Goal: Task Accomplishment & Management: Use online tool/utility

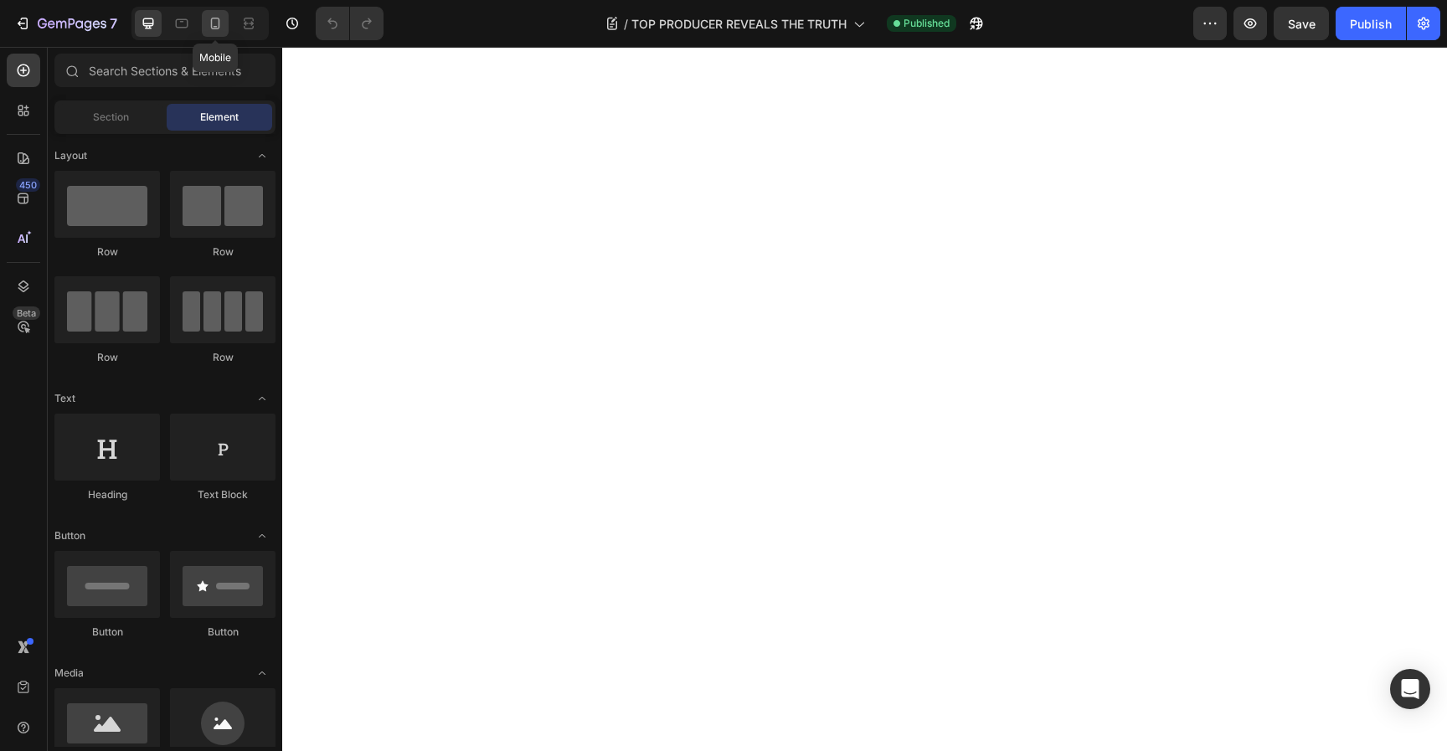
click at [217, 28] on icon at bounding box center [215, 23] width 17 height 17
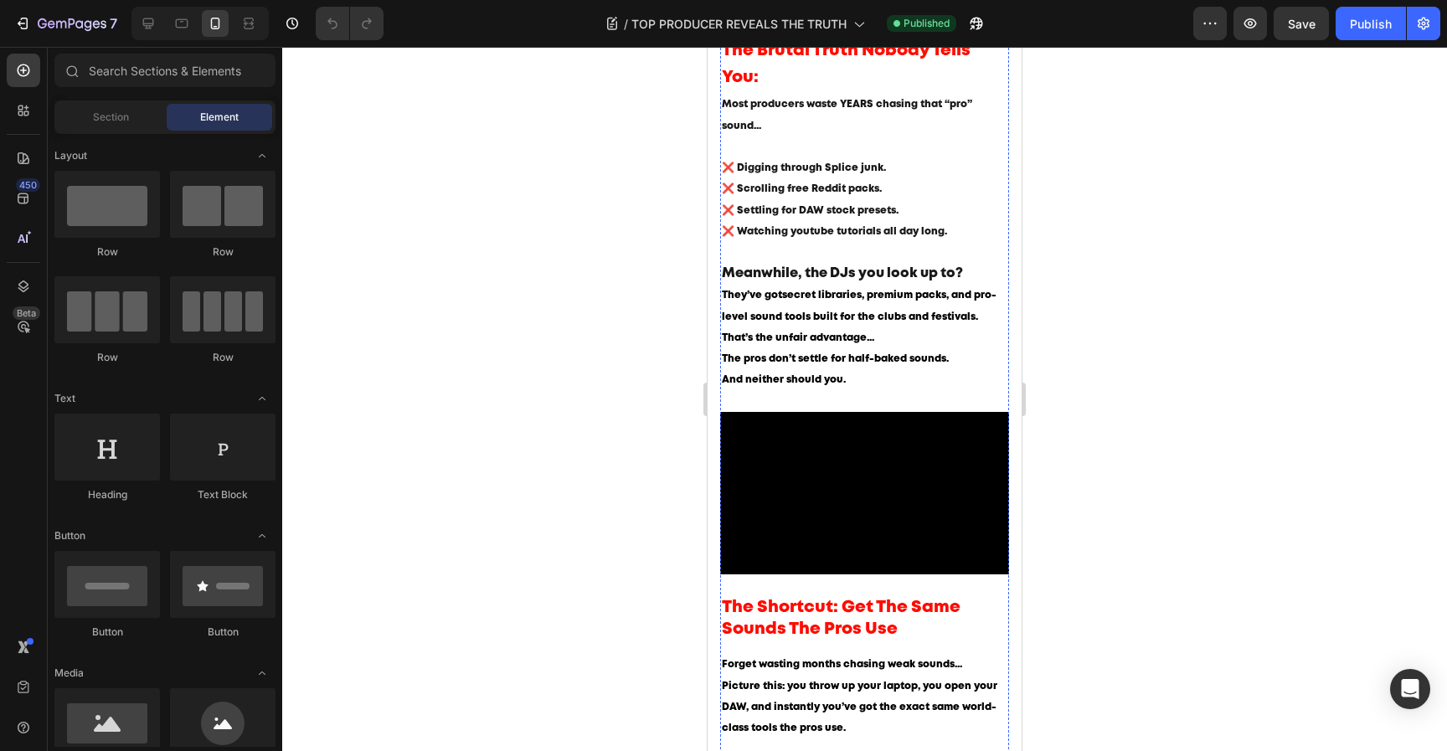
scroll to position [642, 0]
click at [854, 322] on strong "secret libraries, premium packs, and pro-level sound tools built for the clubs …" at bounding box center [859, 306] width 275 height 30
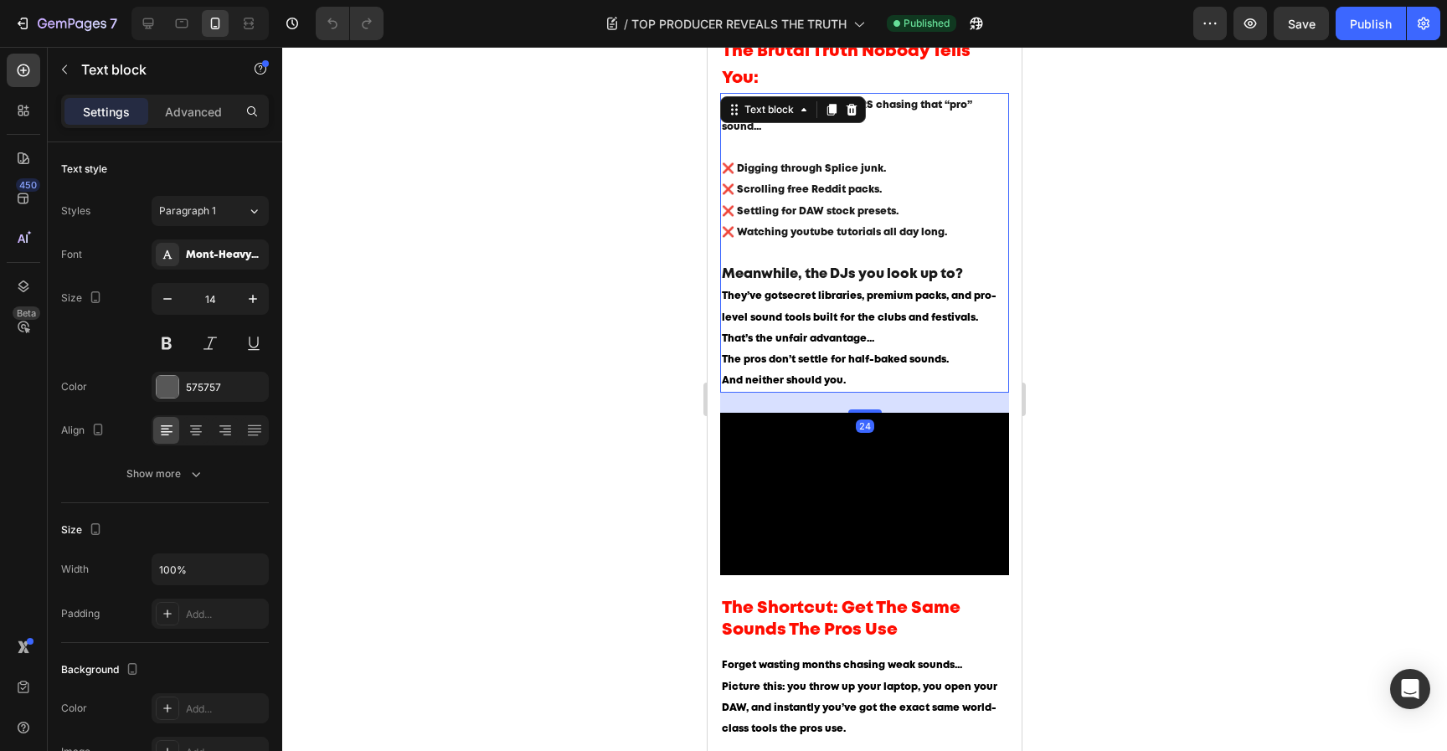
scroll to position [0, 0]
click at [799, 303] on strong "secret libraries, premium packs, and pro-level sound tools built for the clubs …" at bounding box center [859, 306] width 275 height 30
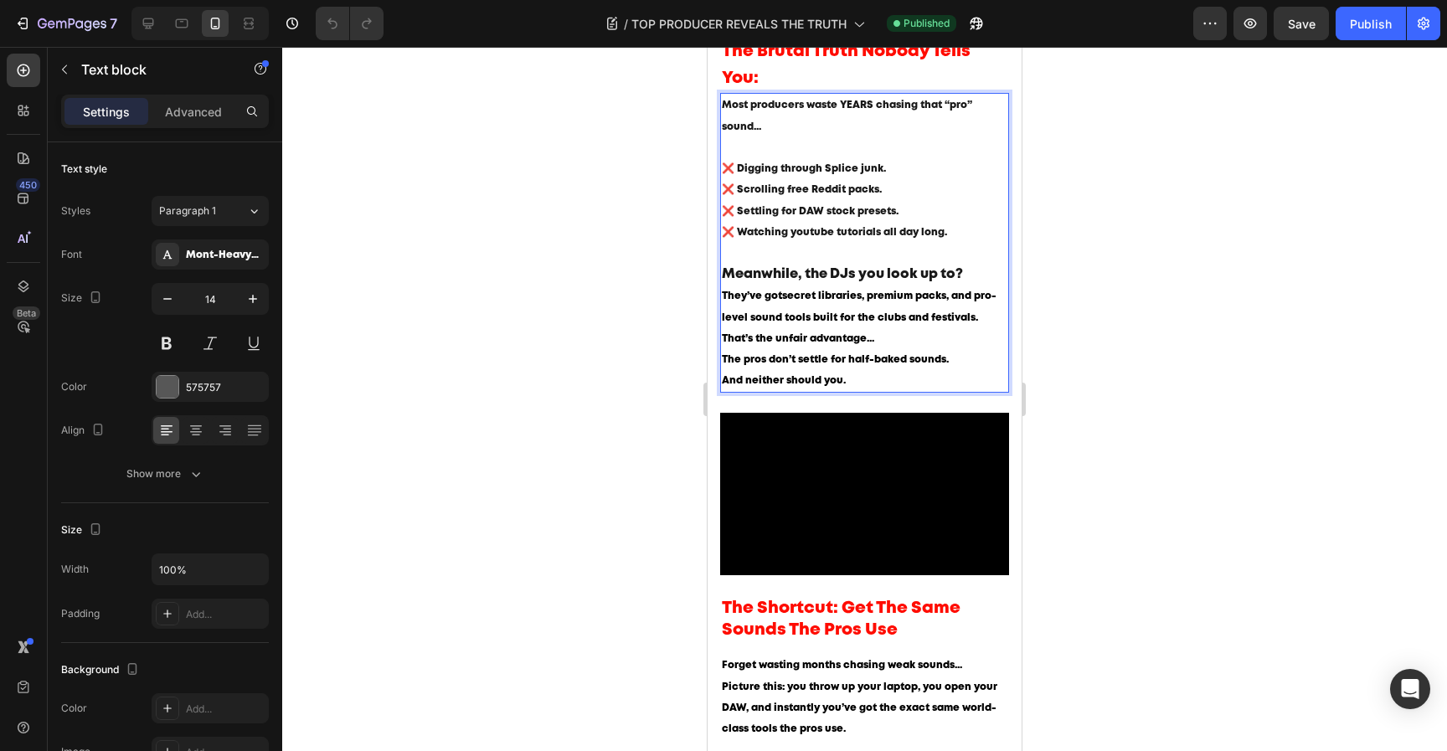
click at [801, 303] on strong "secret libraries, premium packs, and pro-level sound tools built for the clubs …" at bounding box center [859, 306] width 275 height 30
click at [823, 307] on strong "libraries, premium packs, and pro-level sound tools built for the clubs and fes…" at bounding box center [854, 306] width 265 height 30
click at [911, 328] on p "Meanwhile, the DJs you look up to? They’ve got libraries of: premium packs, and…" at bounding box center [865, 296] width 286 height 64
click at [924, 307] on strong "libraries of: premium packs, and pro-level sound tools built for the clubs and …" at bounding box center [861, 306] width 278 height 30
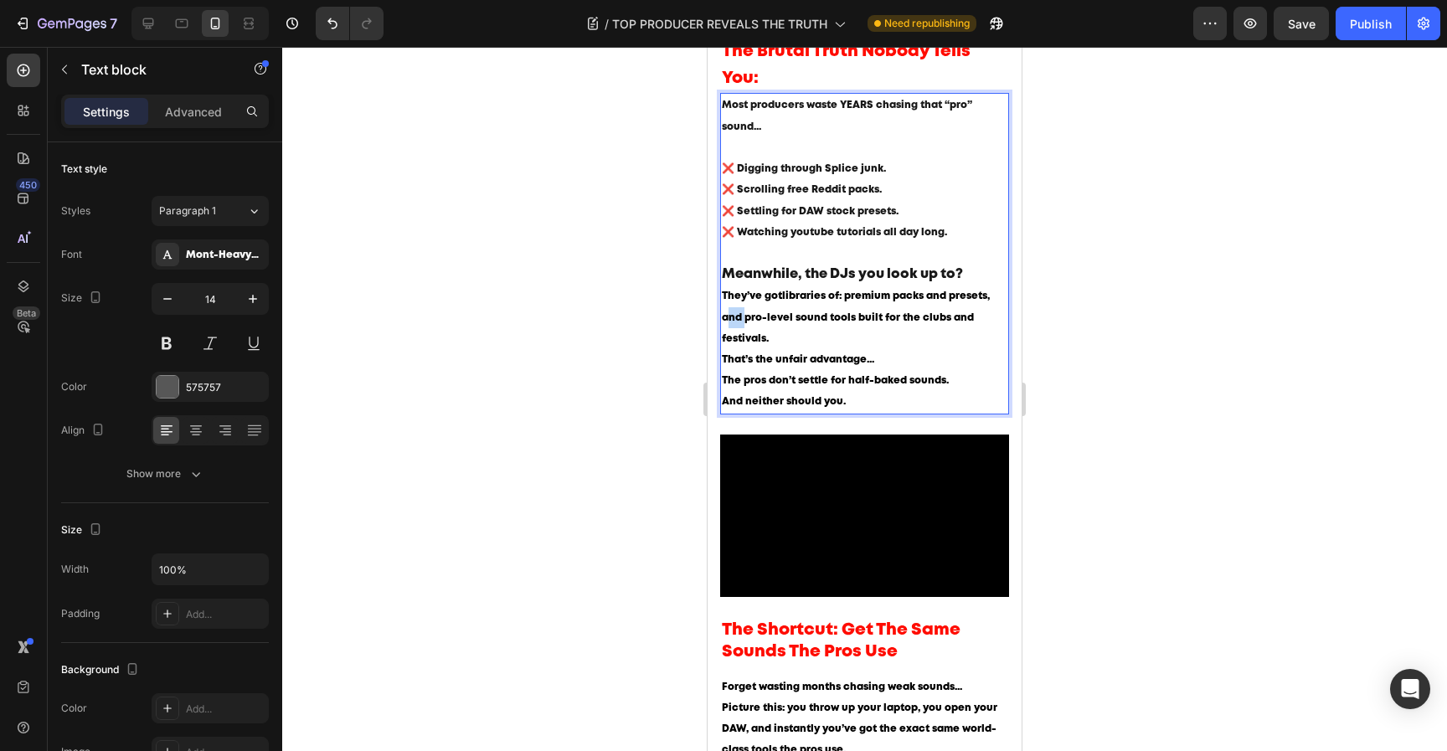
drag, startPoint x: 741, startPoint y: 325, endPoint x: 700, endPoint y: 325, distance: 41.0
click at [708, 325] on html "iPhone 13 Mini ( 375 px) iPhone 13 Mini iPhone 13 Pro iPhone 11 Pro Max iPhone …" at bounding box center [865, 668] width 314 height 2527
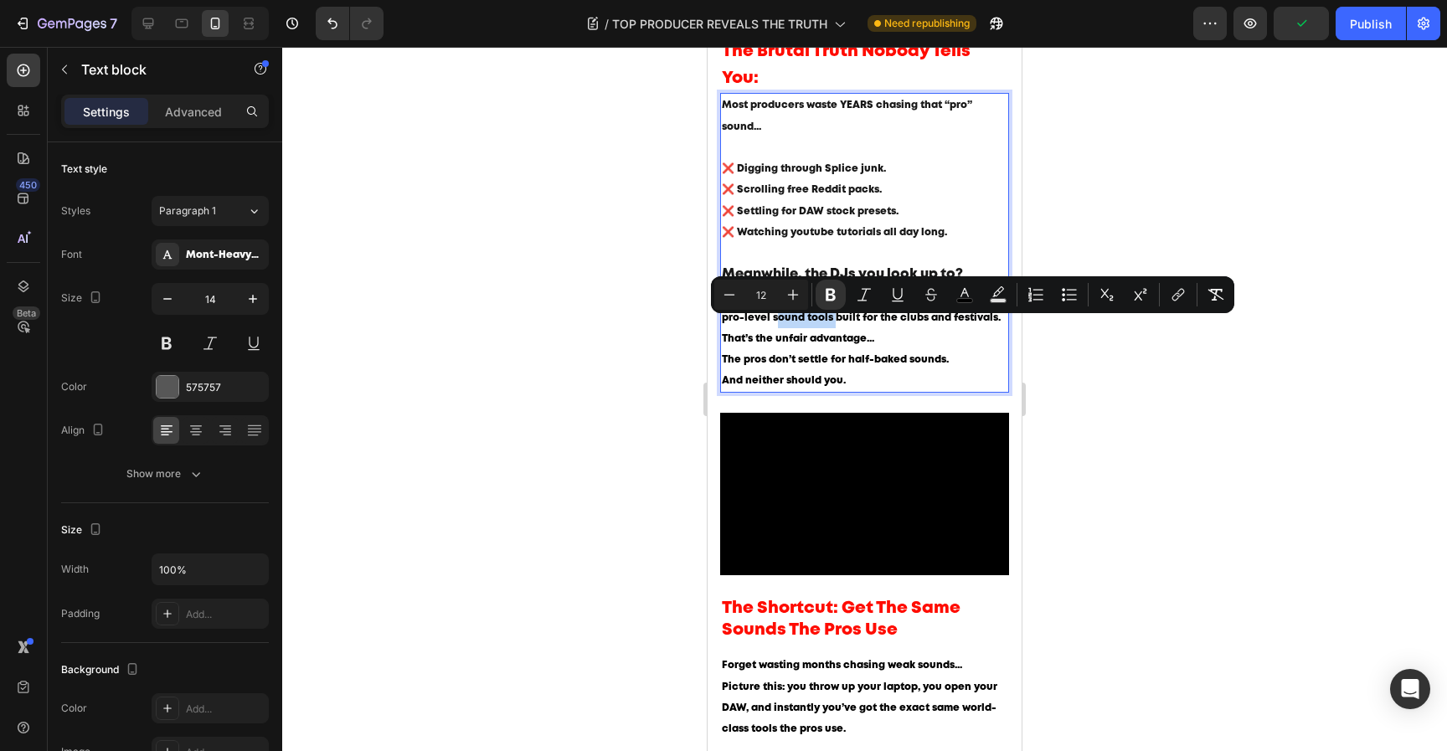
drag, startPoint x: 832, startPoint y: 326, endPoint x: 773, endPoint y: 326, distance: 58.6
click at [773, 322] on strong "libraries of: premium packs and presets, pro-level sound tools built for the cl…" at bounding box center [861, 306] width 279 height 30
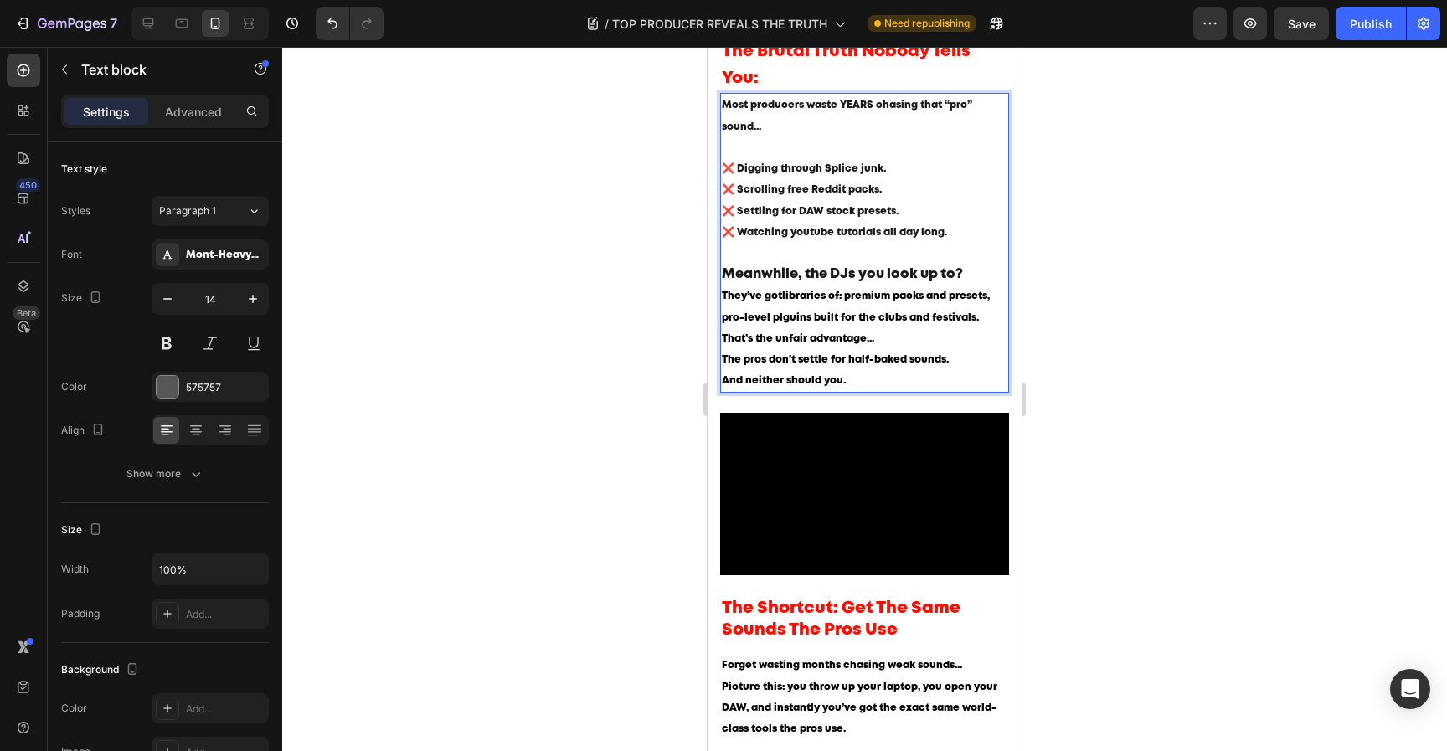
click at [911, 346] on p "That’s the unfair advantage... The pros don’t settle for half-baked sounds. And…" at bounding box center [865, 360] width 286 height 64
click at [727, 343] on span "That’s the unfair advantage..." at bounding box center [798, 338] width 152 height 9
click at [874, 384] on p "To be real that’s the unfair advantage... The pros don’t settle for half-baked …" at bounding box center [865, 360] width 286 height 64
click at [1138, 307] on div at bounding box center [864, 399] width 1165 height 704
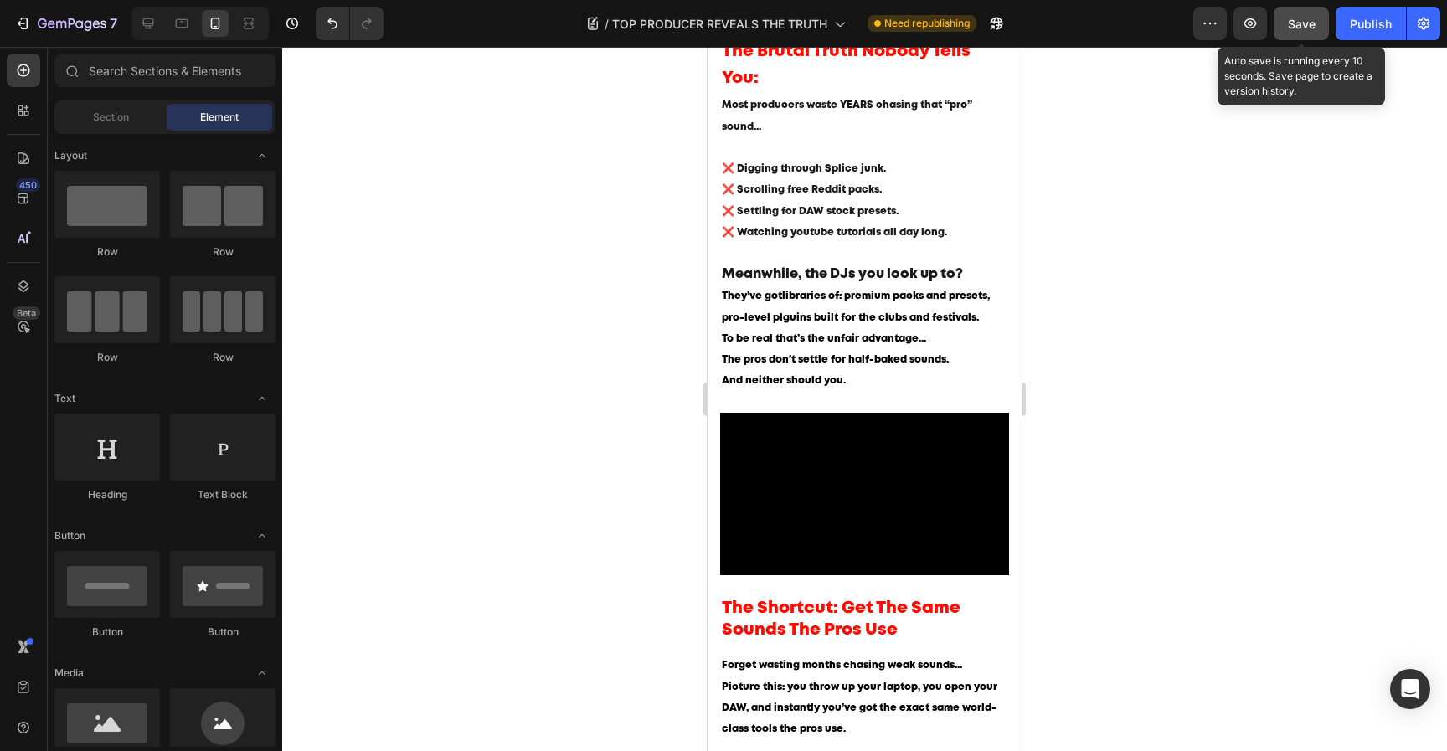
click at [1320, 25] on button "Save" at bounding box center [1301, 23] width 55 height 33
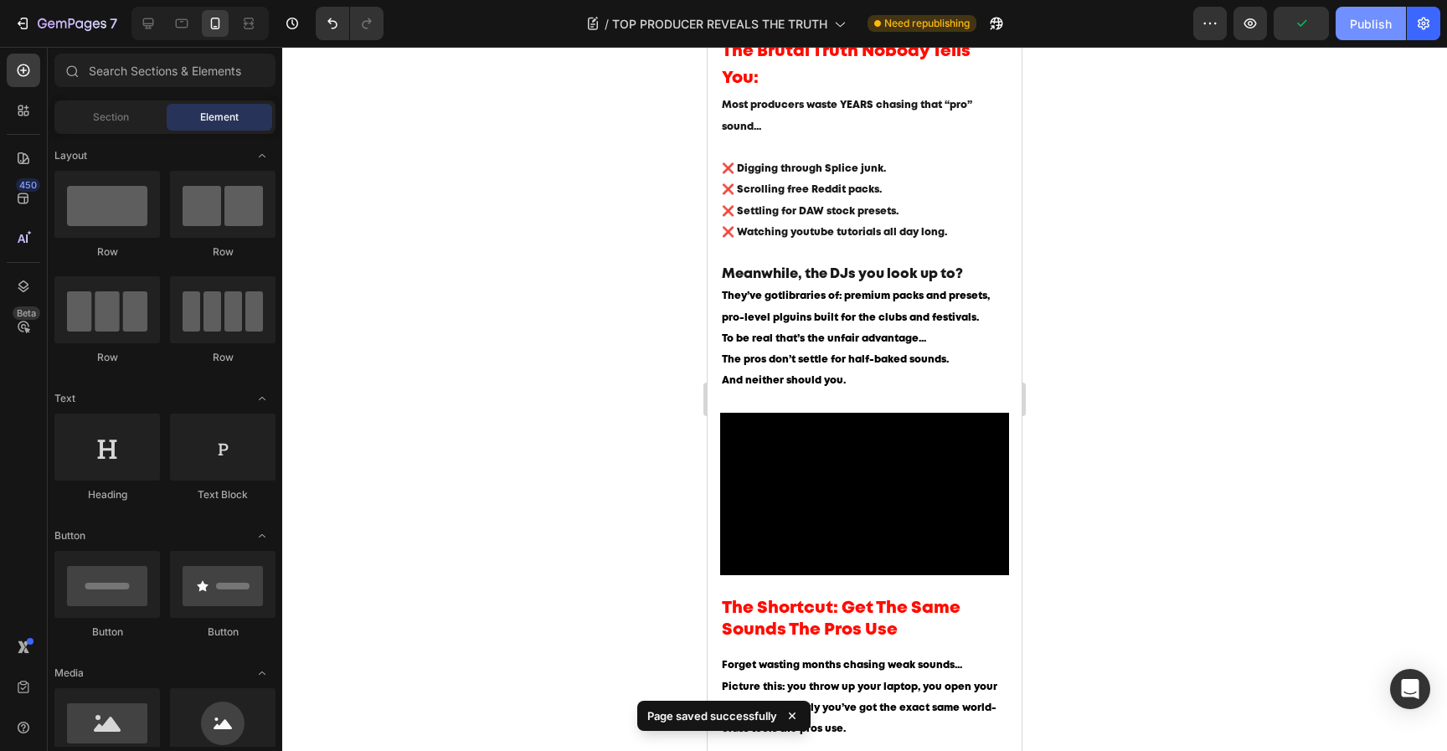
click at [1354, 25] on div "Publish" at bounding box center [1371, 24] width 42 height 18
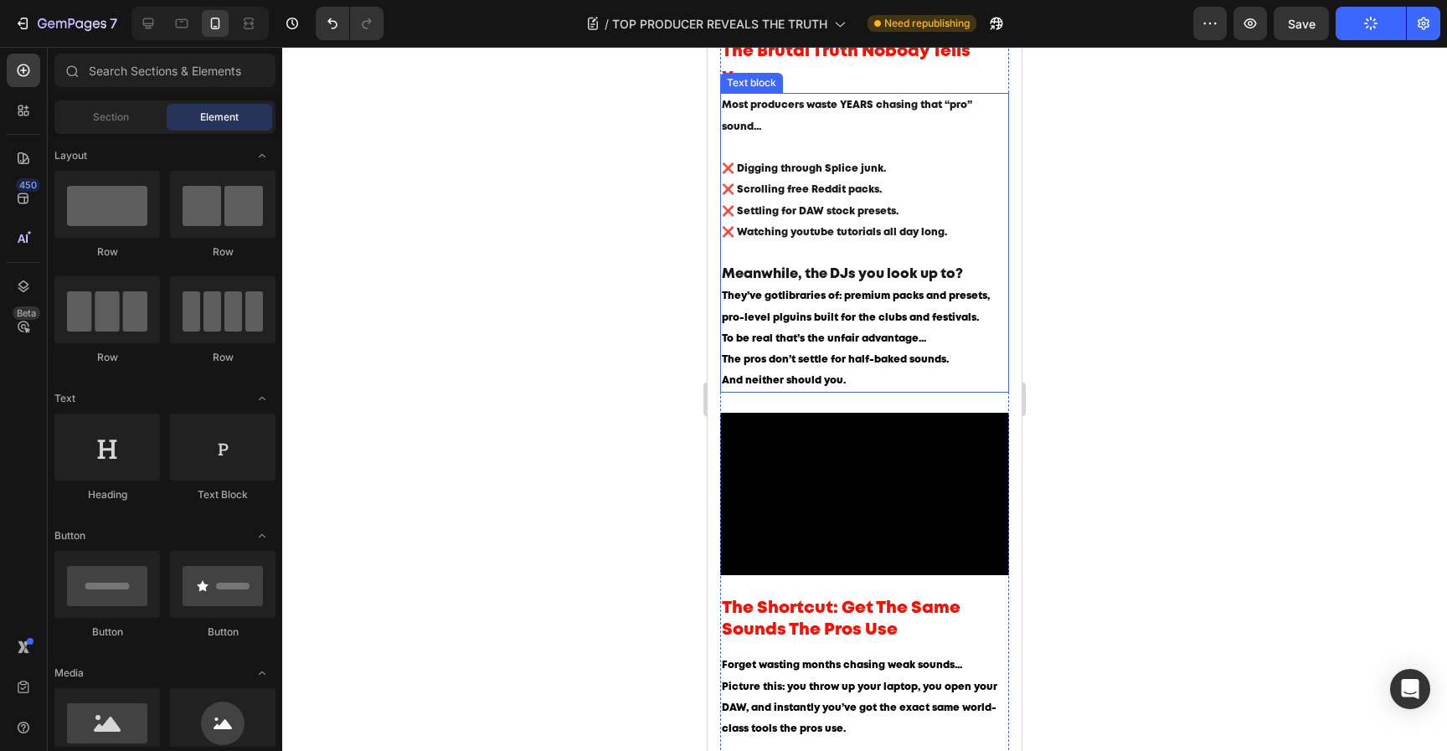
click at [910, 392] on p "To be real that’s the unfair advantage... The pros don’t settle for half-baked …" at bounding box center [865, 360] width 286 height 64
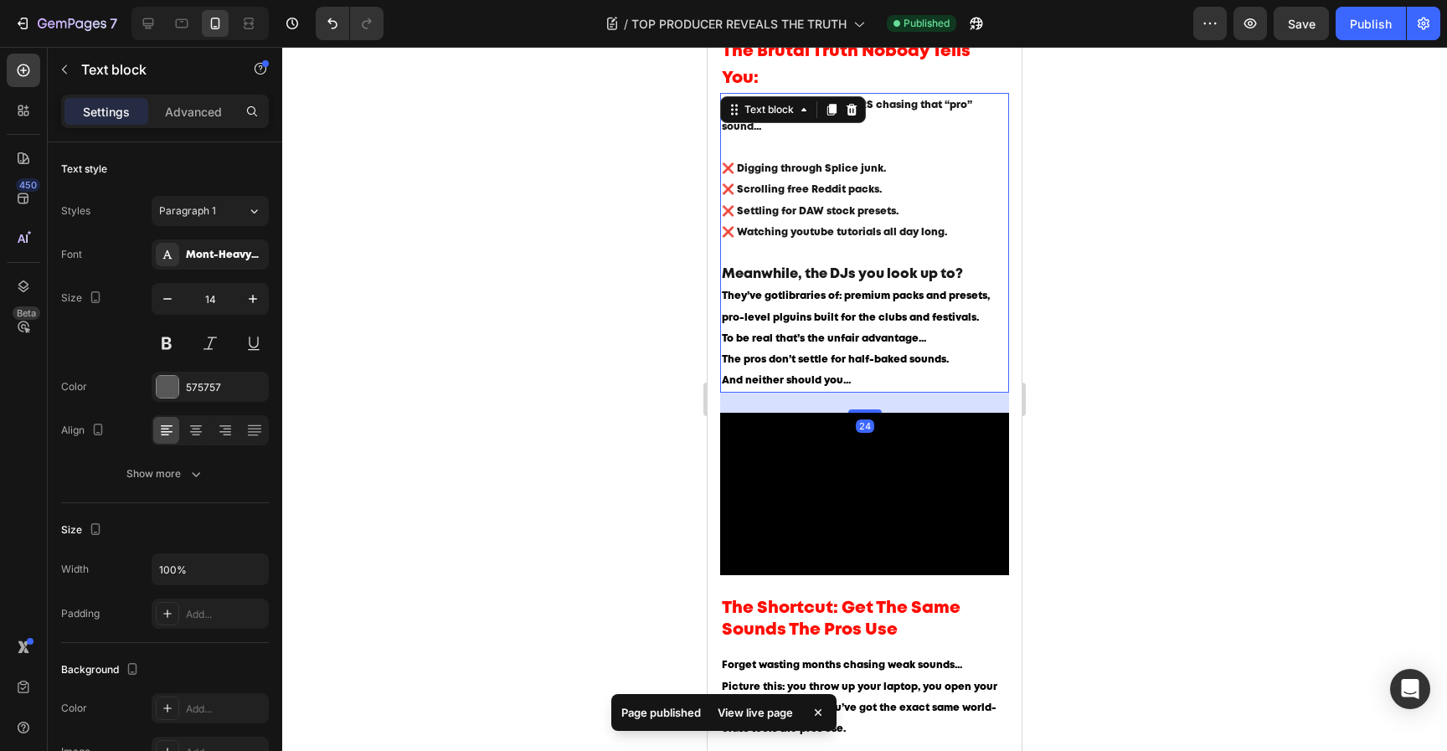
click at [1126, 380] on div at bounding box center [864, 399] width 1165 height 704
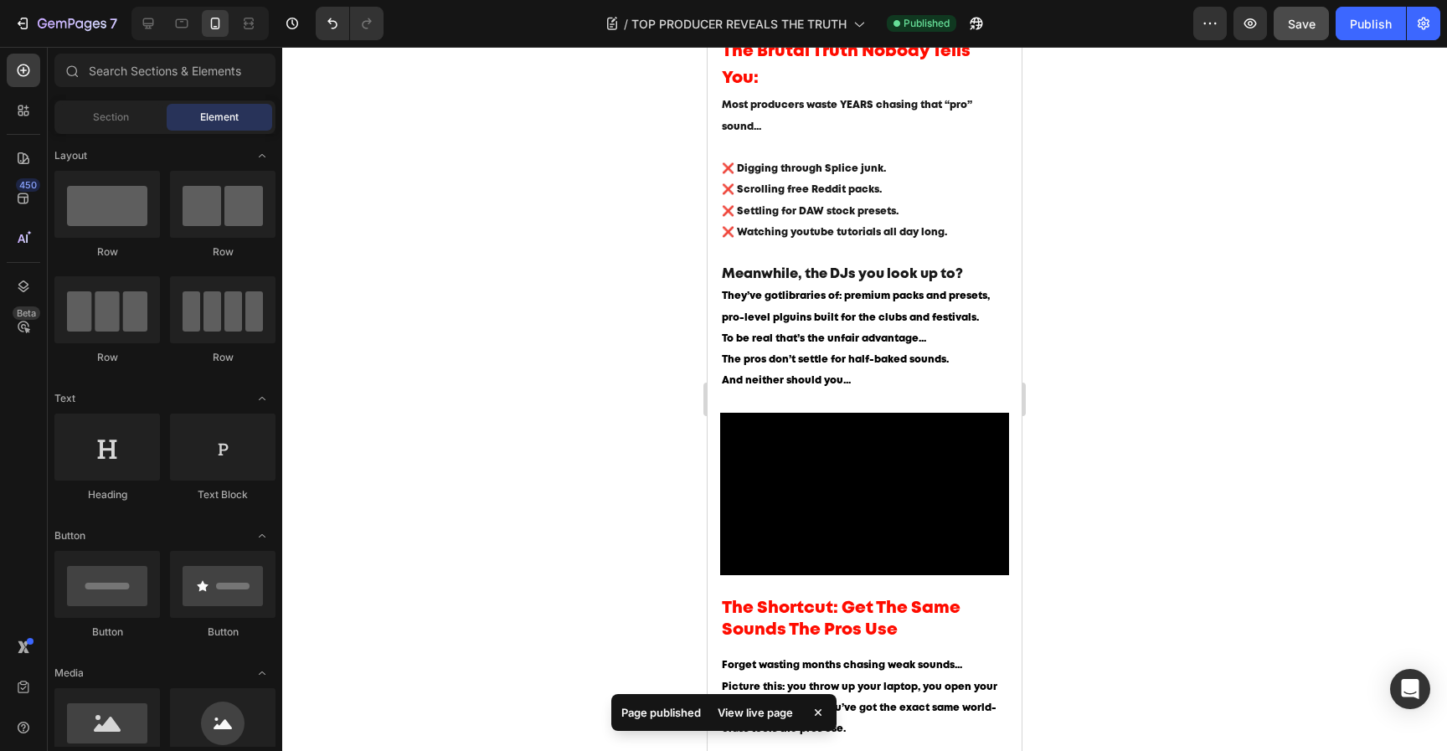
click at [1306, 24] on span "Save" at bounding box center [1302, 24] width 28 height 14
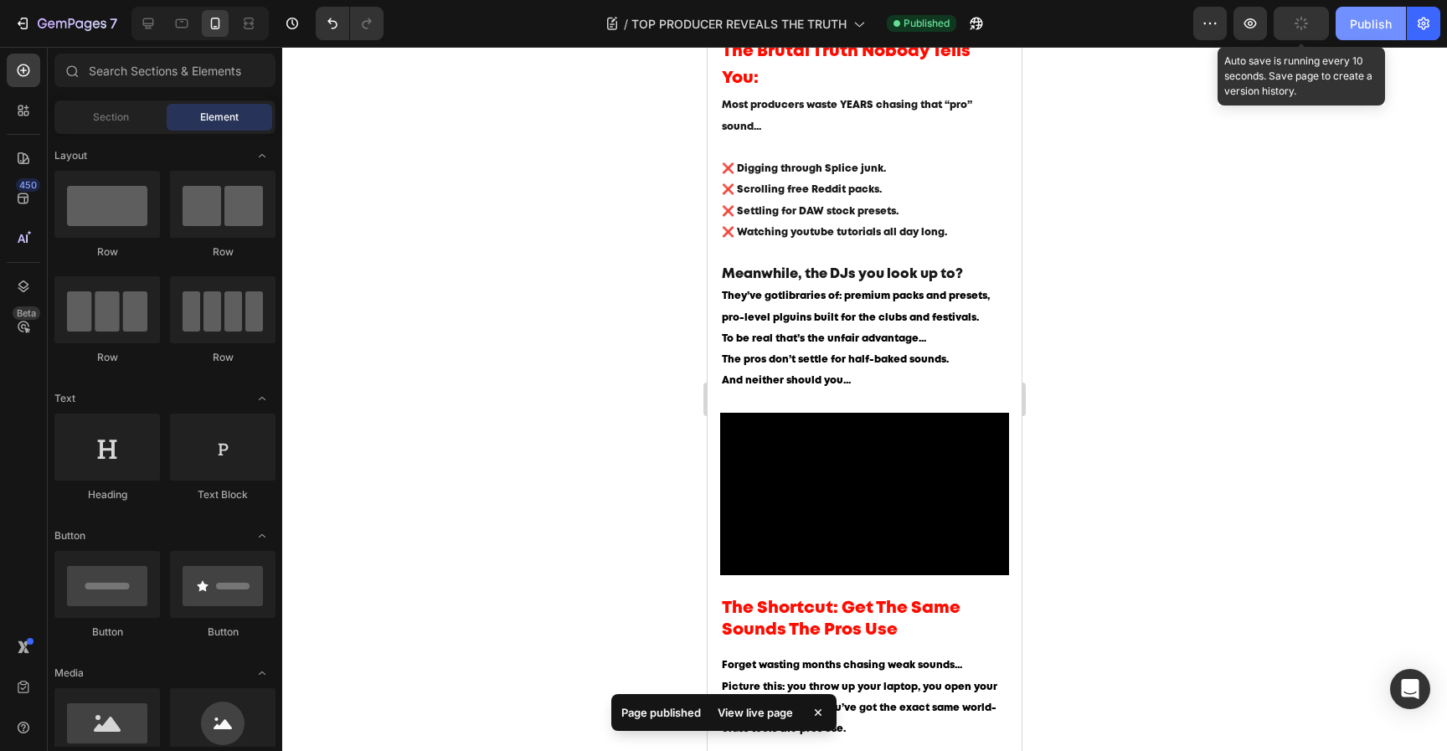
click at [1342, 24] on button "Publish" at bounding box center [1371, 23] width 70 height 33
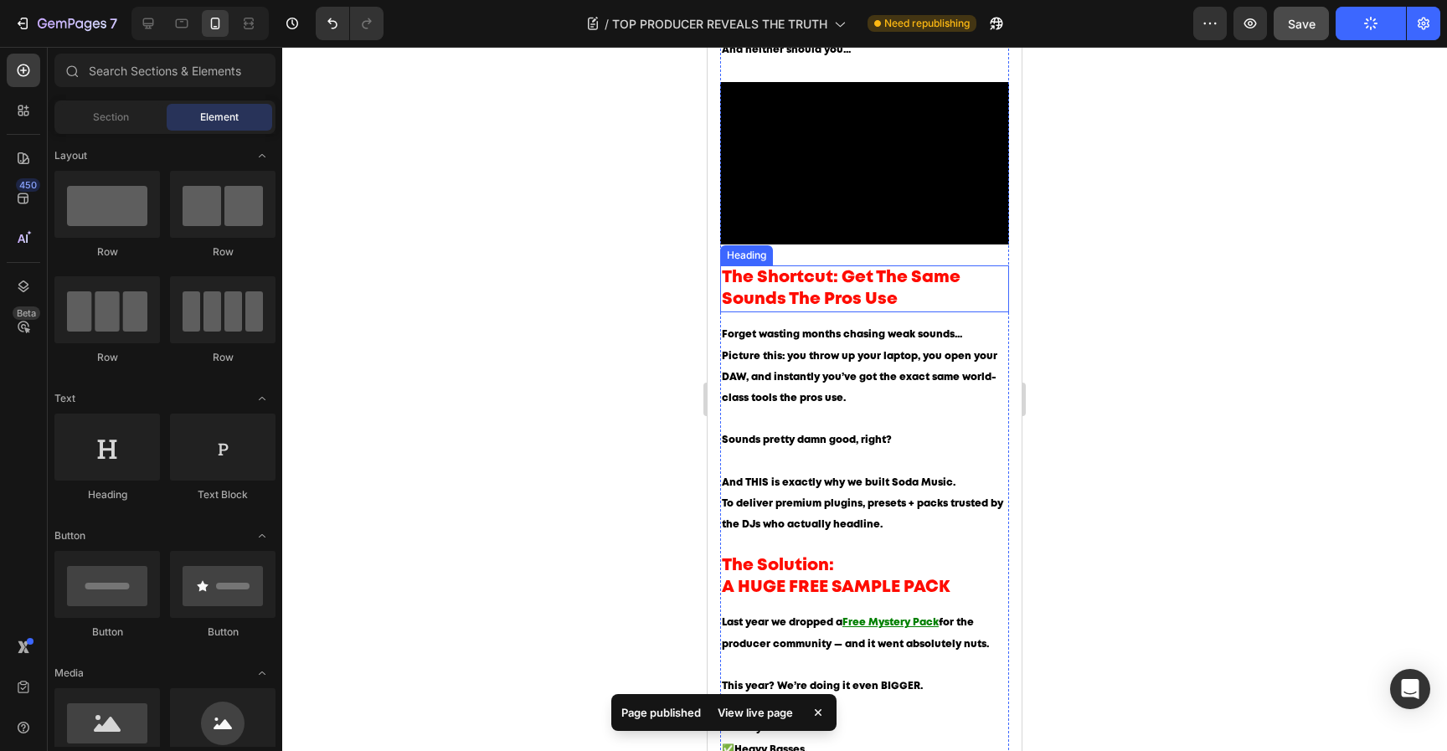
scroll to position [991, 0]
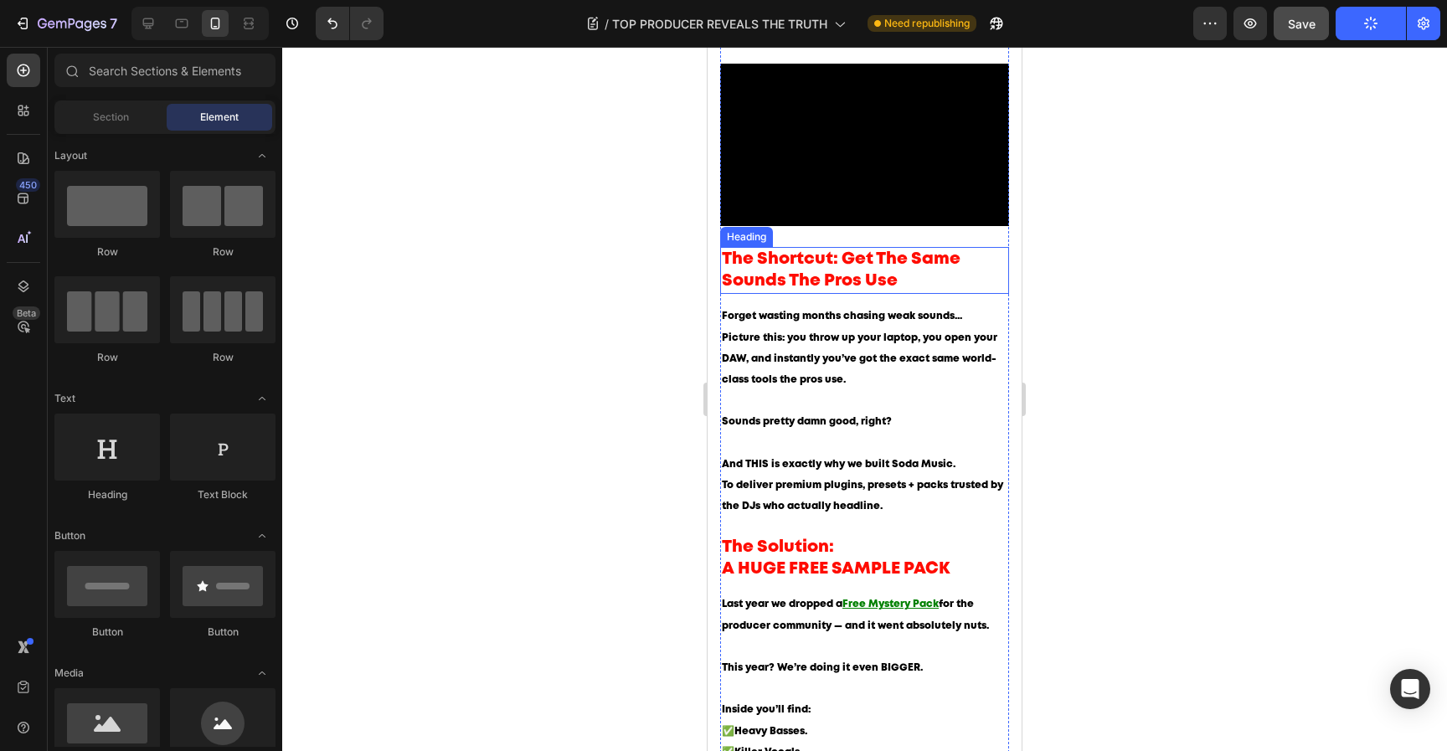
click at [940, 284] on h2 "The Shortcut: Get The Same Sounds The Pros Use" at bounding box center [864, 270] width 289 height 47
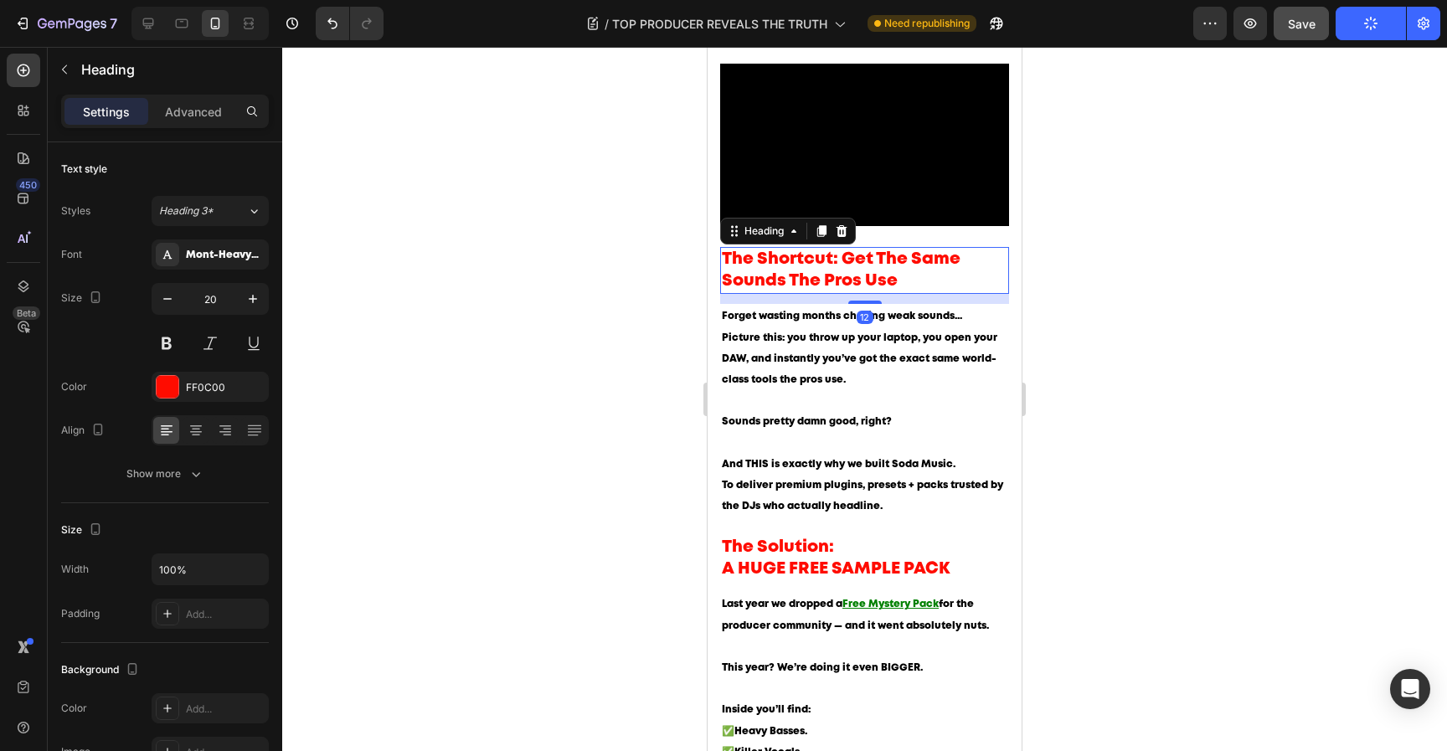
click at [926, 286] on h2 "The Shortcut: Get The Same Sounds The Pros Use" at bounding box center [864, 270] width 289 height 47
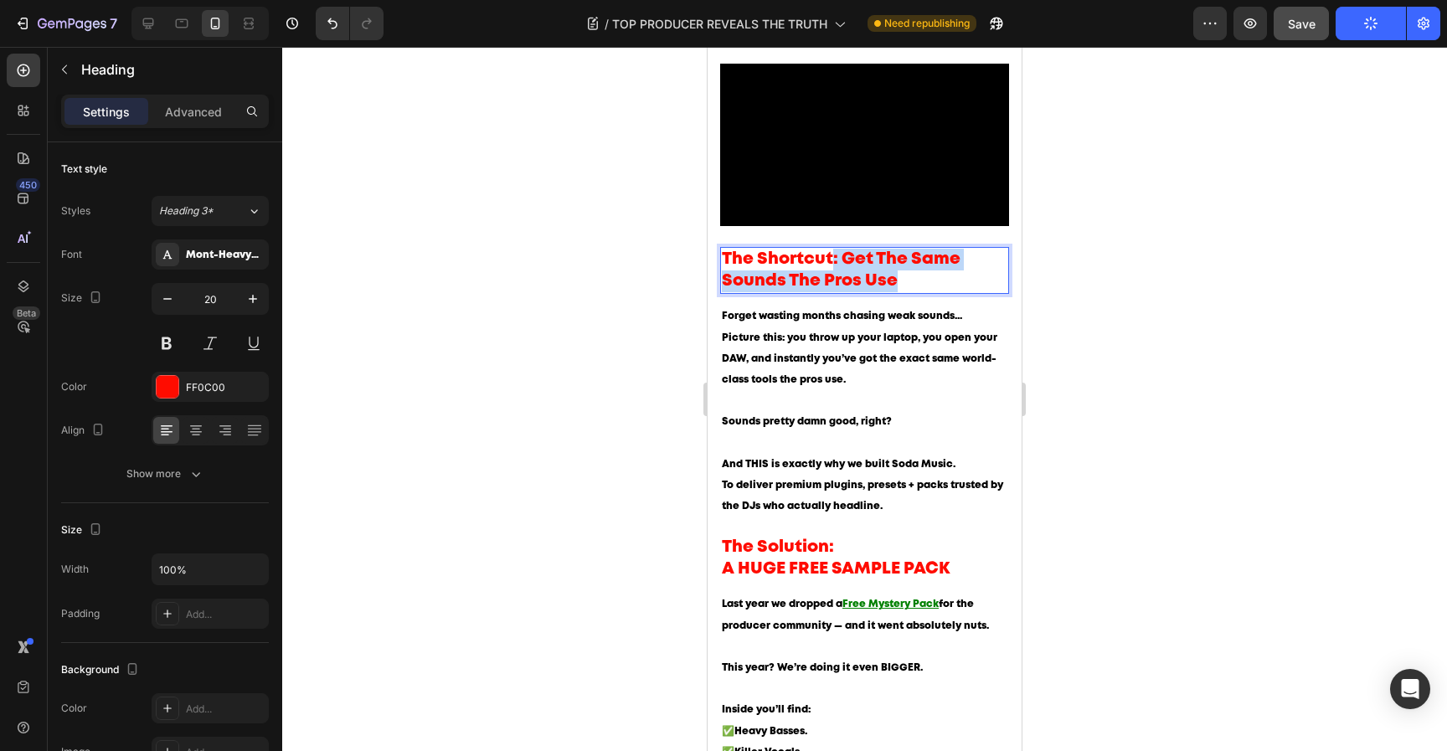
drag, startPoint x: 923, startPoint y: 289, endPoint x: 835, endPoint y: 266, distance: 90.8
click at [835, 267] on p "The Shortcut: Get The Same Sounds The Pros Use" at bounding box center [865, 271] width 286 height 44
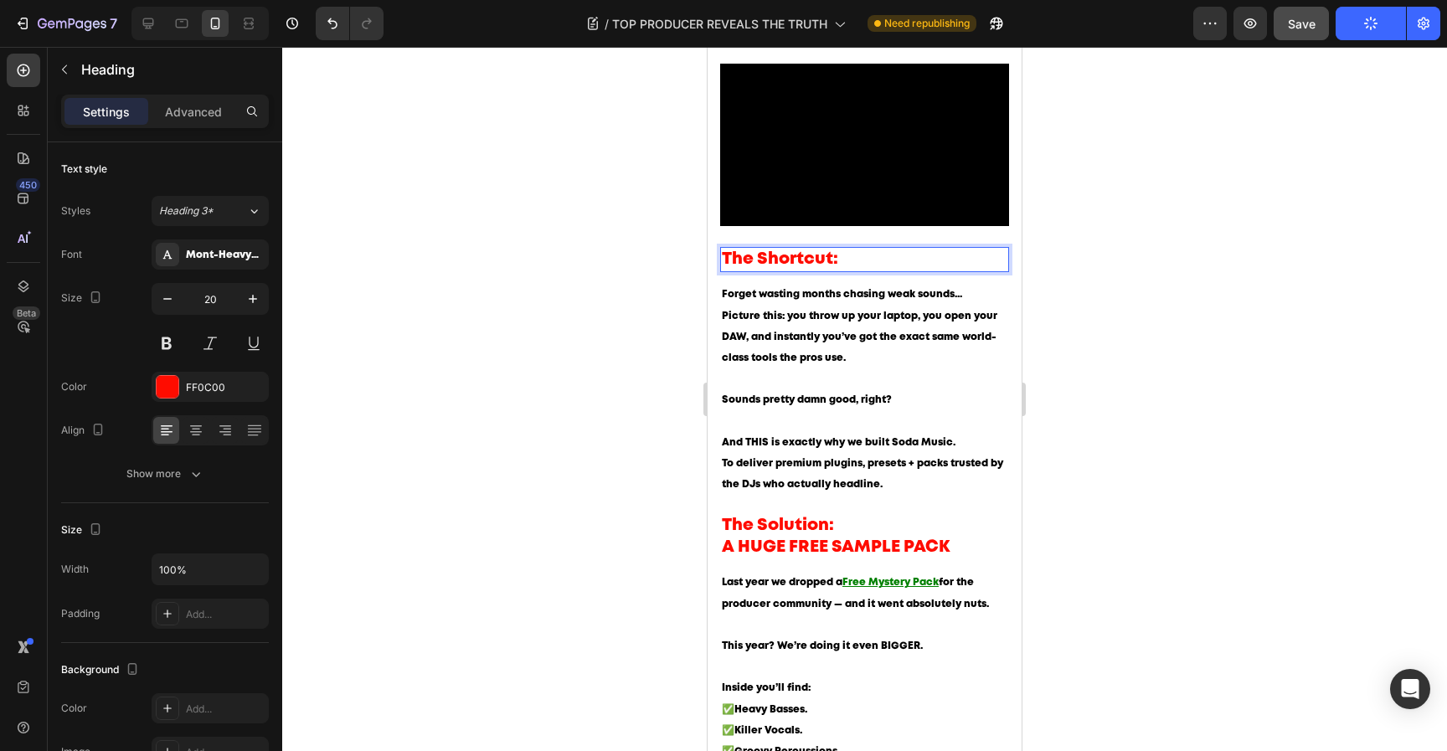
click at [1130, 326] on div at bounding box center [864, 399] width 1165 height 704
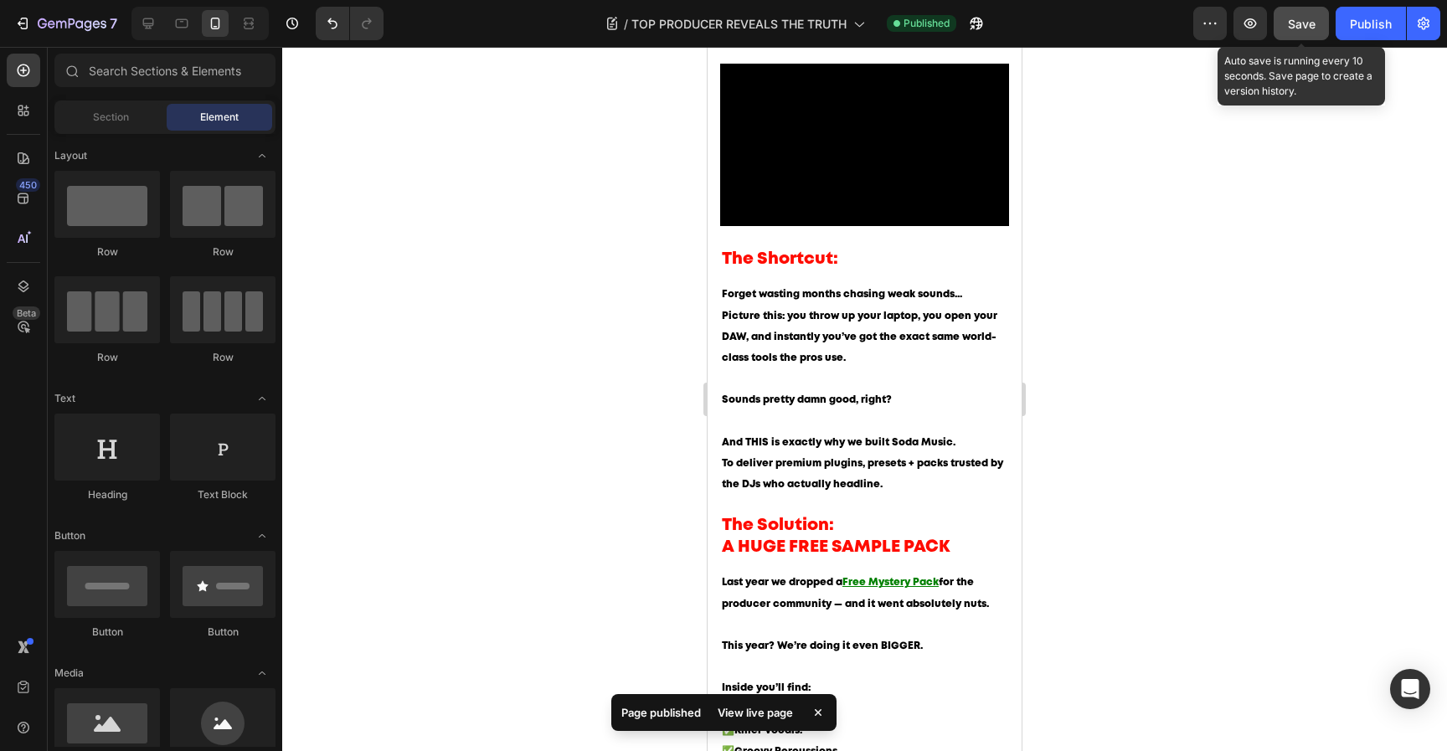
click at [1319, 14] on button "Save" at bounding box center [1301, 23] width 55 height 33
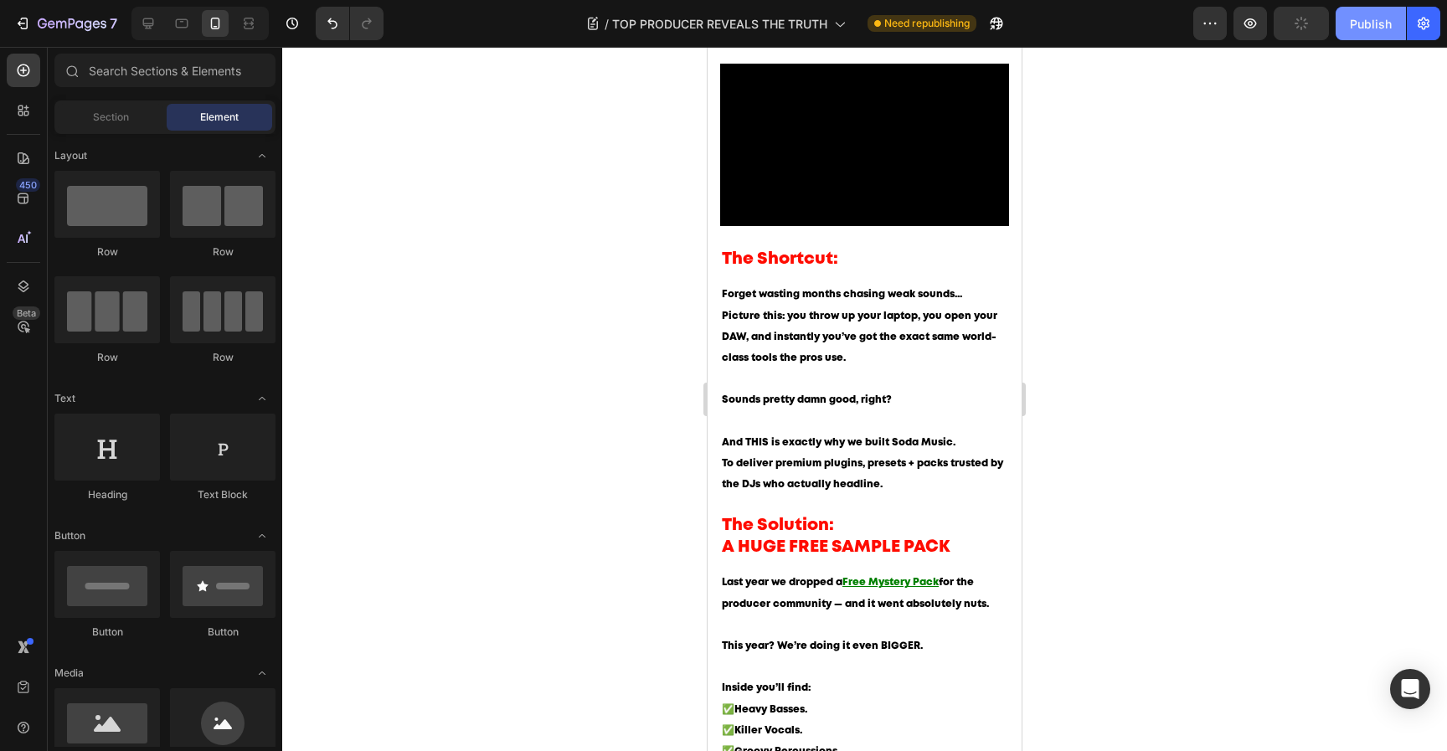
click at [1349, 22] on button "Publish" at bounding box center [1371, 23] width 70 height 33
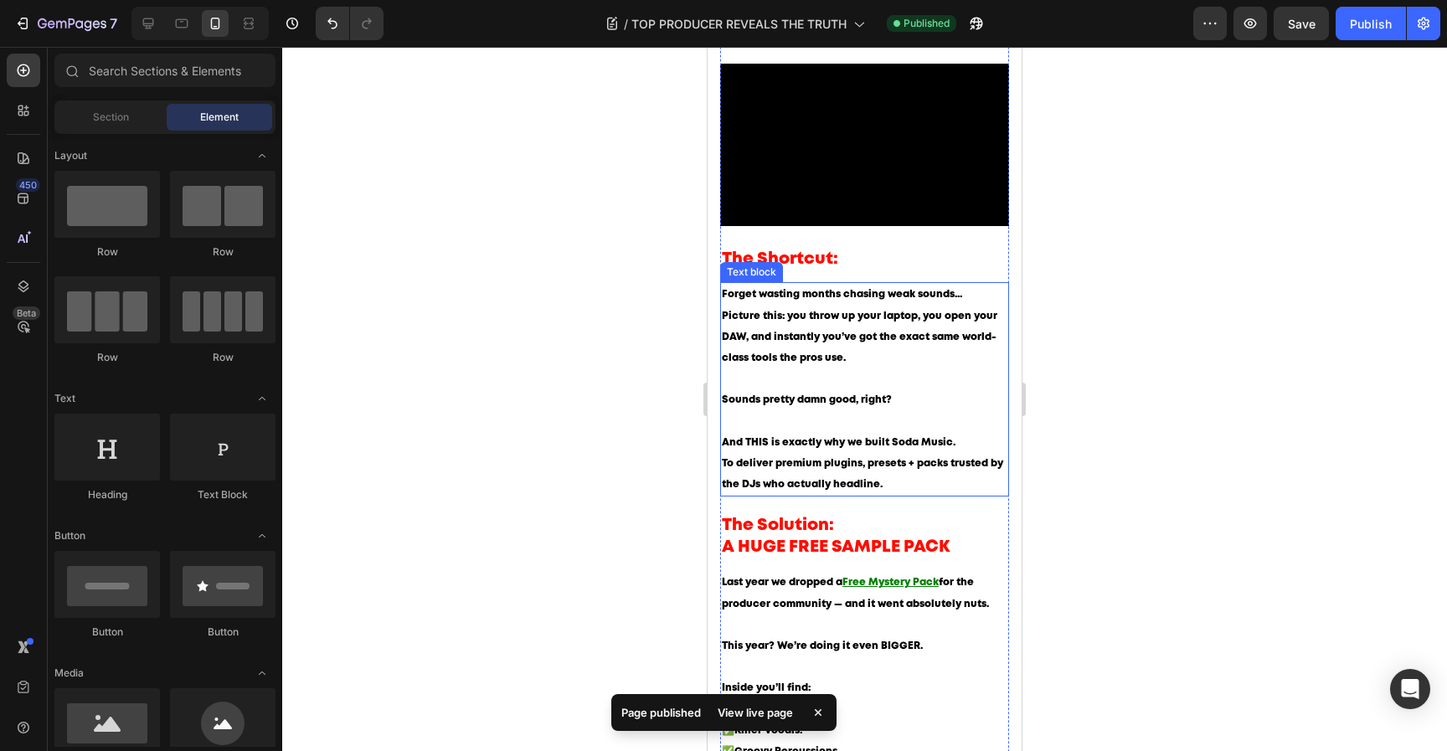
click at [772, 323] on span "Picture this: you throw up your laptop, you open your DAW, and instantly you’ve…" at bounding box center [860, 337] width 276 height 51
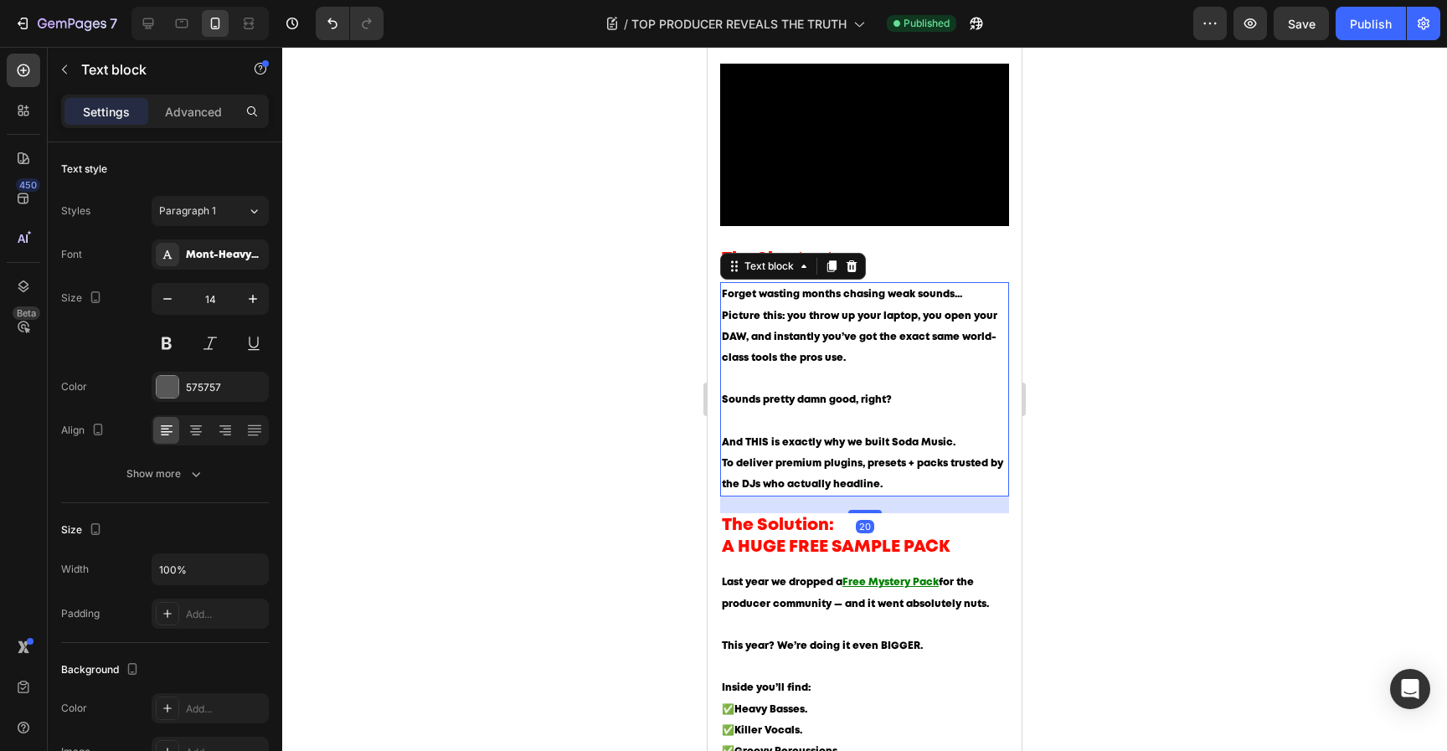
click at [742, 323] on span "Picture this: you throw up your laptop, you open your DAW, and instantly you’ve…" at bounding box center [860, 337] width 276 height 51
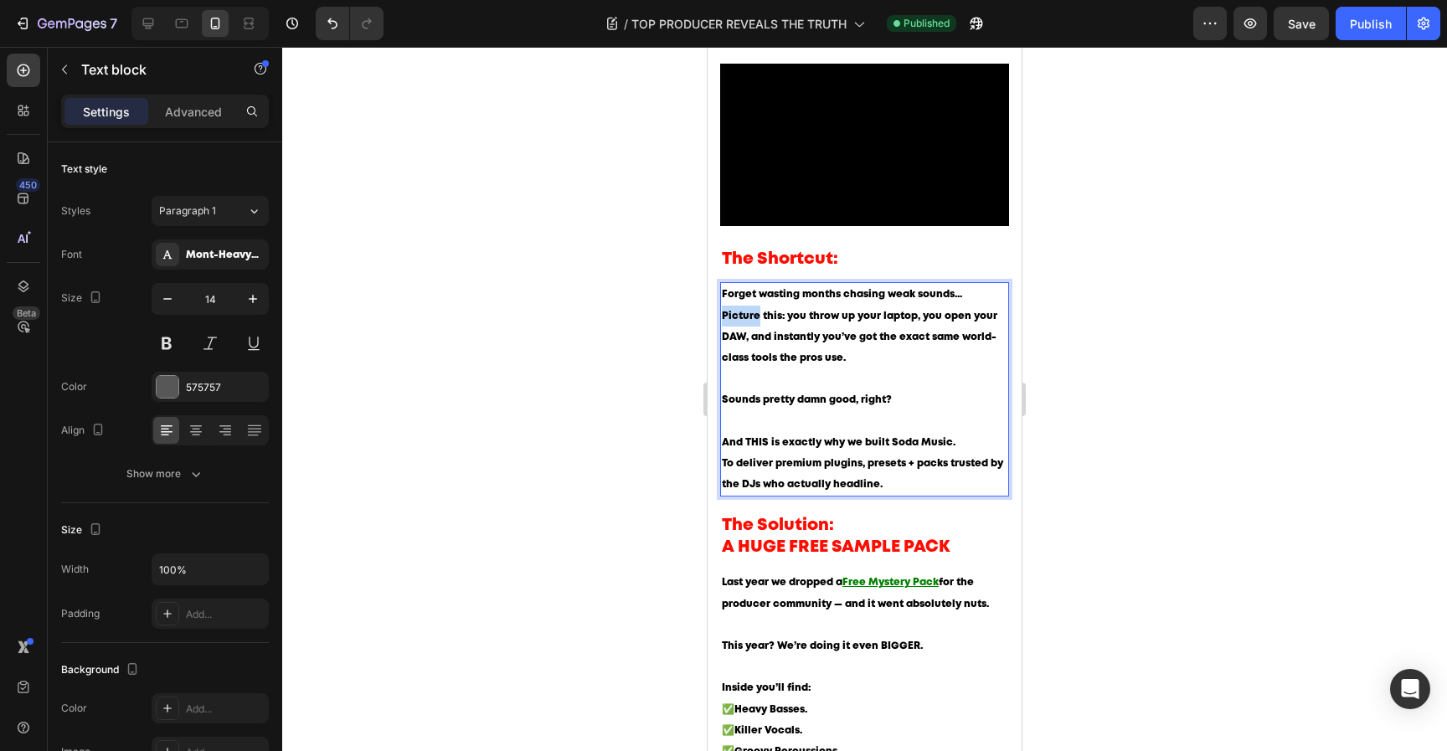
click at [742, 323] on span "Picture this: you throw up your laptop, you open your DAW, and instantly you’ve…" at bounding box center [860, 337] width 276 height 51
click at [1084, 312] on div at bounding box center [864, 399] width 1165 height 704
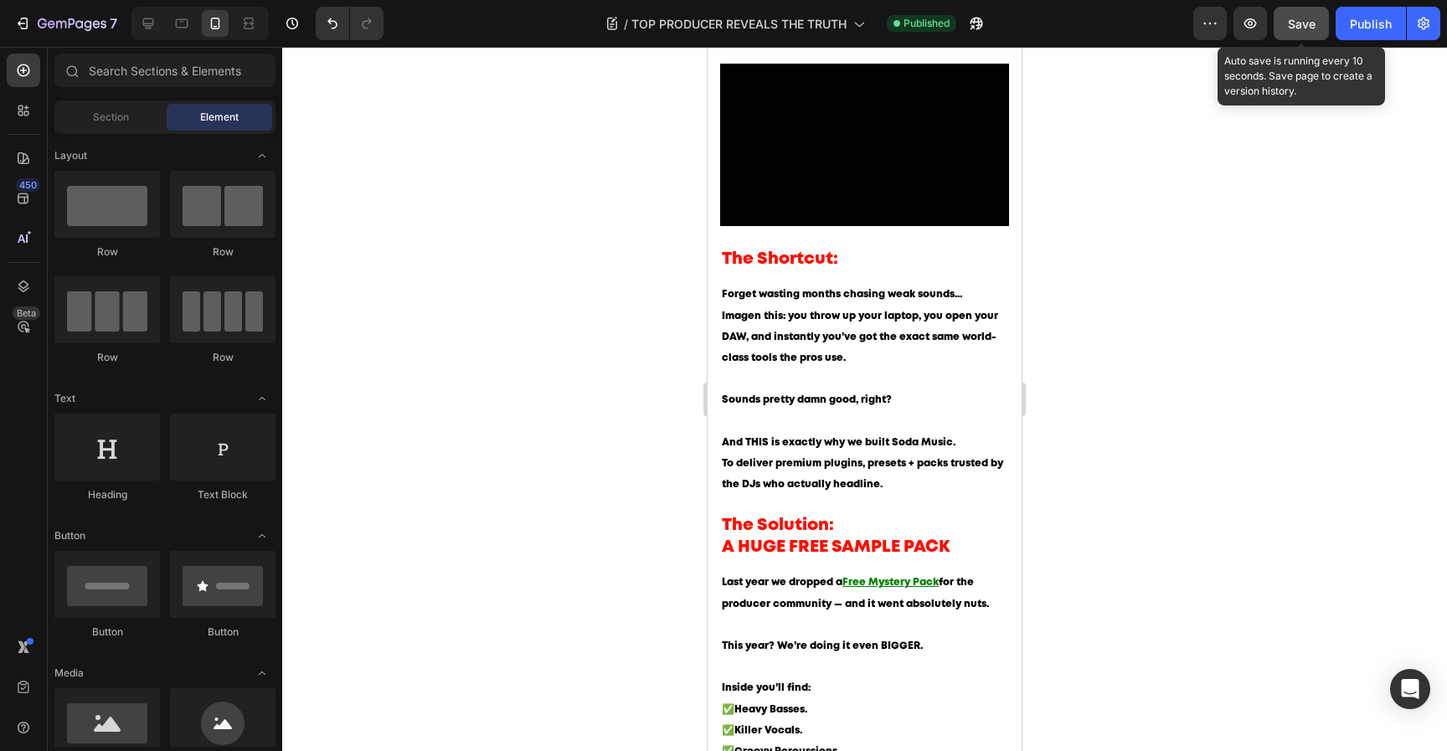
click at [1318, 28] on button "Save" at bounding box center [1301, 23] width 55 height 33
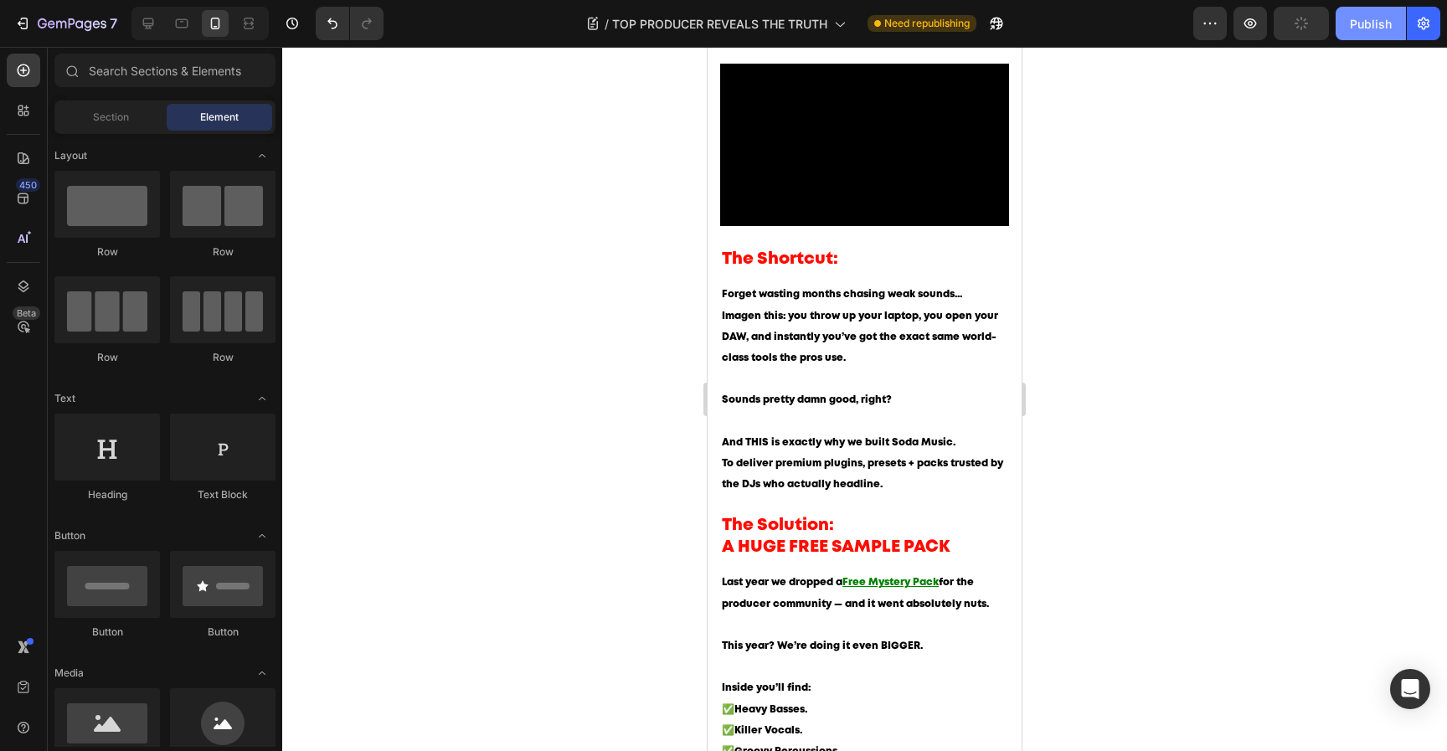
click at [1382, 23] on div "Publish" at bounding box center [1371, 24] width 42 height 18
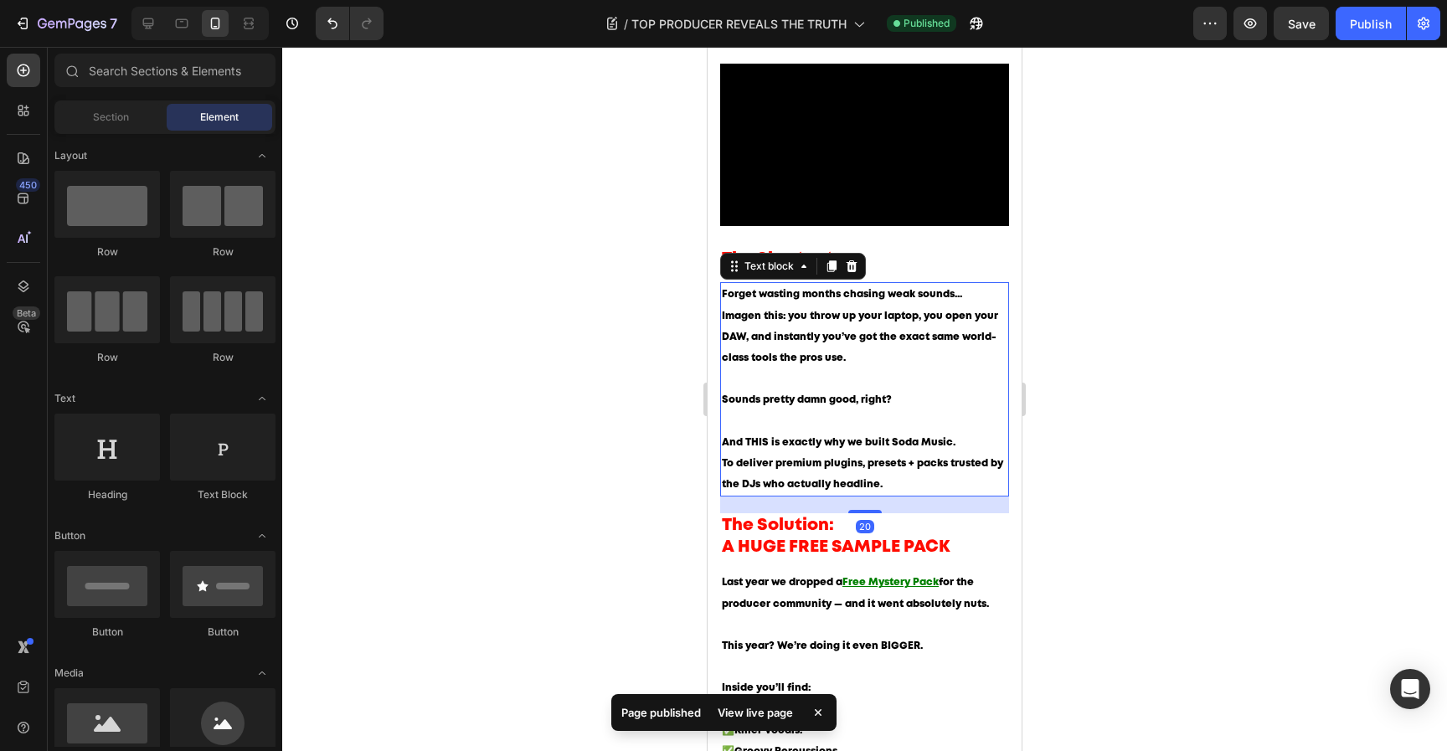
click at [888, 348] on span "Imagen this: you throw up your laptop, you open your DAW, and instantly you’ve …" at bounding box center [860, 337] width 276 height 51
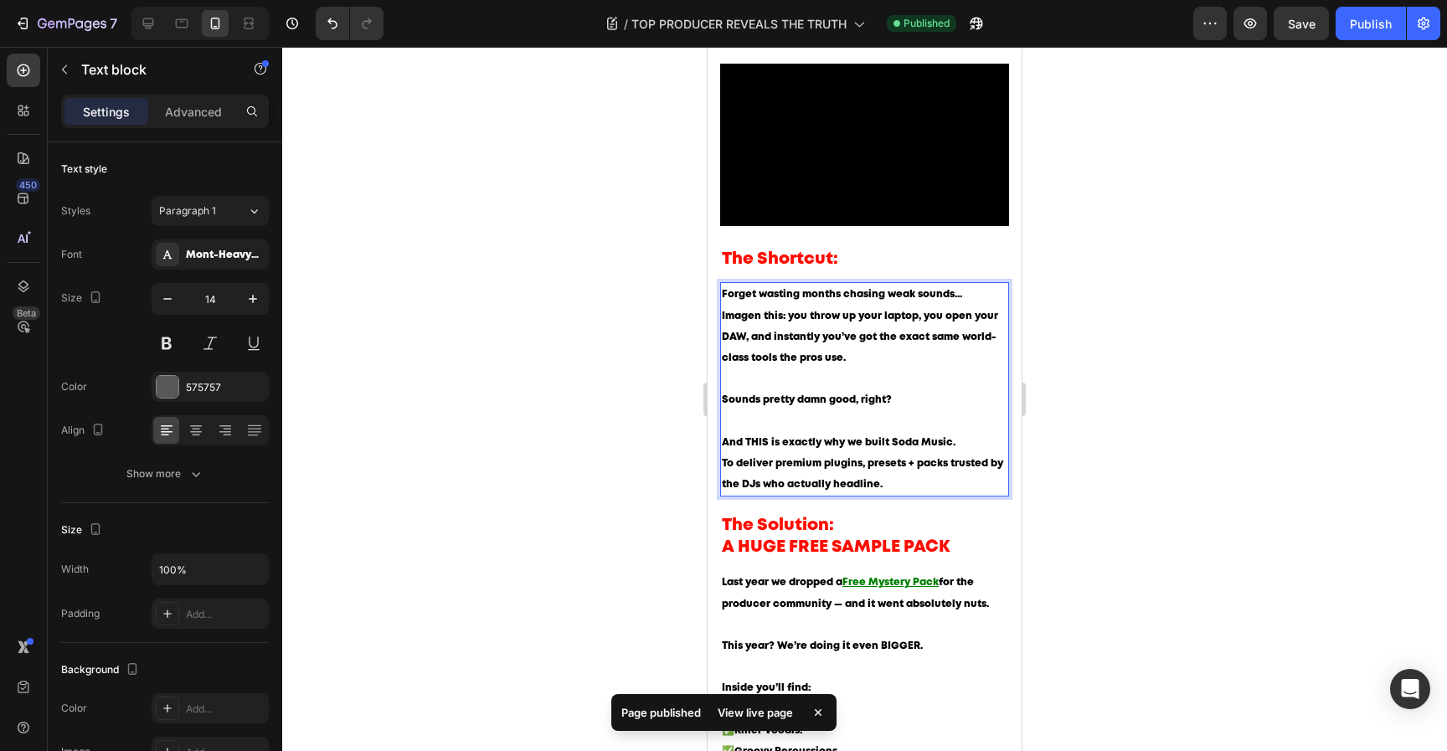
click at [888, 350] on span "Imagen this: you throw up your laptop, you open your DAW, and instantly you’ve …" at bounding box center [860, 337] width 276 height 51
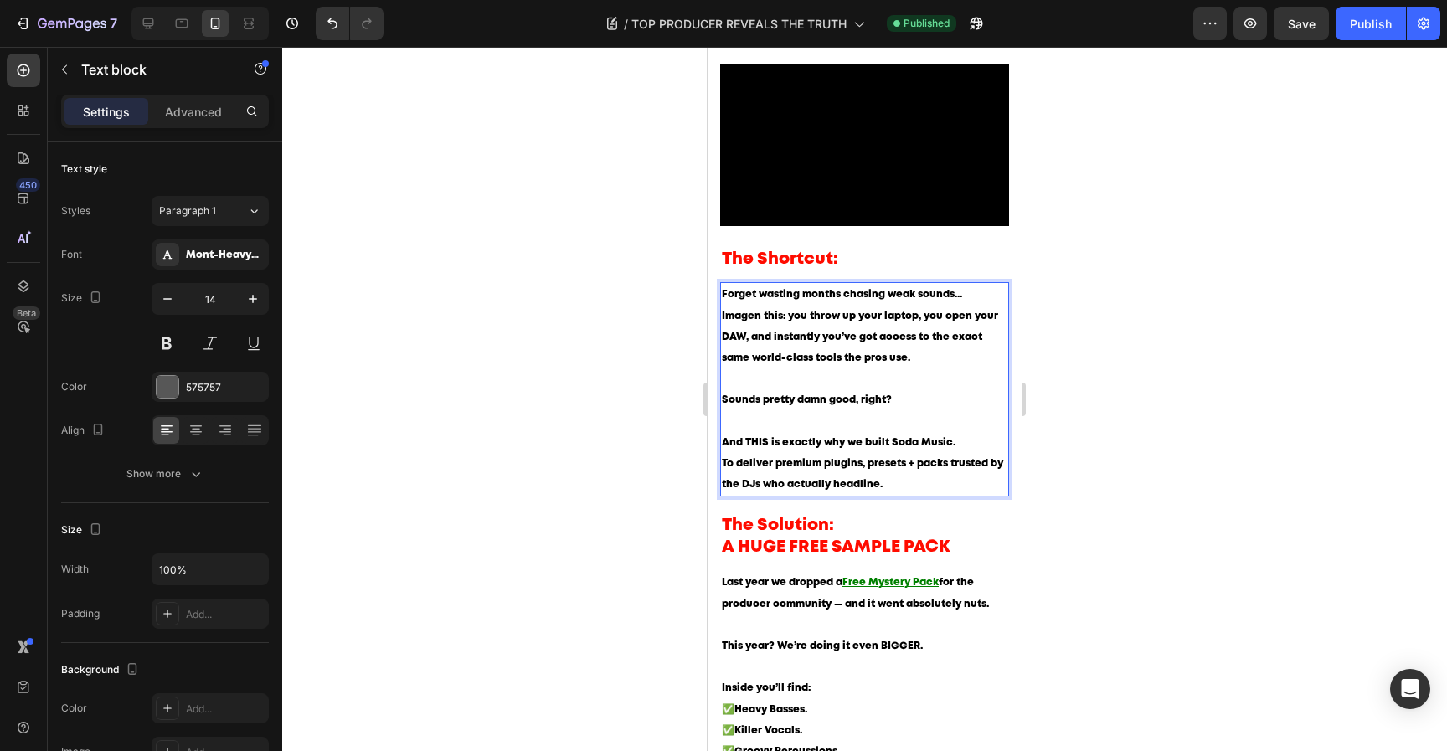
click at [924, 369] on p "Forget wasting months chasing weak sounds... Imagen this: you throw up your lap…" at bounding box center [865, 357] width 286 height 147
click at [1111, 374] on div at bounding box center [864, 399] width 1165 height 704
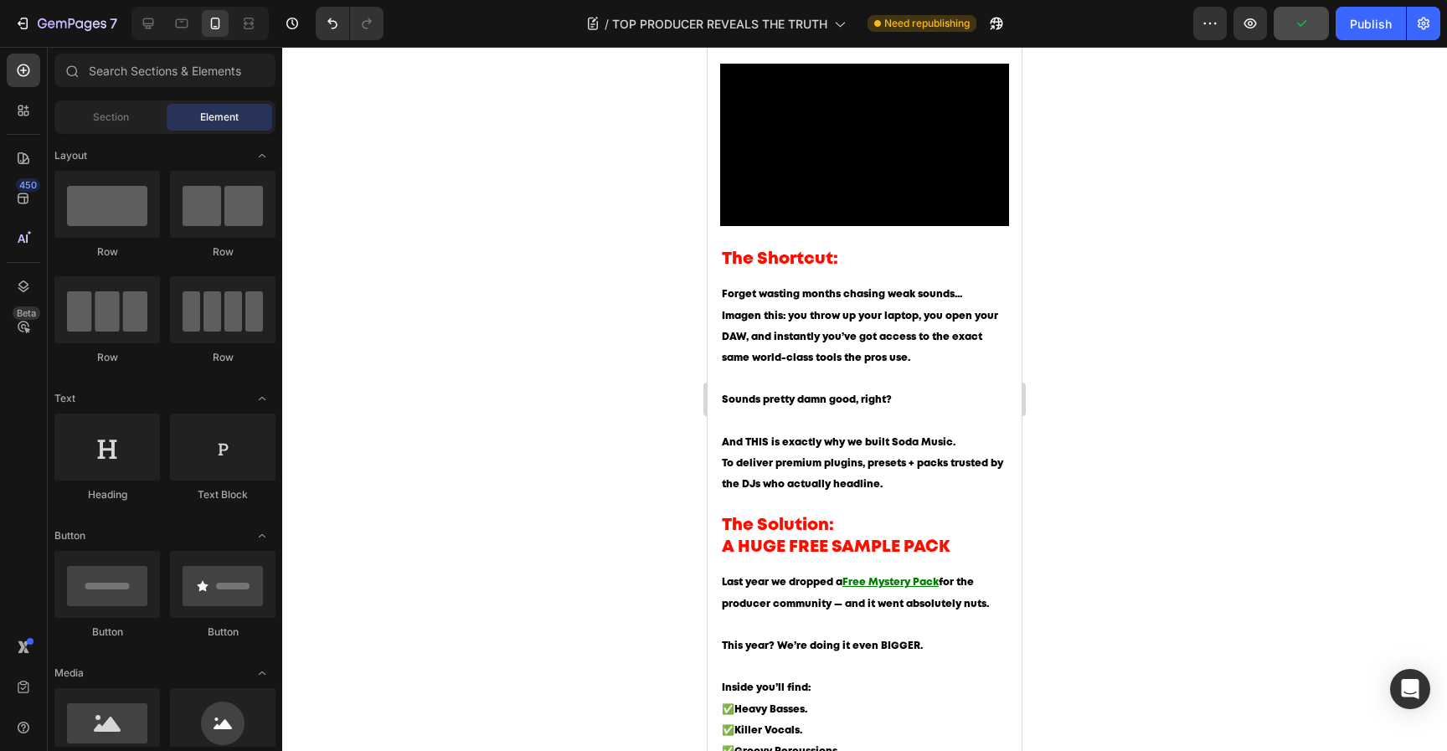
click at [1327, 32] on button "button" at bounding box center [1301, 23] width 55 height 33
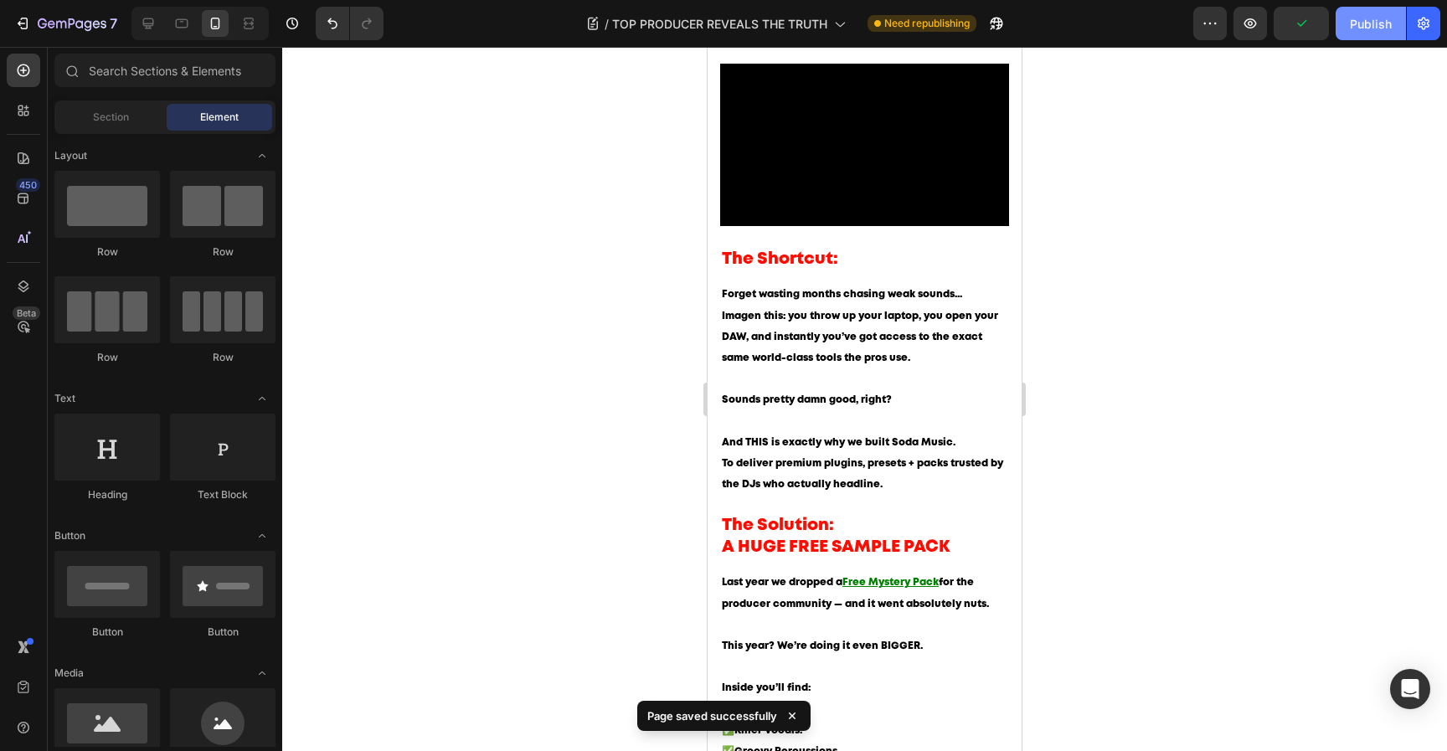
click at [1374, 32] on div "Publish" at bounding box center [1371, 24] width 42 height 18
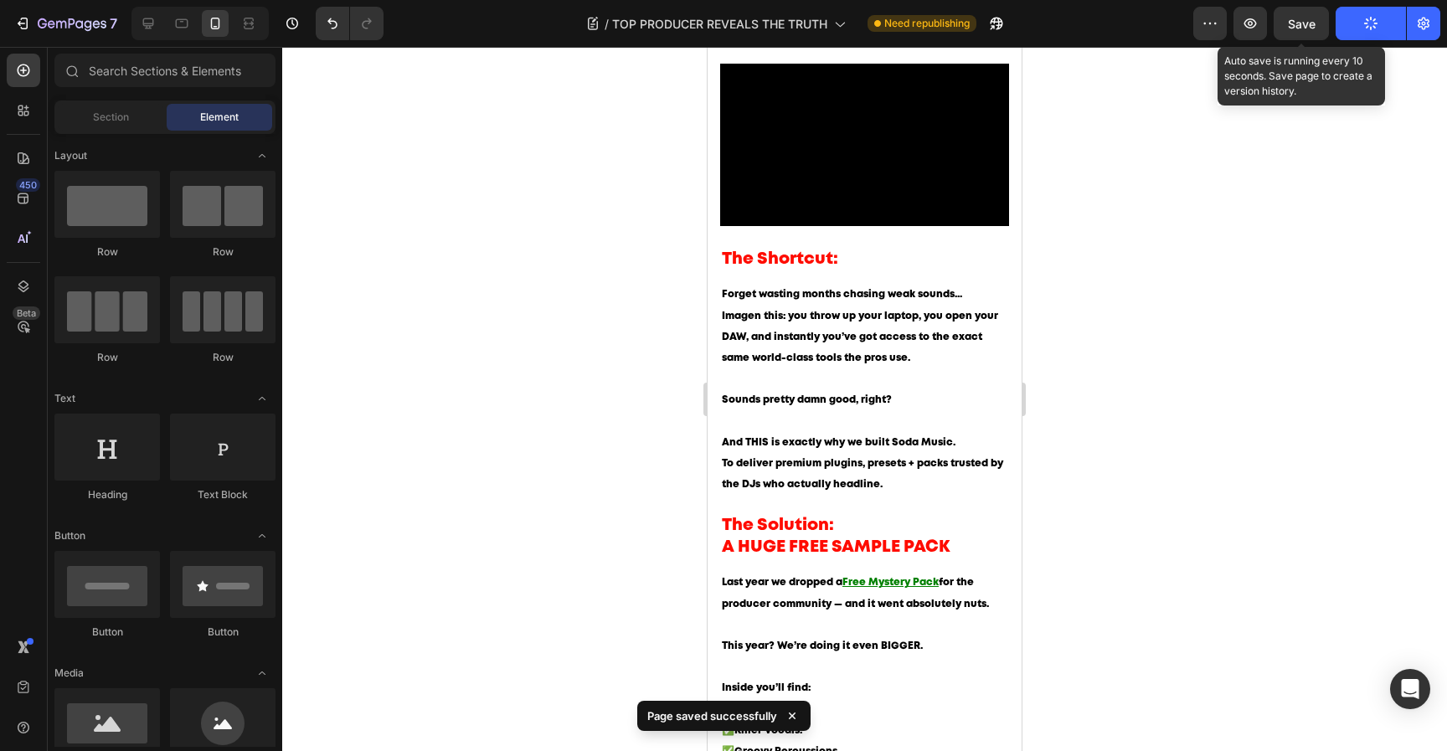
click at [1308, 29] on span "Save" at bounding box center [1302, 24] width 28 height 14
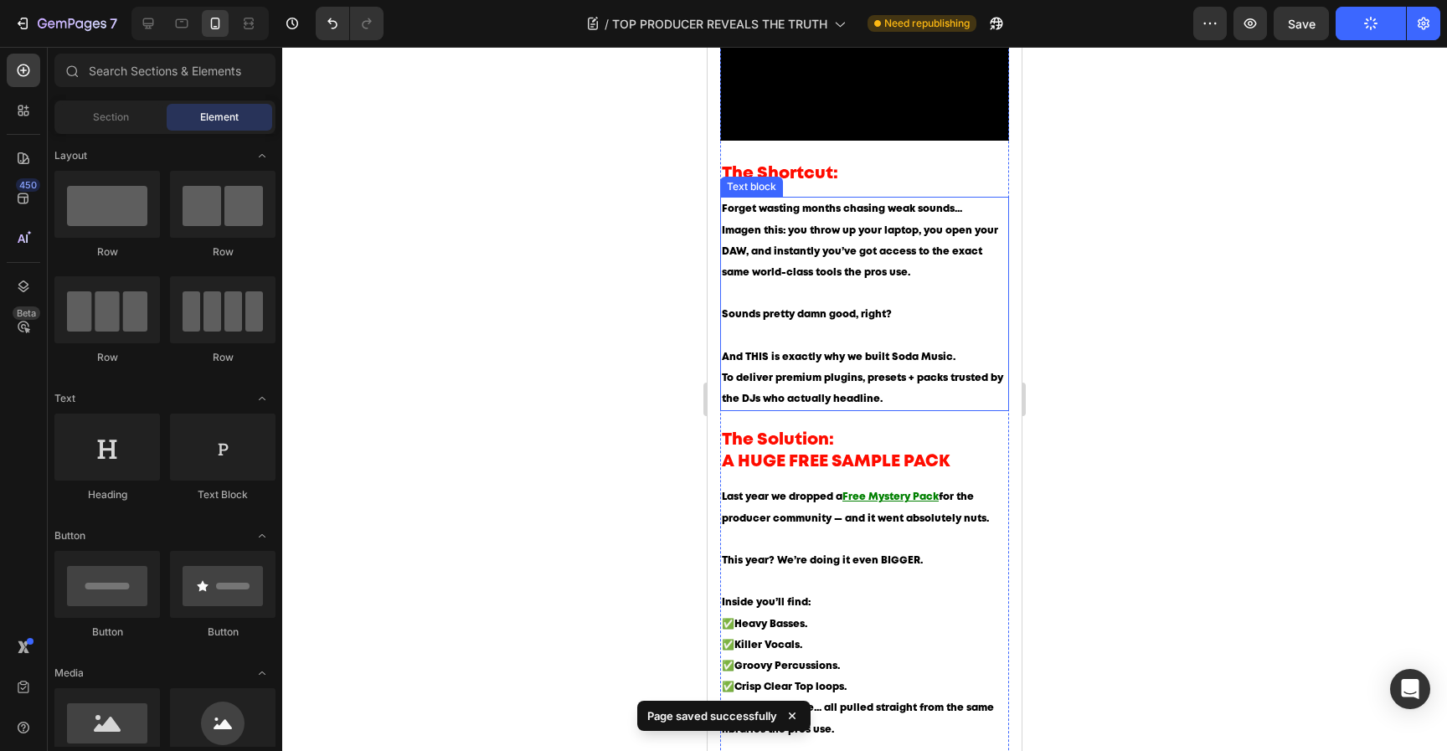
scroll to position [1077, 0]
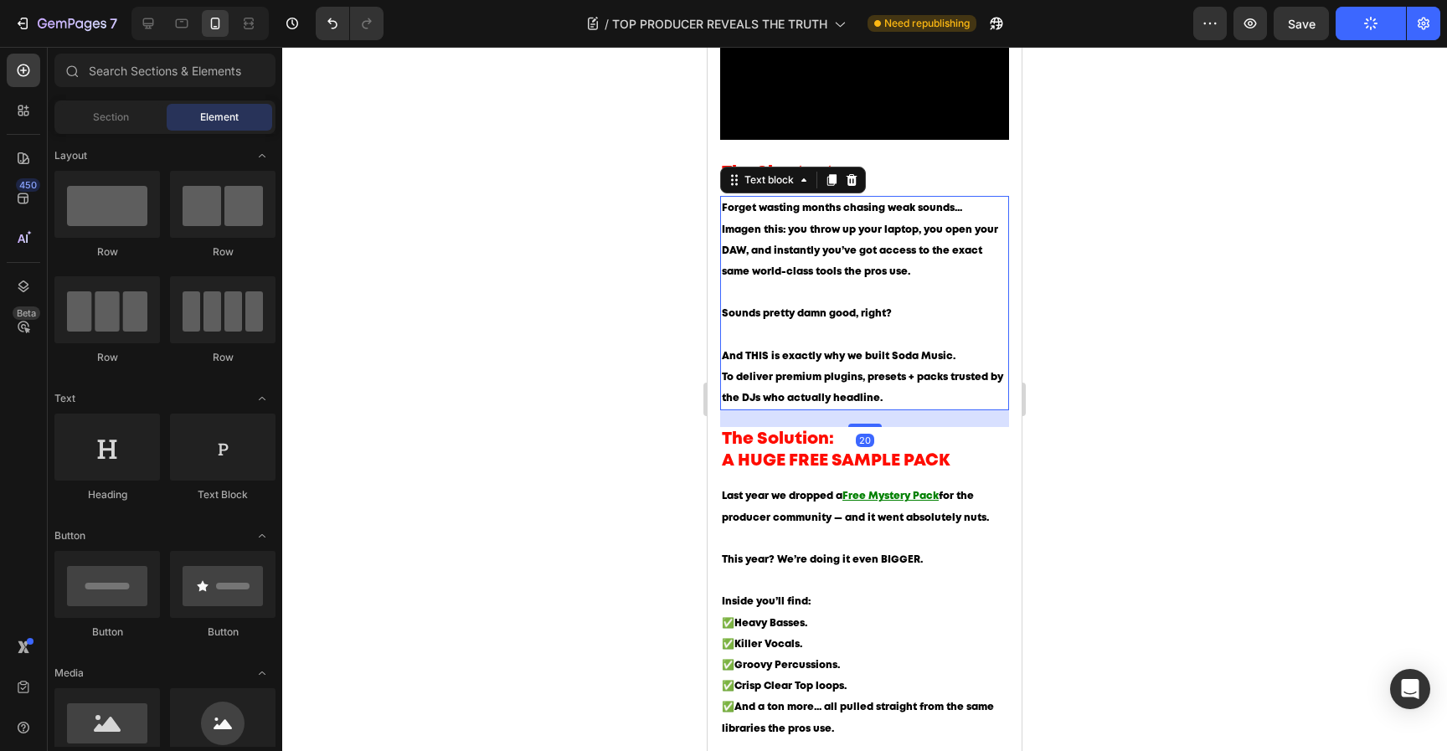
click at [876, 403] on span "To deliver premium plugins, presets + packs trusted by the DJs who actually hea…" at bounding box center [862, 388] width 281 height 30
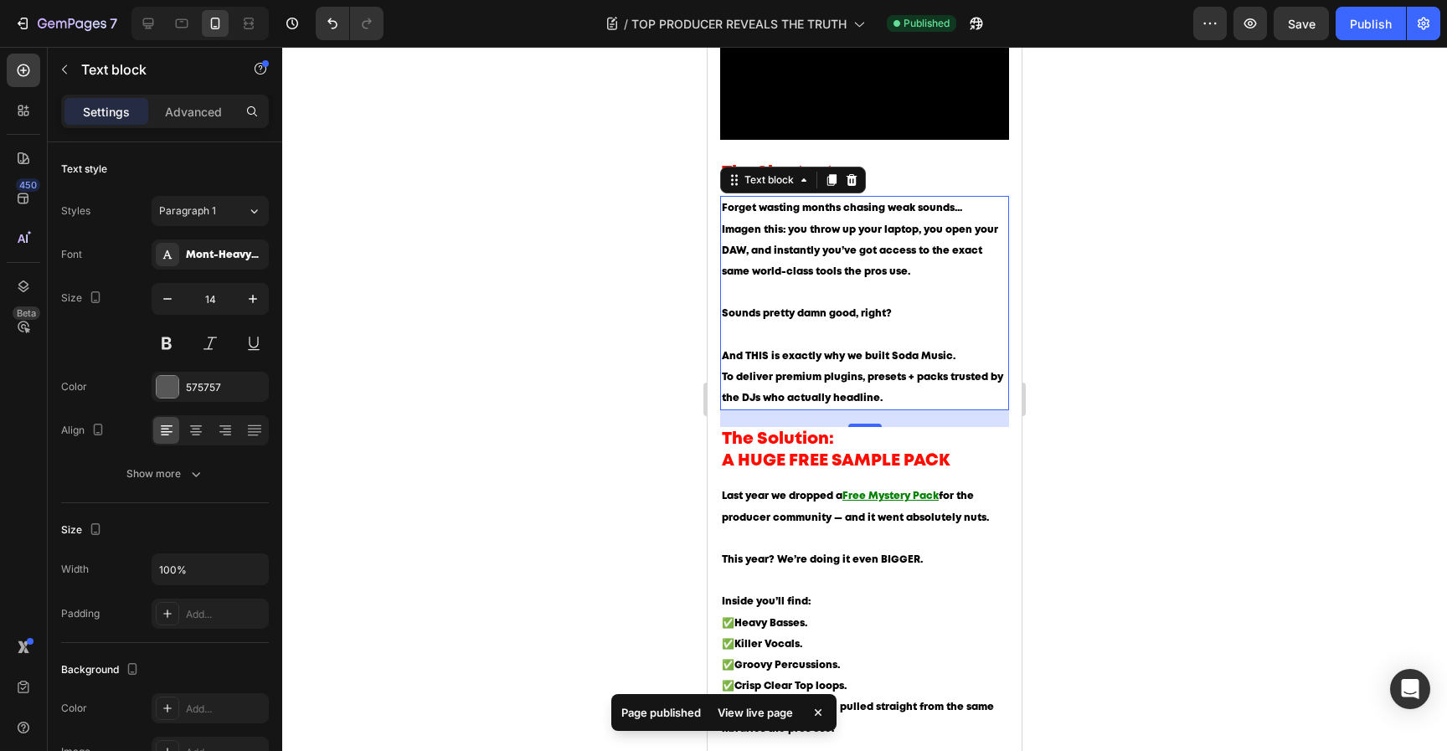
click at [1064, 388] on div at bounding box center [864, 399] width 1165 height 704
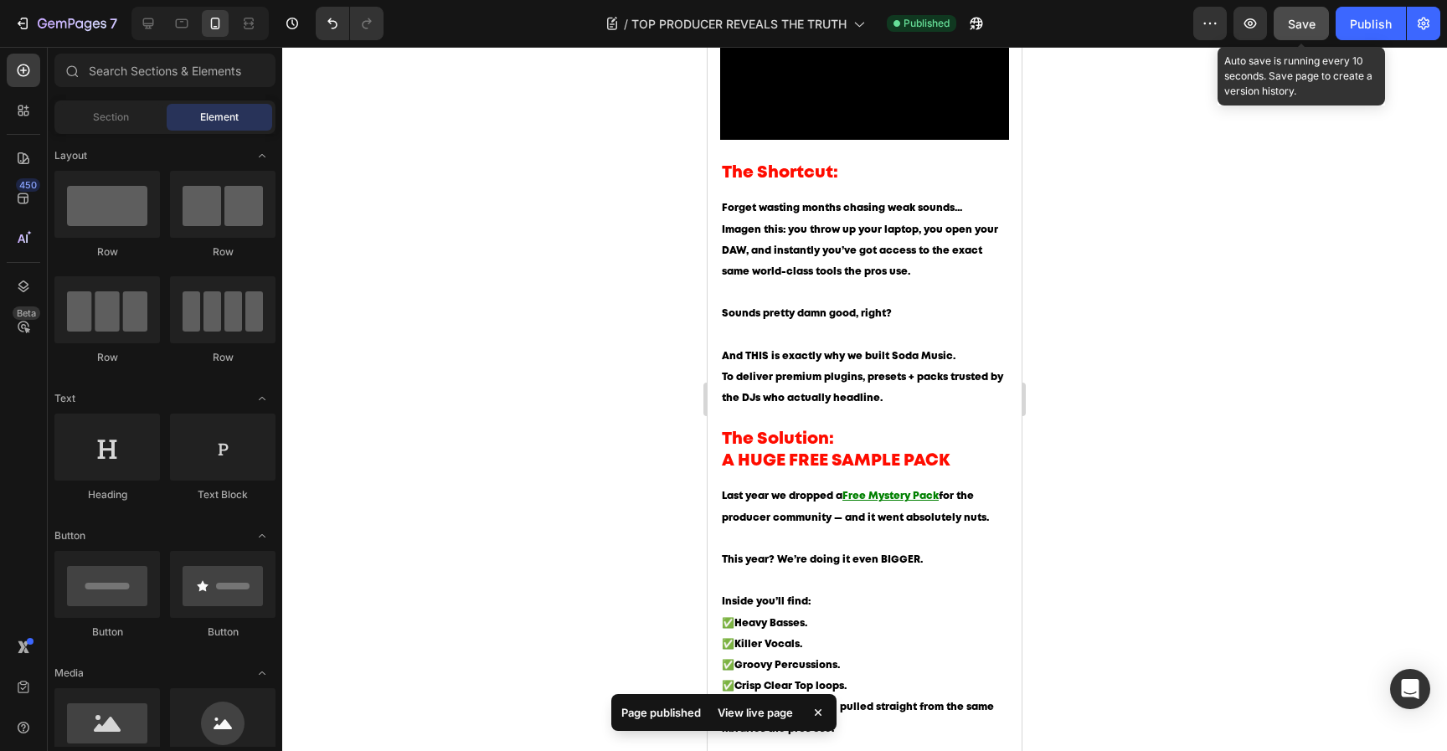
click at [1290, 34] on button "Save" at bounding box center [1301, 23] width 55 height 33
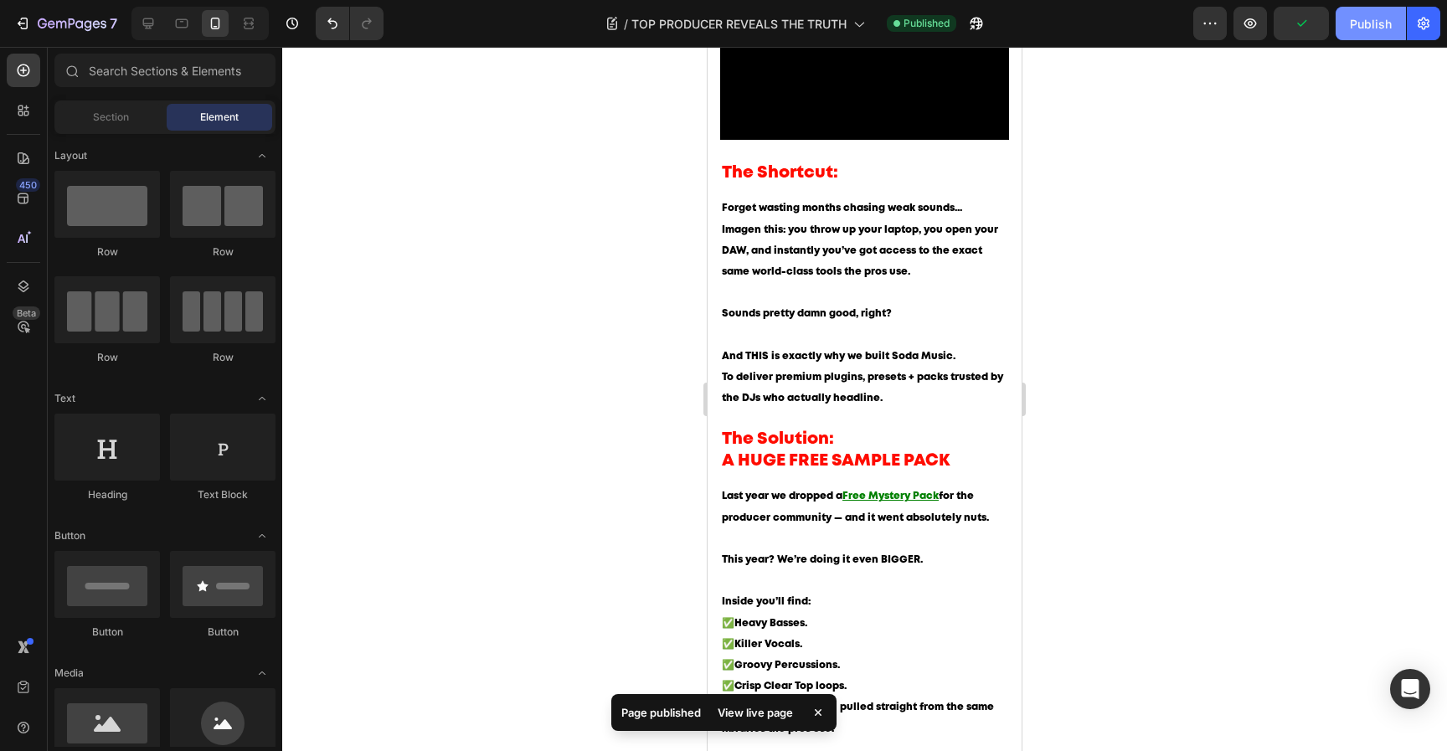
click at [1376, 28] on div "Publish" at bounding box center [1371, 24] width 42 height 18
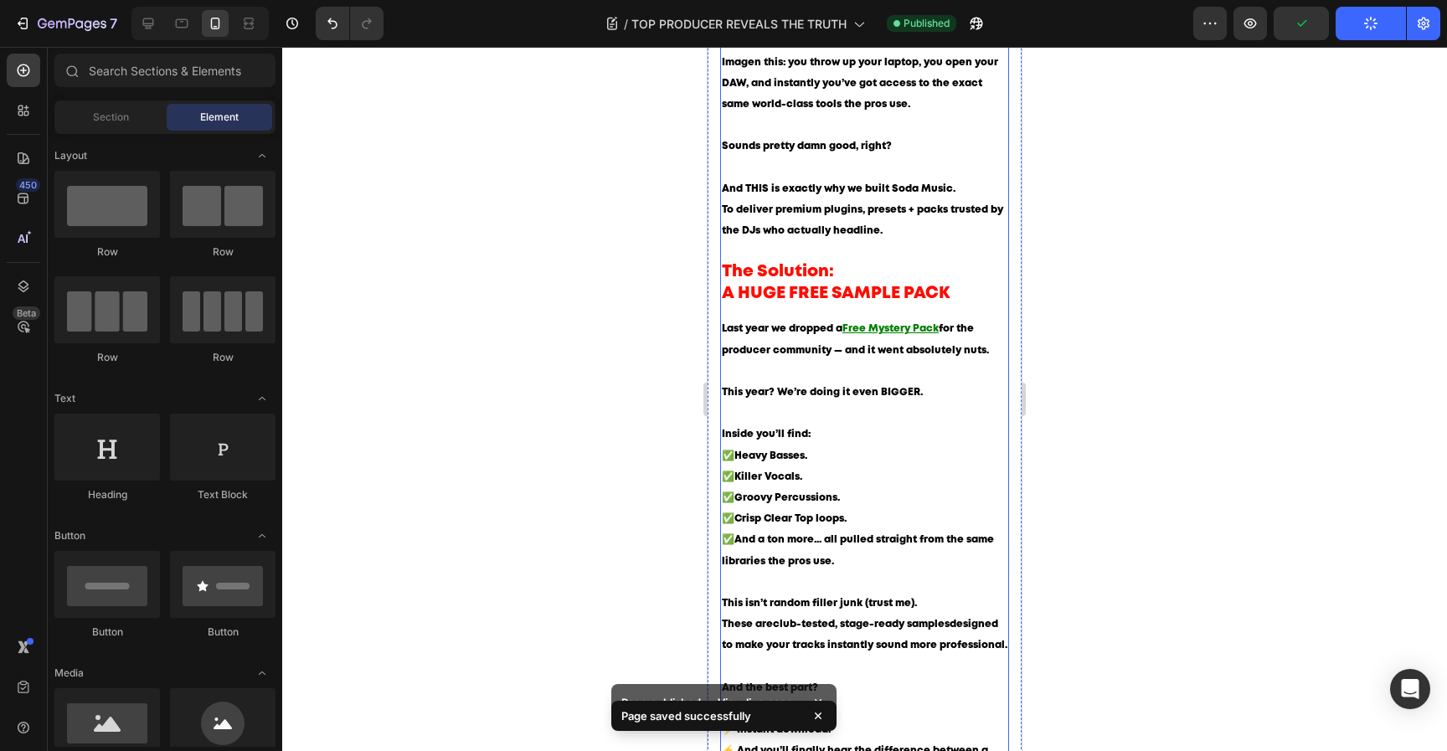
scroll to position [1245, 0]
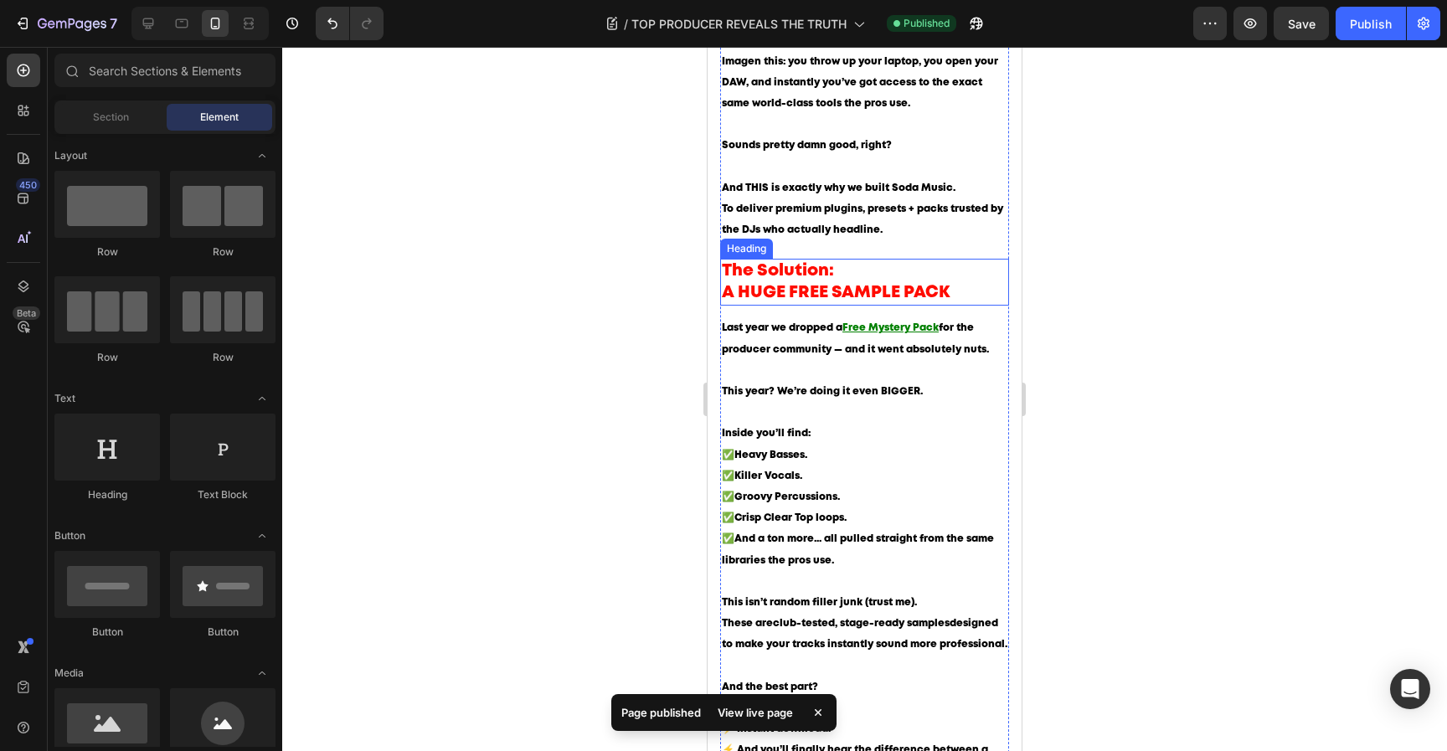
click at [908, 300] on h2 "The Solution: A HUGE FREE SAMPLE PACK" at bounding box center [864, 282] width 289 height 47
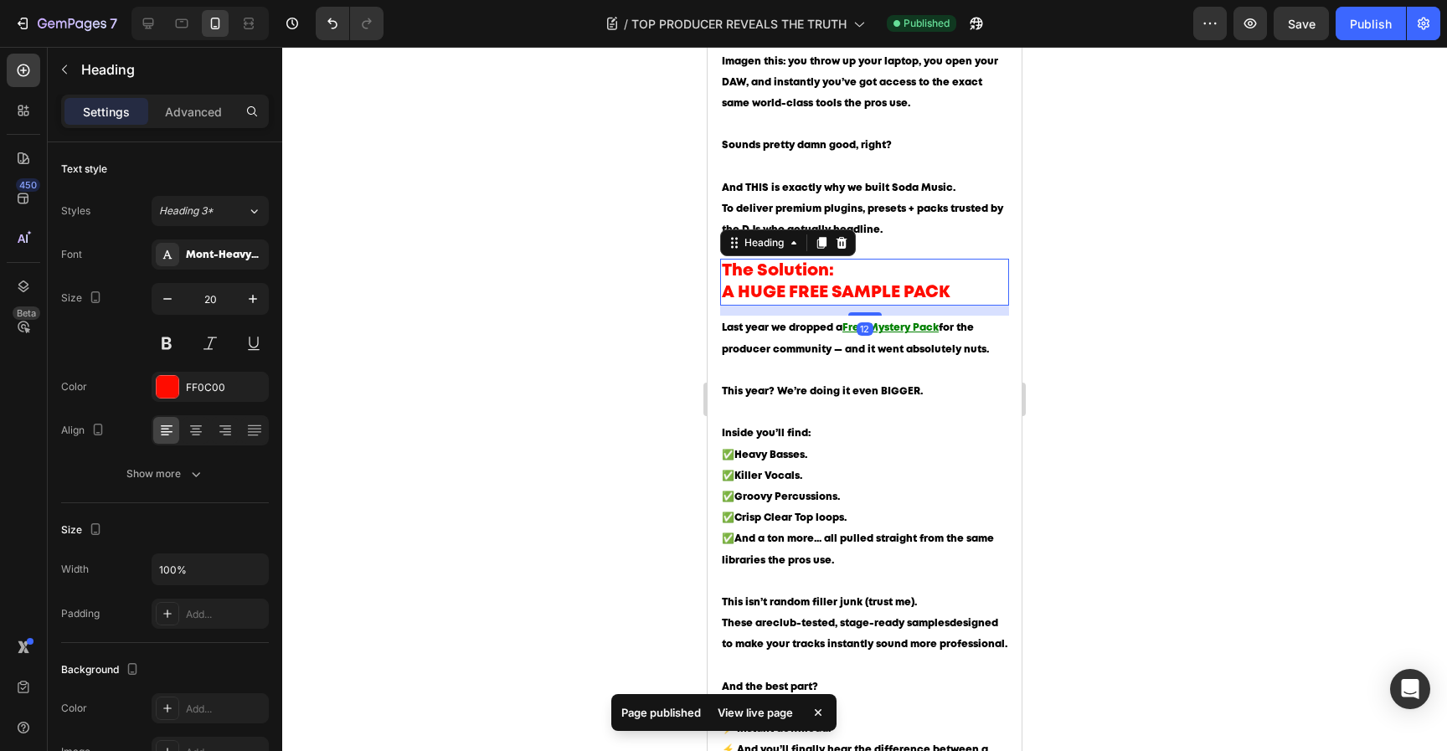
click at [908, 301] on h2 "The Solution: A HUGE FREE SAMPLE PACK" at bounding box center [864, 282] width 289 height 47
click at [908, 301] on p "The Solution: A HUGE FREE SAMPLE PACK" at bounding box center [865, 282] width 286 height 44
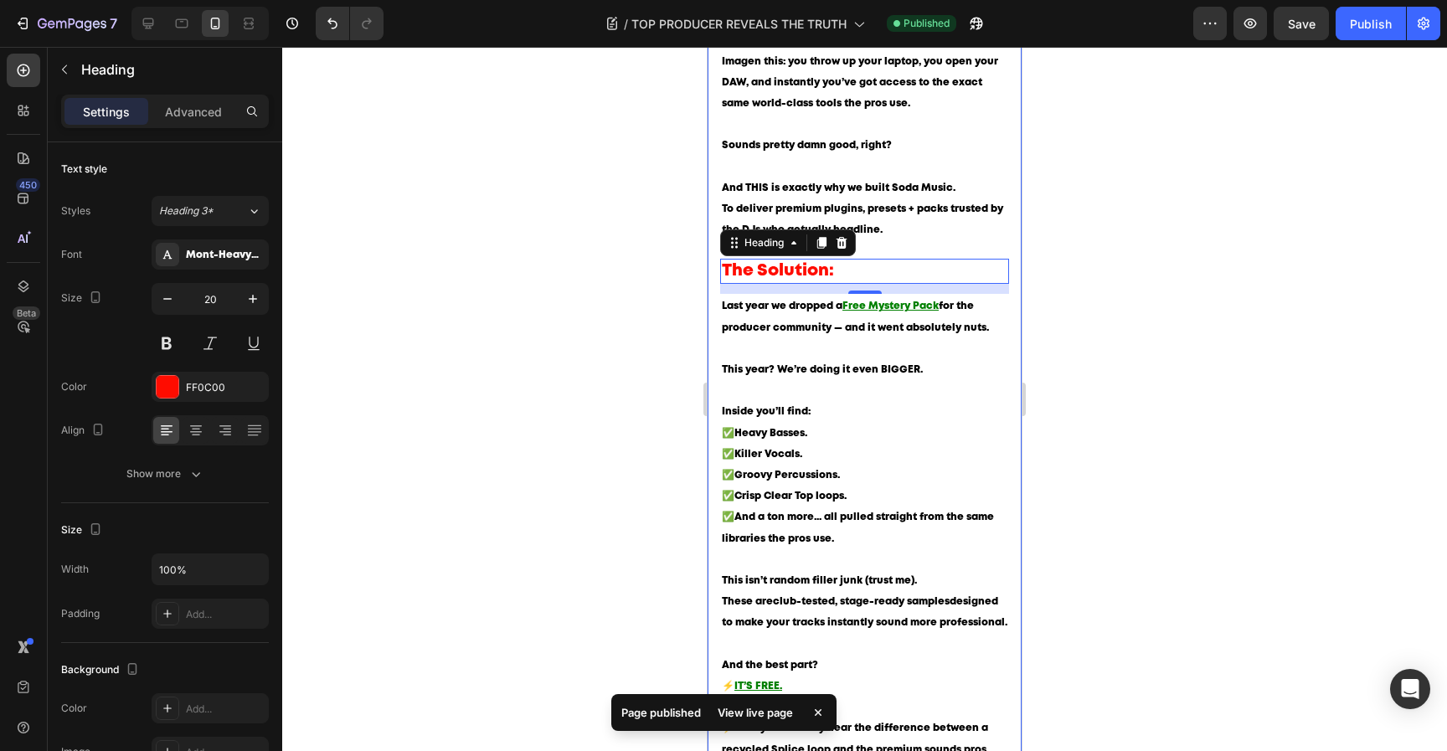
click at [1088, 284] on div at bounding box center [864, 399] width 1165 height 704
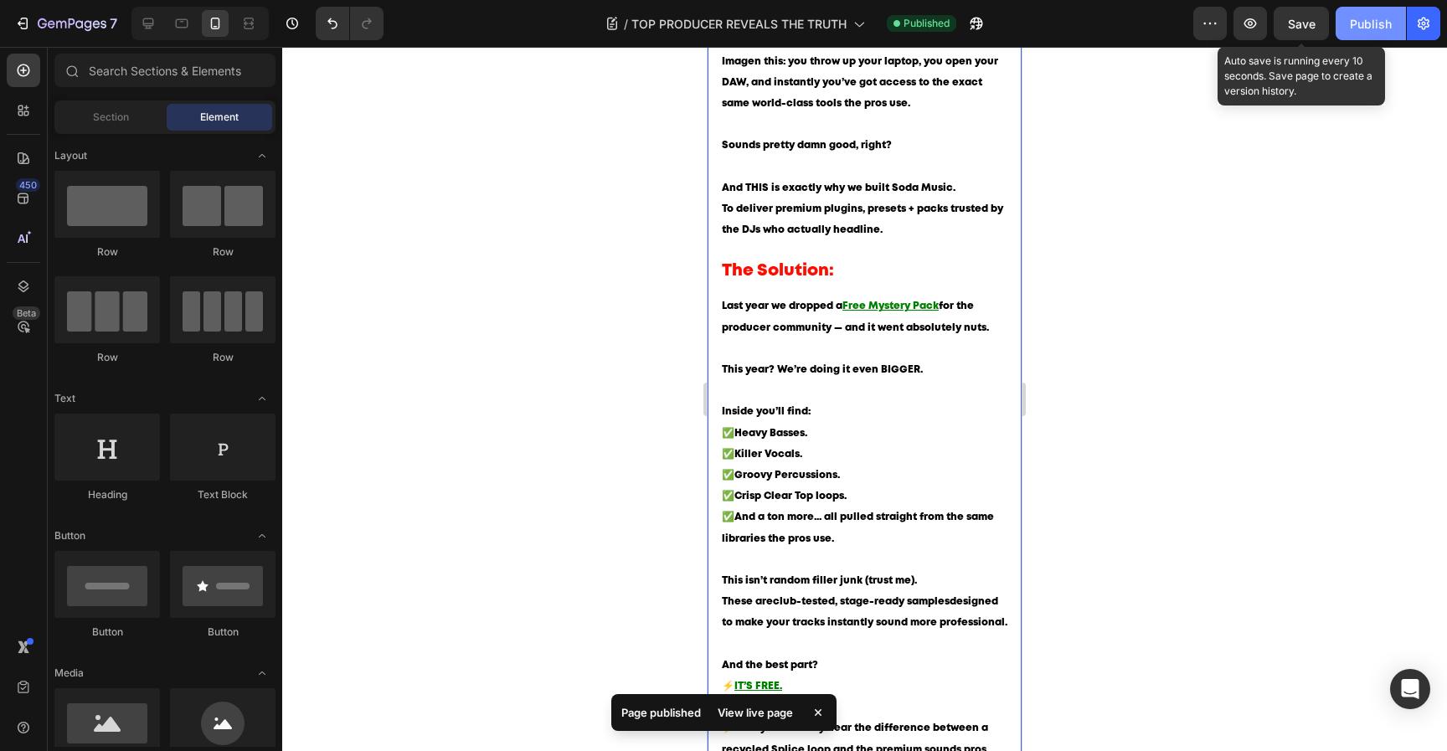
drag, startPoint x: 1306, startPoint y: 28, endPoint x: 1349, endPoint y: 33, distance: 43.9
click at [1306, 28] on span "Save" at bounding box center [1302, 24] width 28 height 14
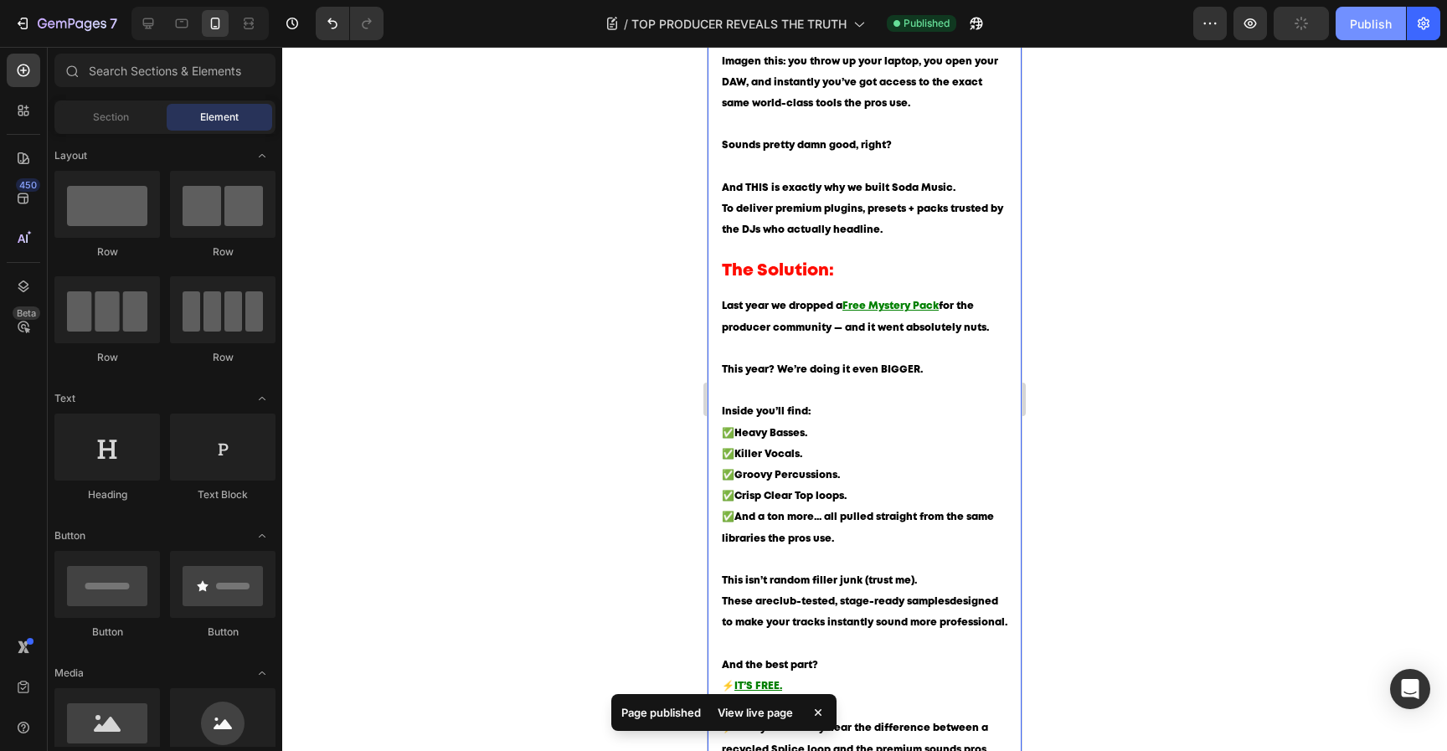
click at [1365, 33] on button "Publish" at bounding box center [1371, 23] width 70 height 33
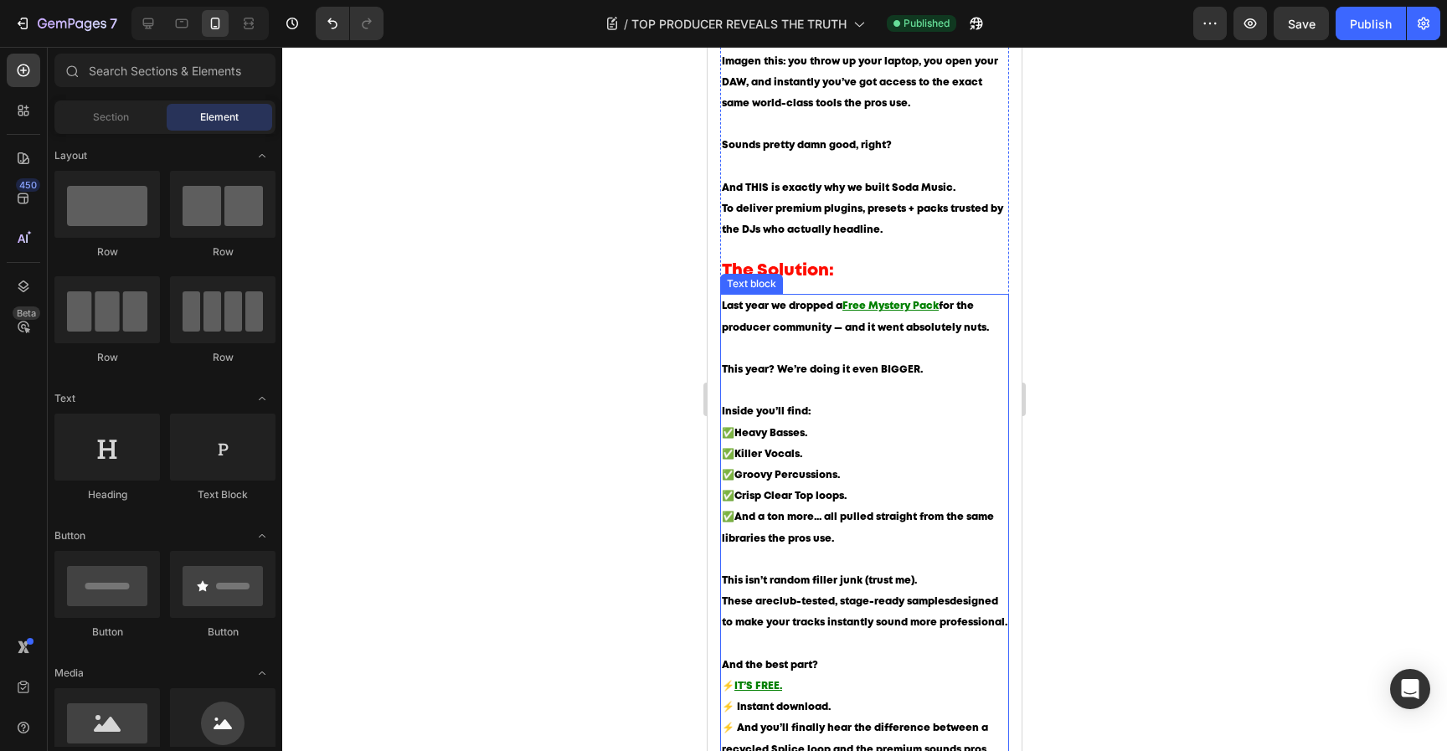
click at [821, 377] on p "Last year we dropped a Free Mystery Pack for the producer community — and it we…" at bounding box center [865, 349] width 286 height 106
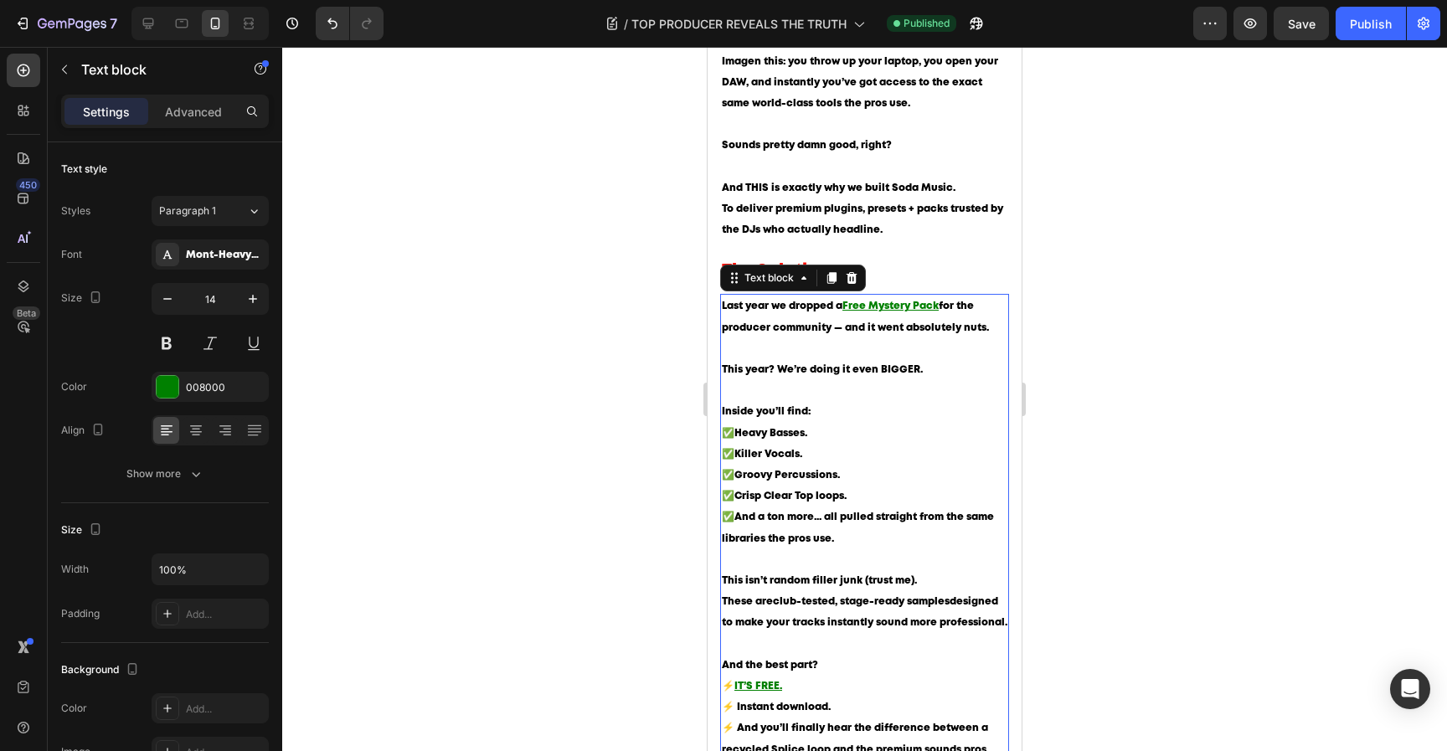
click at [776, 374] on span "This year? We’re doing it even BIGGER." at bounding box center [822, 369] width 201 height 9
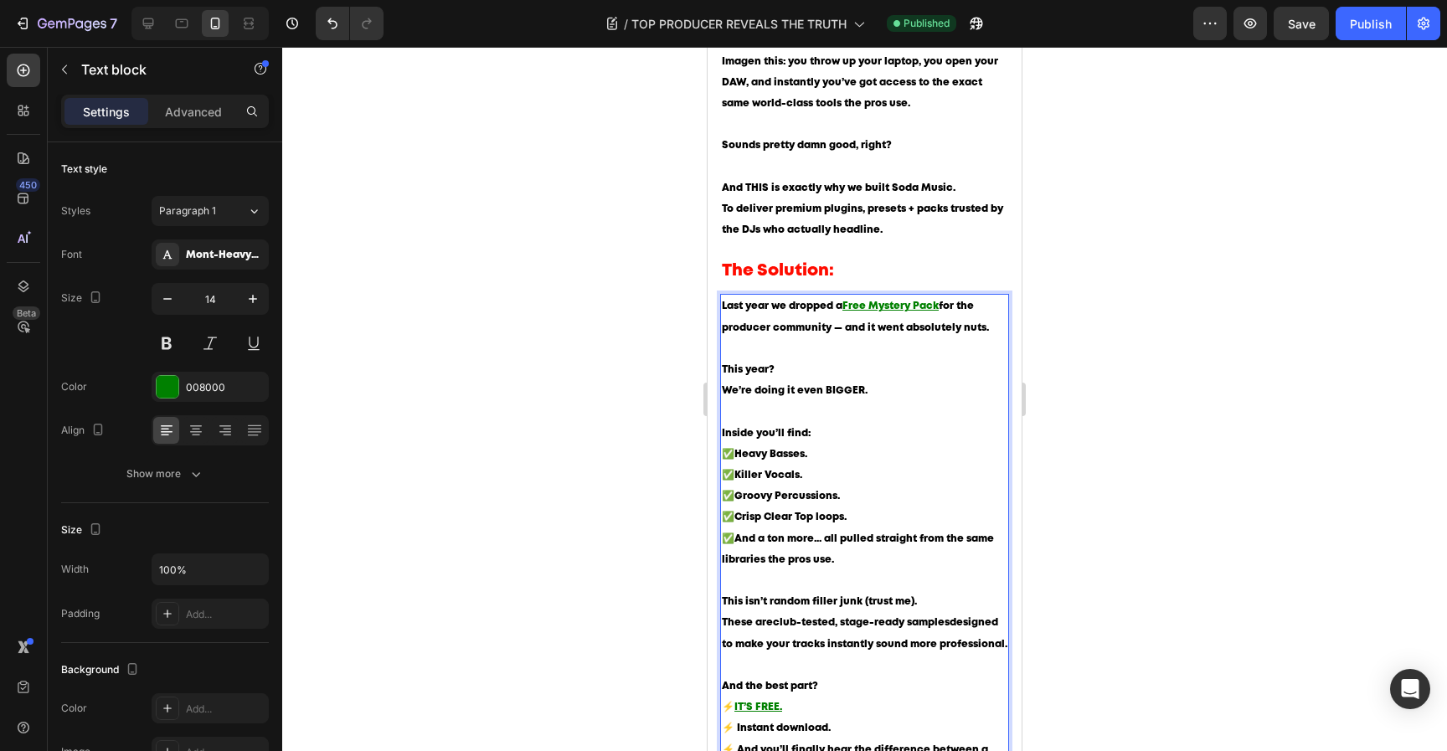
click at [1136, 413] on div at bounding box center [864, 399] width 1165 height 704
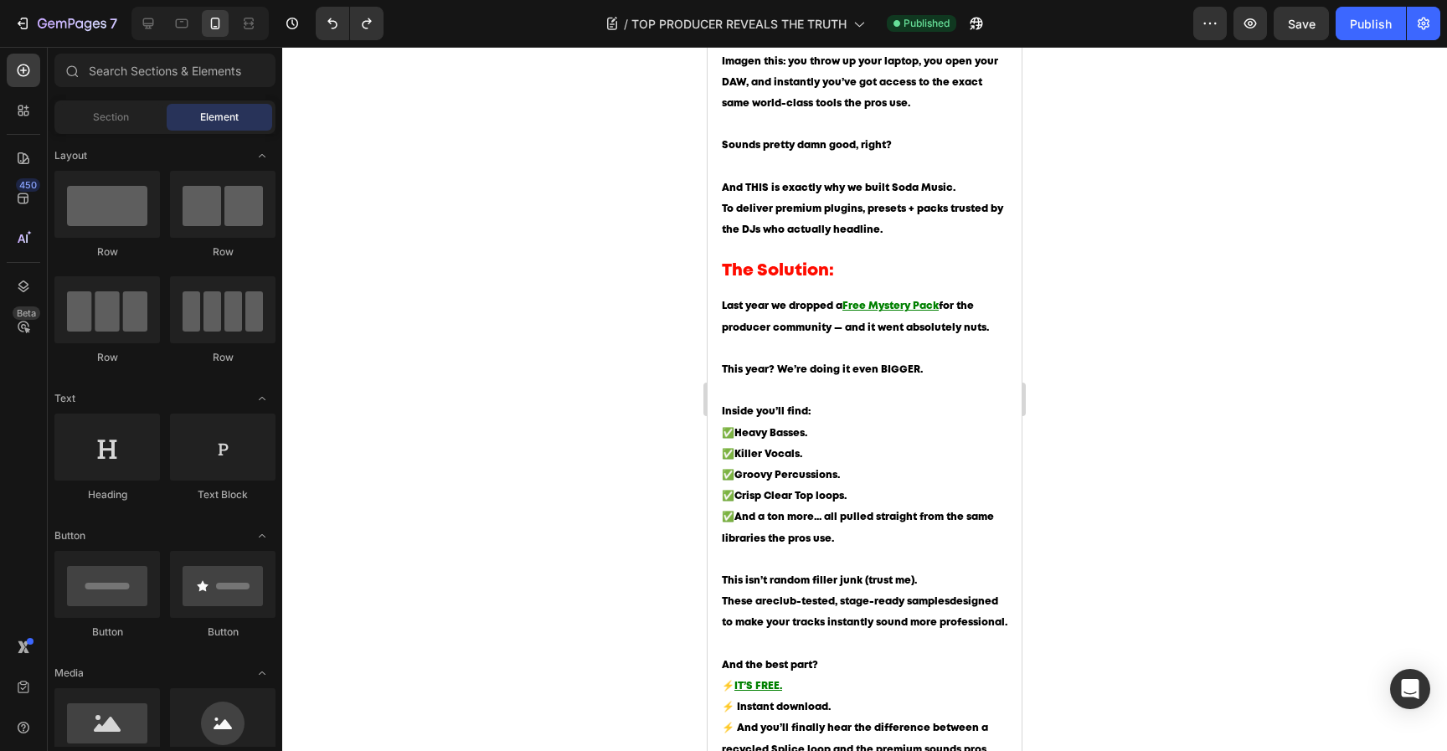
click at [1141, 377] on div at bounding box center [864, 399] width 1165 height 704
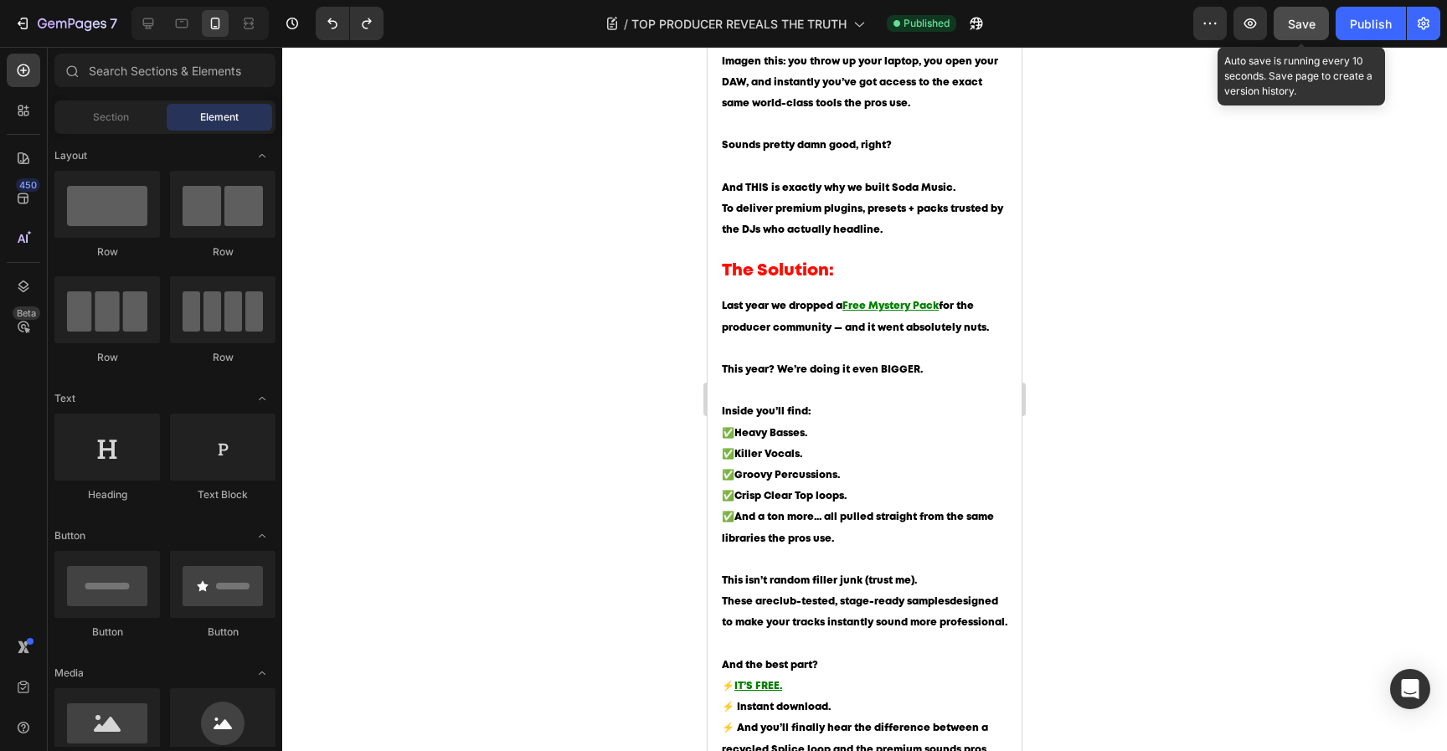
click at [1310, 27] on span "Save" at bounding box center [1302, 24] width 28 height 14
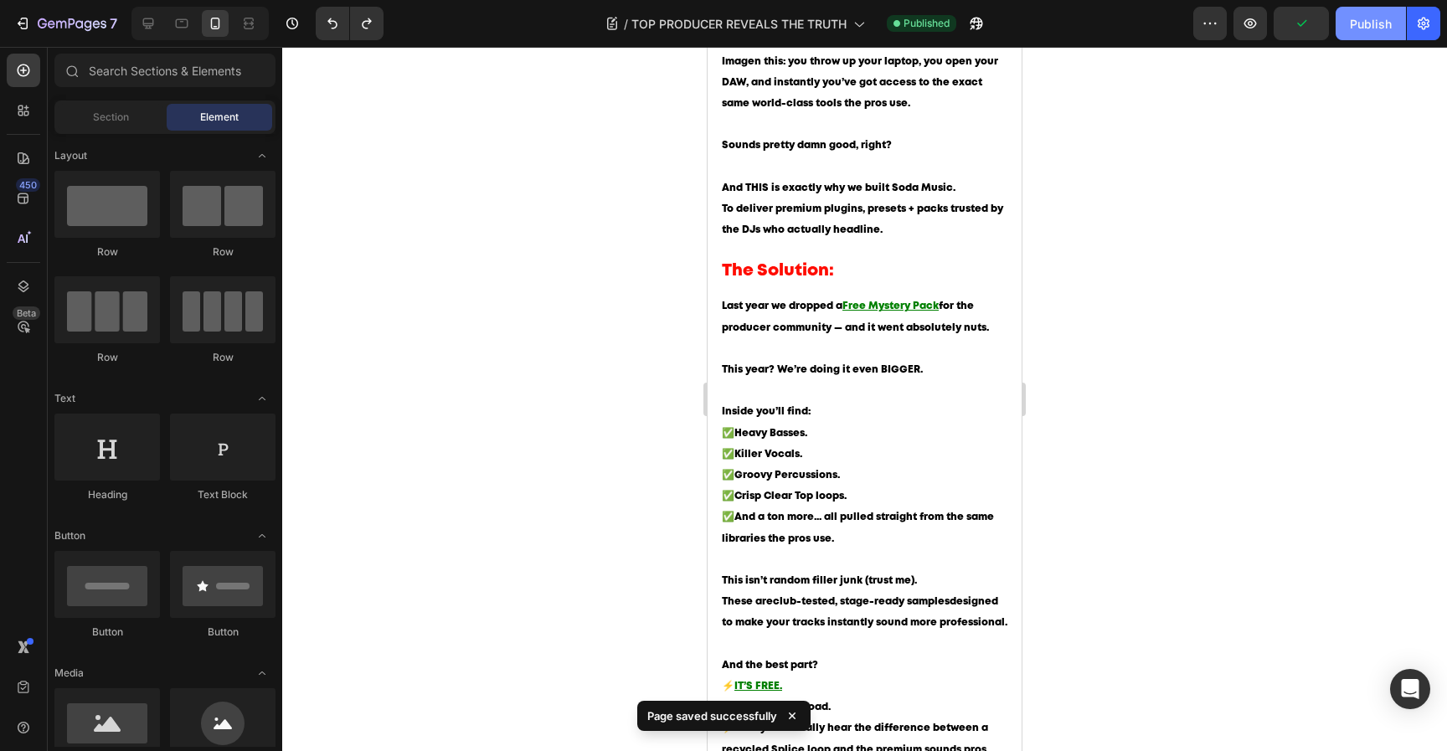
click at [1358, 36] on button "Publish" at bounding box center [1371, 23] width 70 height 33
click at [918, 374] on p "Last year we dropped a Free Mystery Pack for the producer community — and it we…" at bounding box center [865, 349] width 286 height 106
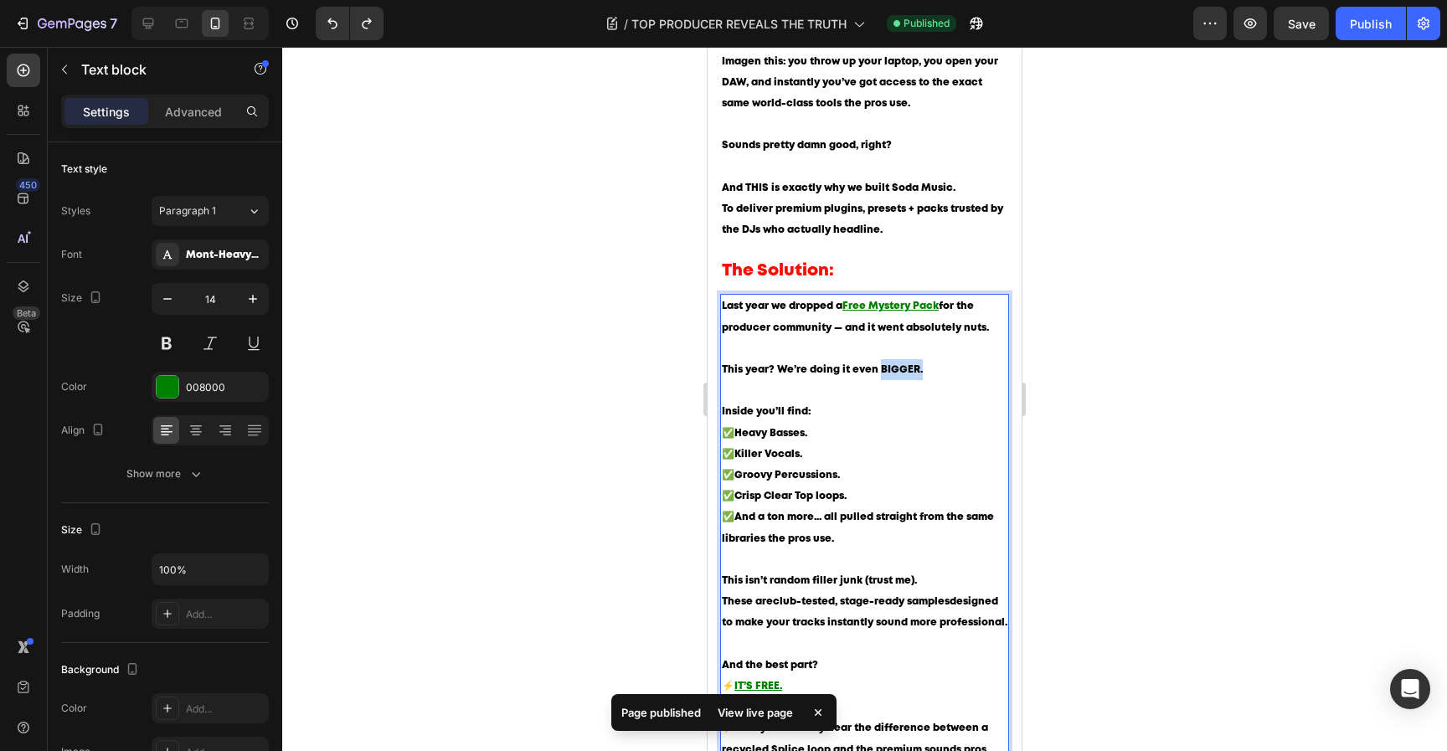
drag, startPoint x: 879, startPoint y: 381, endPoint x: 960, endPoint y: 389, distance: 80.8
click at [960, 389] on p "Last year we dropped a Free Mystery Pack for the producer community — and it we…" at bounding box center [865, 349] width 286 height 106
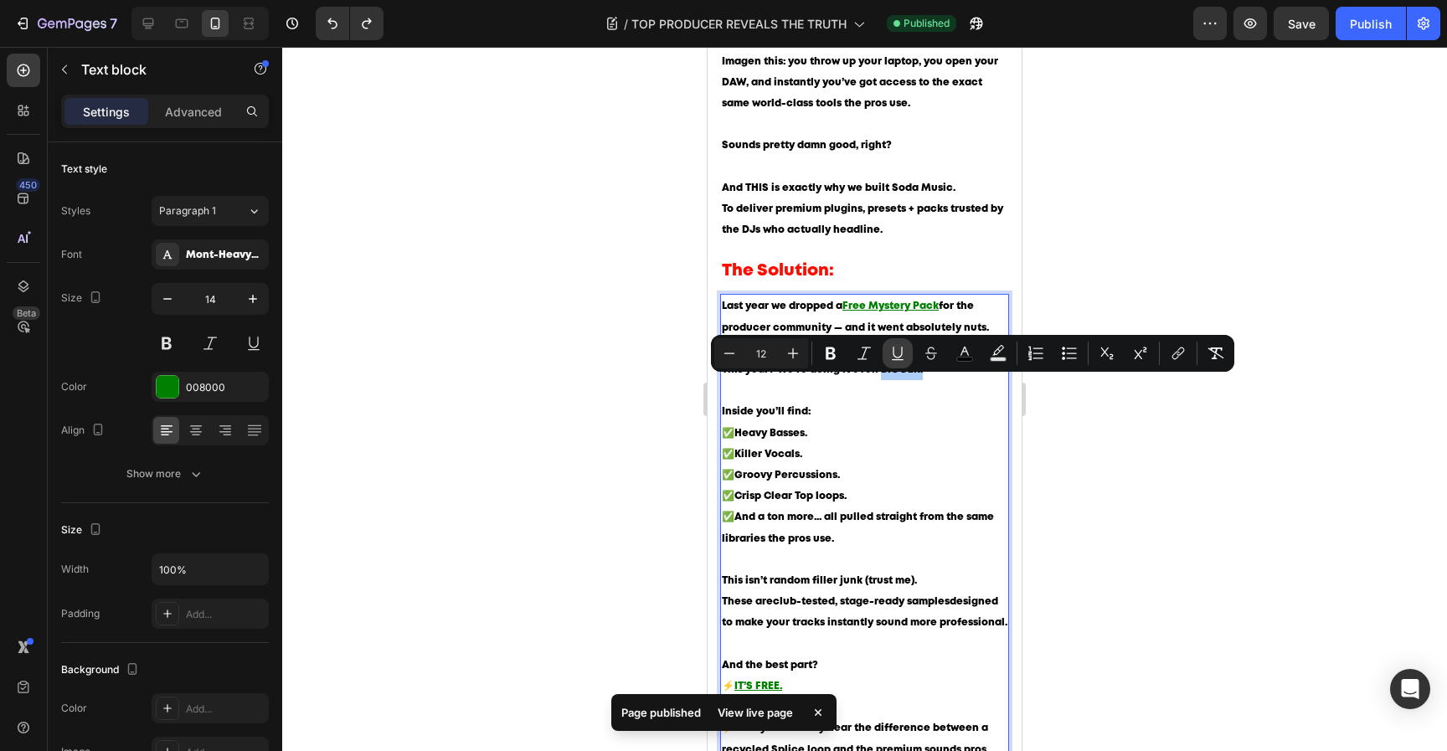
click at [906, 361] on button "Underline" at bounding box center [898, 353] width 30 height 30
click at [939, 385] on p "Last year we dropped a Free Mystery Pack for the producer community — and it we…" at bounding box center [865, 349] width 286 height 106
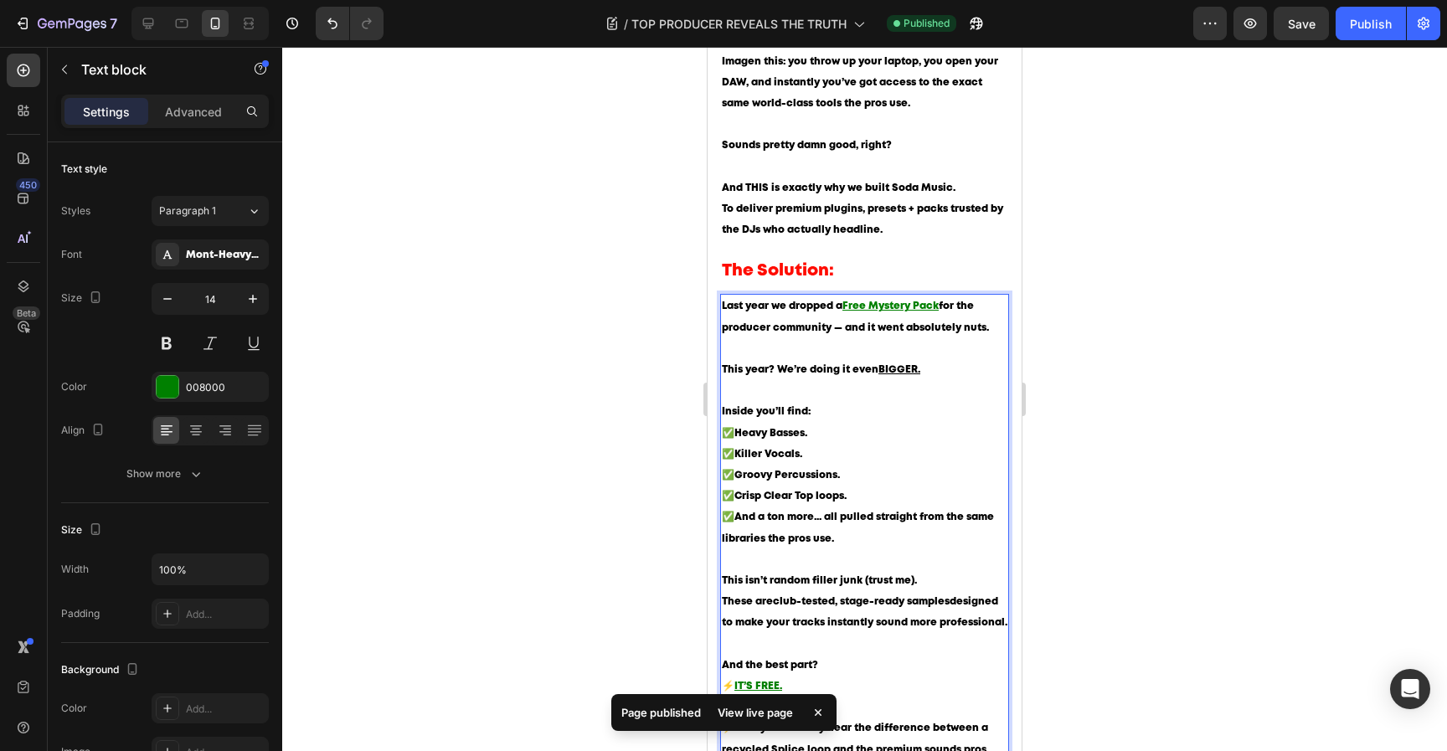
click at [939, 385] on p "Last year we dropped a Free Mystery Pack for the producer community — and it we…" at bounding box center [865, 349] width 286 height 106
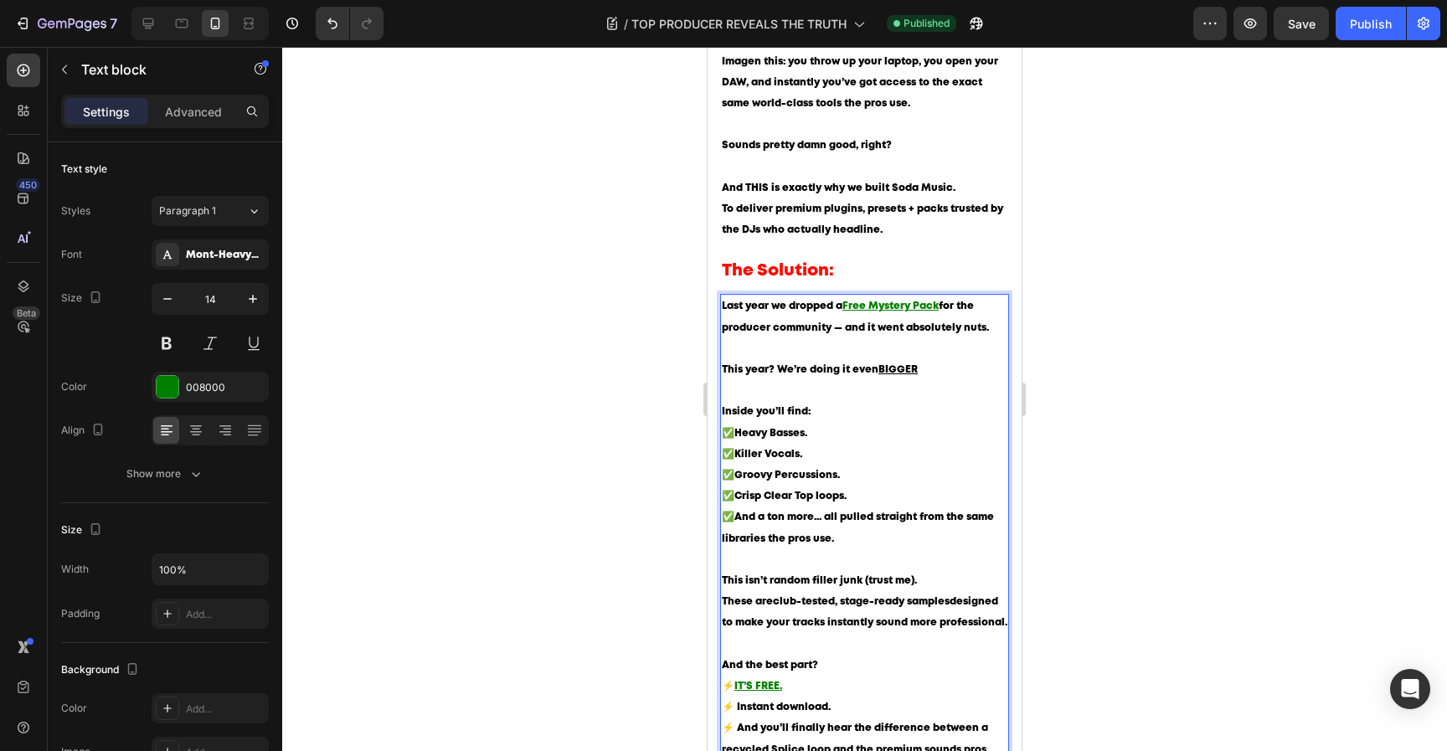
click at [1105, 410] on div at bounding box center [864, 399] width 1165 height 704
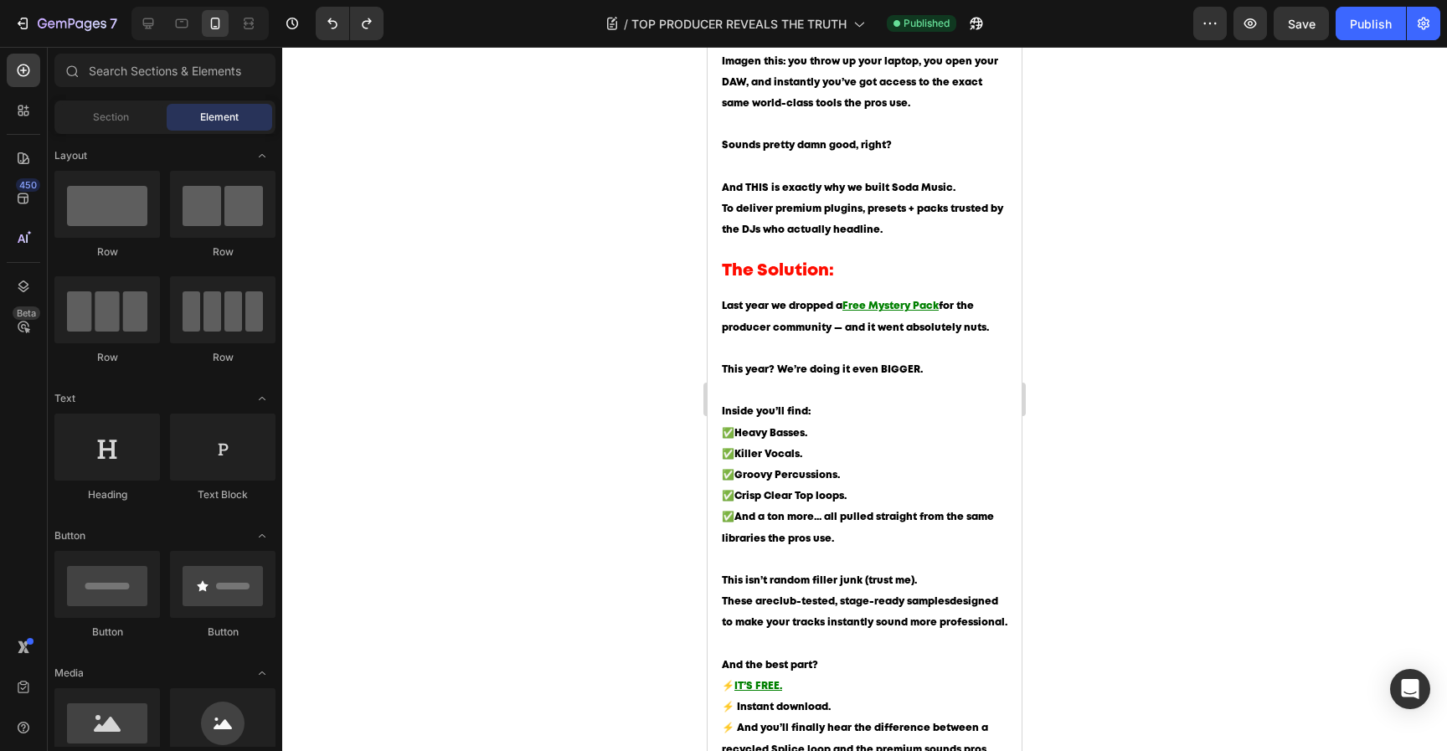
click at [1174, 363] on div at bounding box center [864, 399] width 1165 height 704
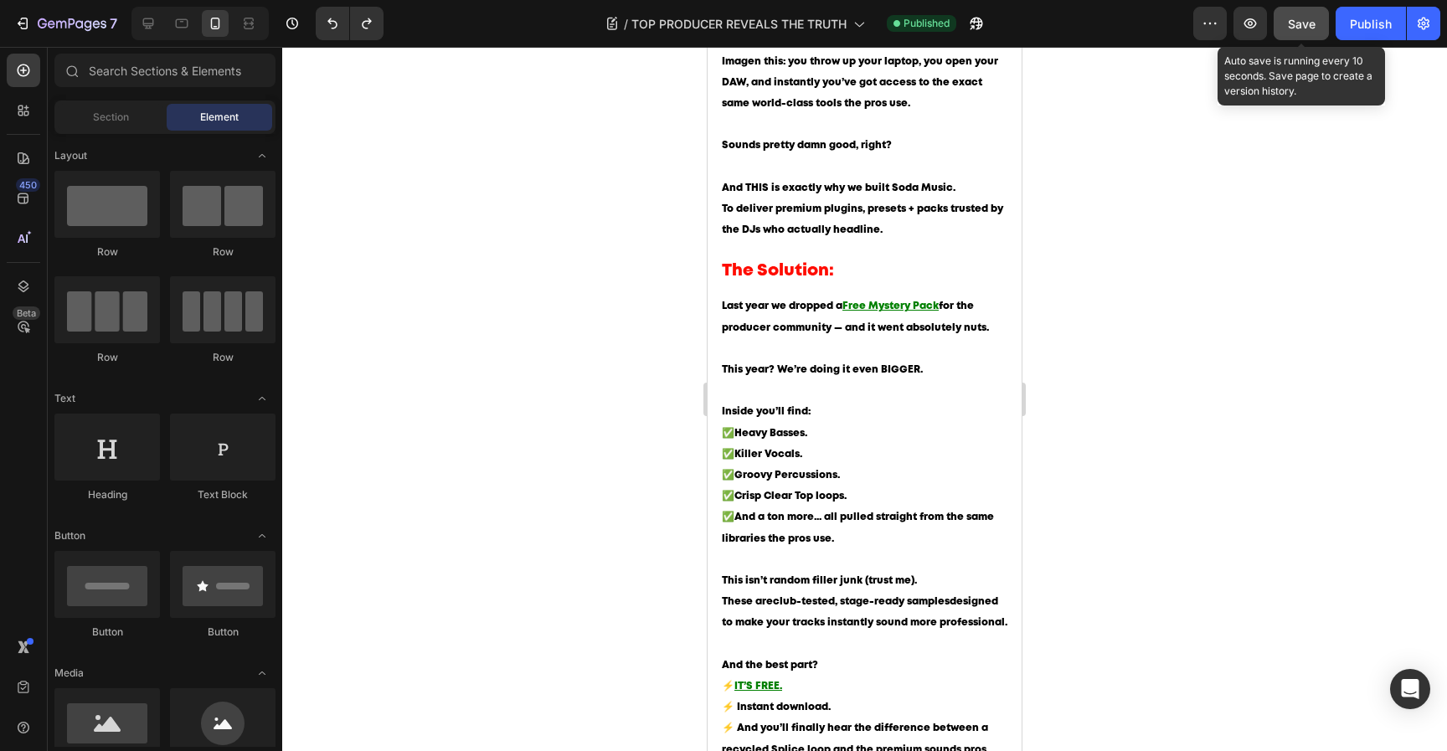
click at [1308, 27] on span "Save" at bounding box center [1302, 24] width 28 height 14
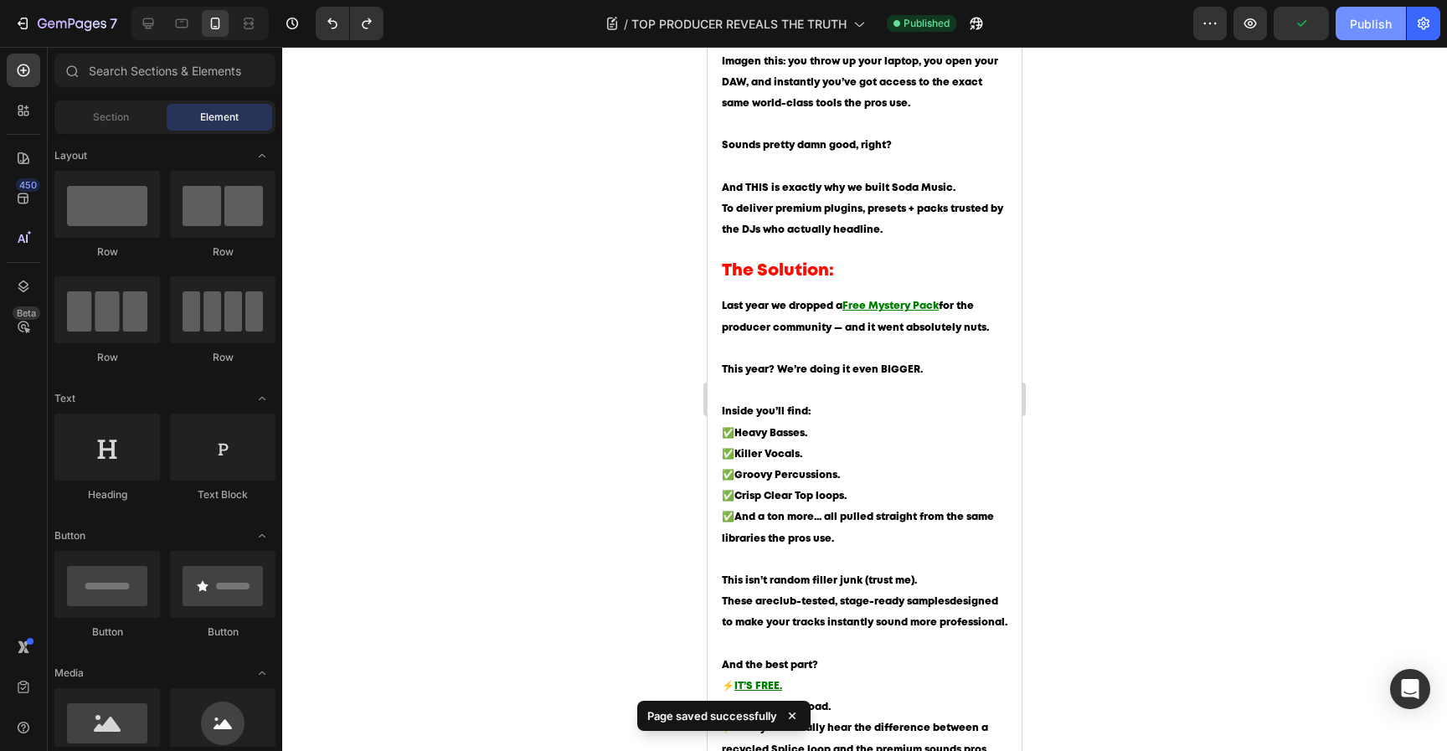
click at [1388, 27] on div "Publish" at bounding box center [1371, 24] width 42 height 18
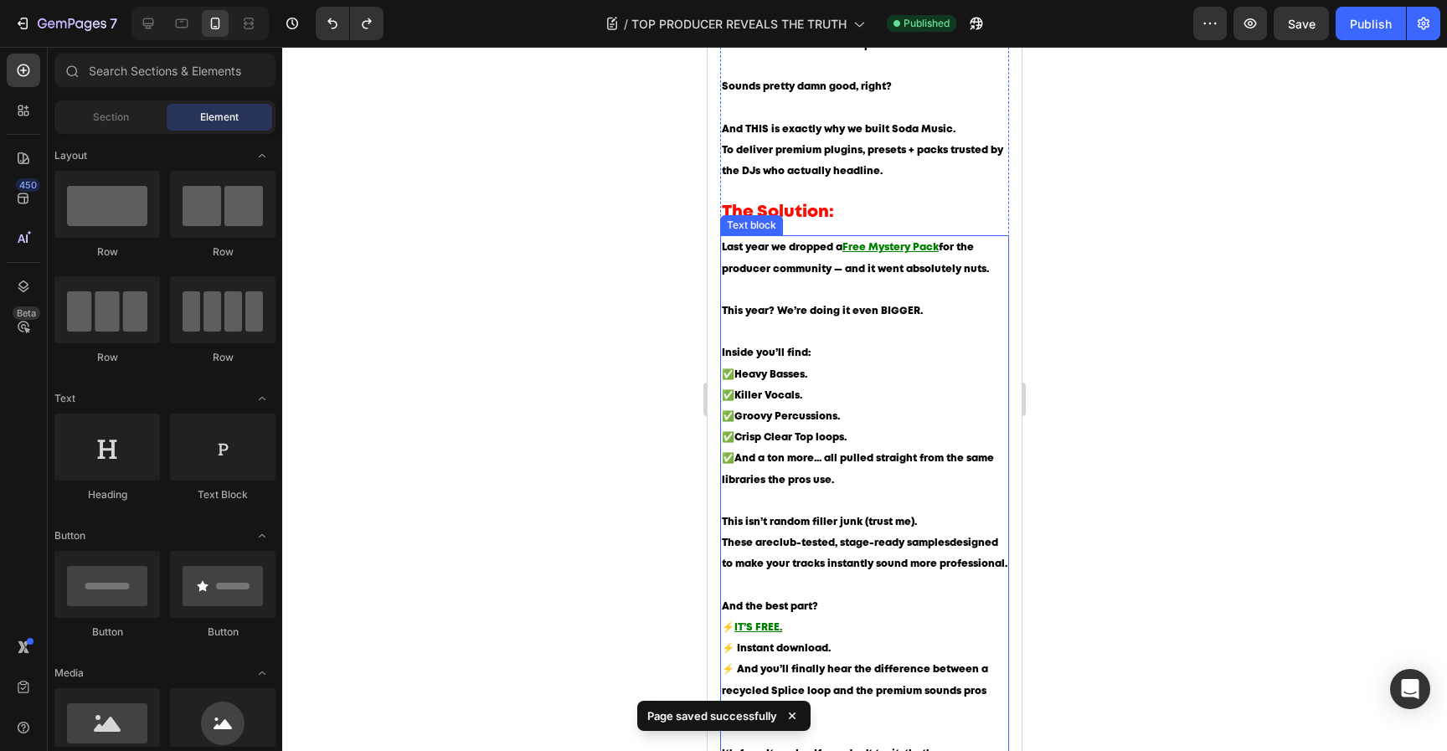
scroll to position [1315, 0]
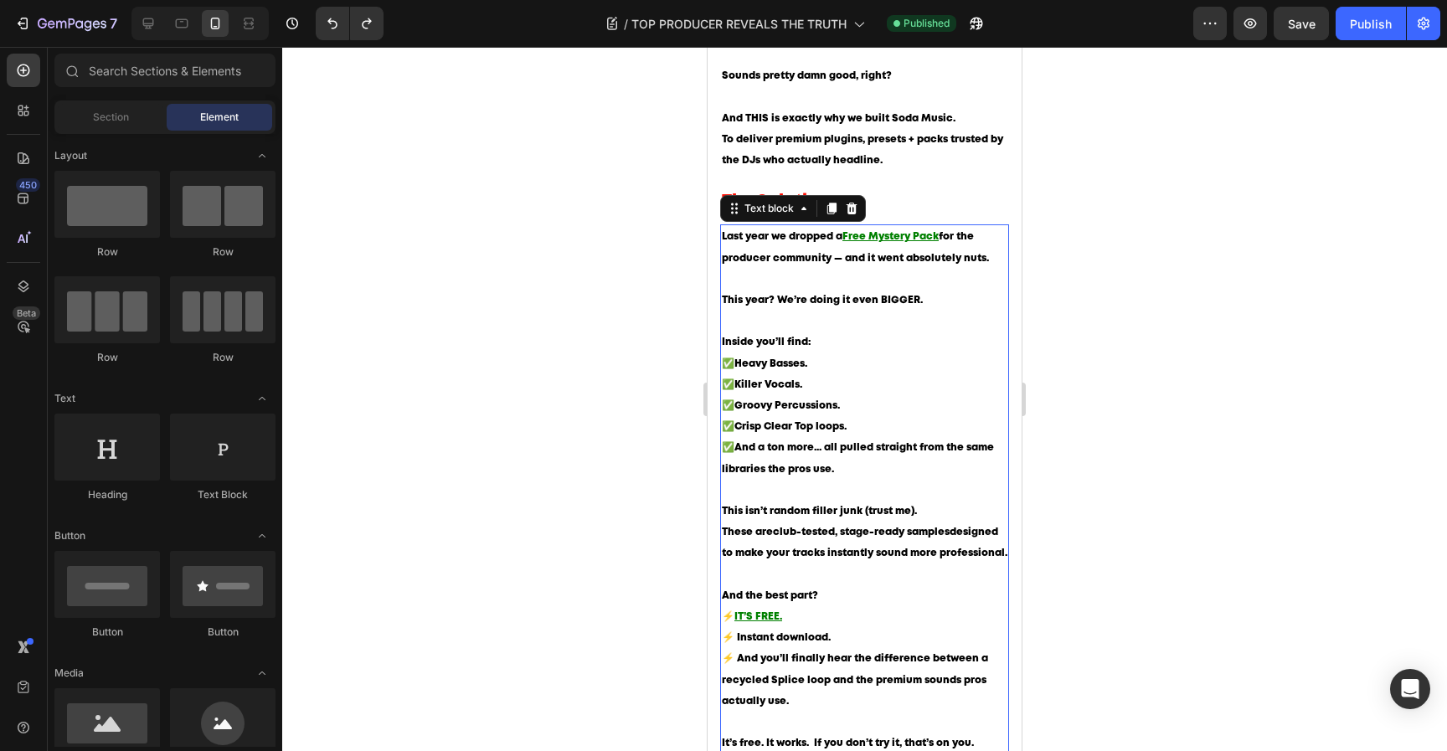
click at [838, 410] on span "Groovy Percussions." at bounding box center [787, 405] width 106 height 9
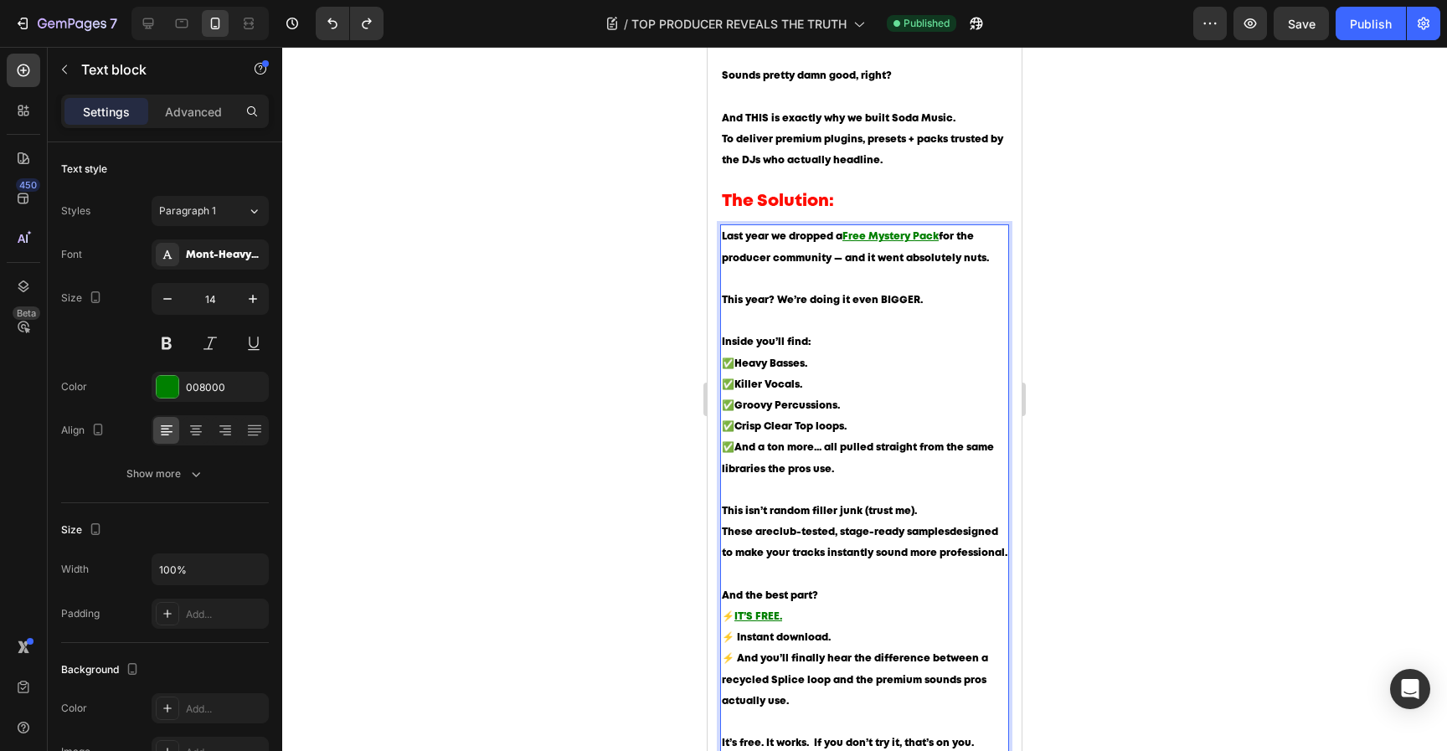
click at [837, 410] on span "Groovy Percussions." at bounding box center [787, 405] width 106 height 9
click at [1112, 425] on div at bounding box center [864, 399] width 1165 height 704
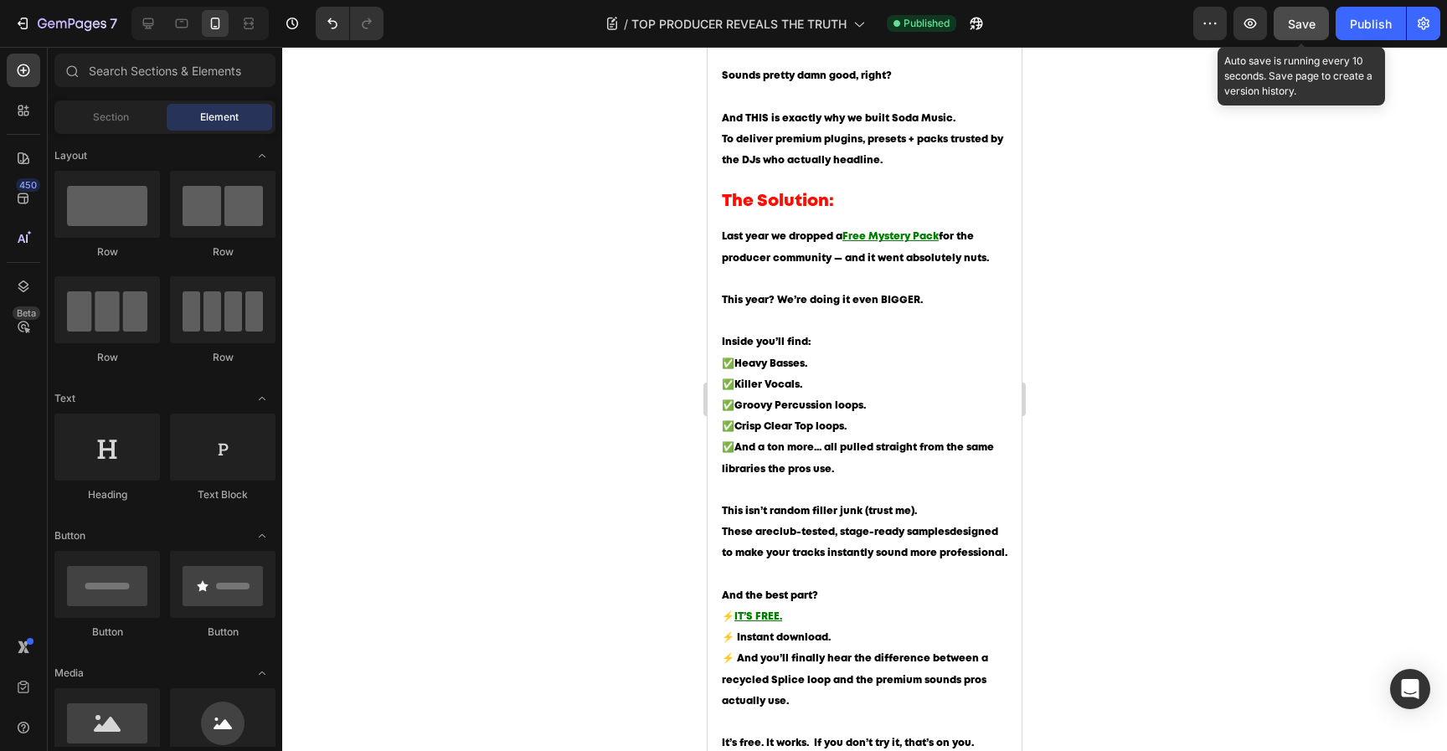
click at [1313, 30] on span "Save" at bounding box center [1302, 24] width 28 height 14
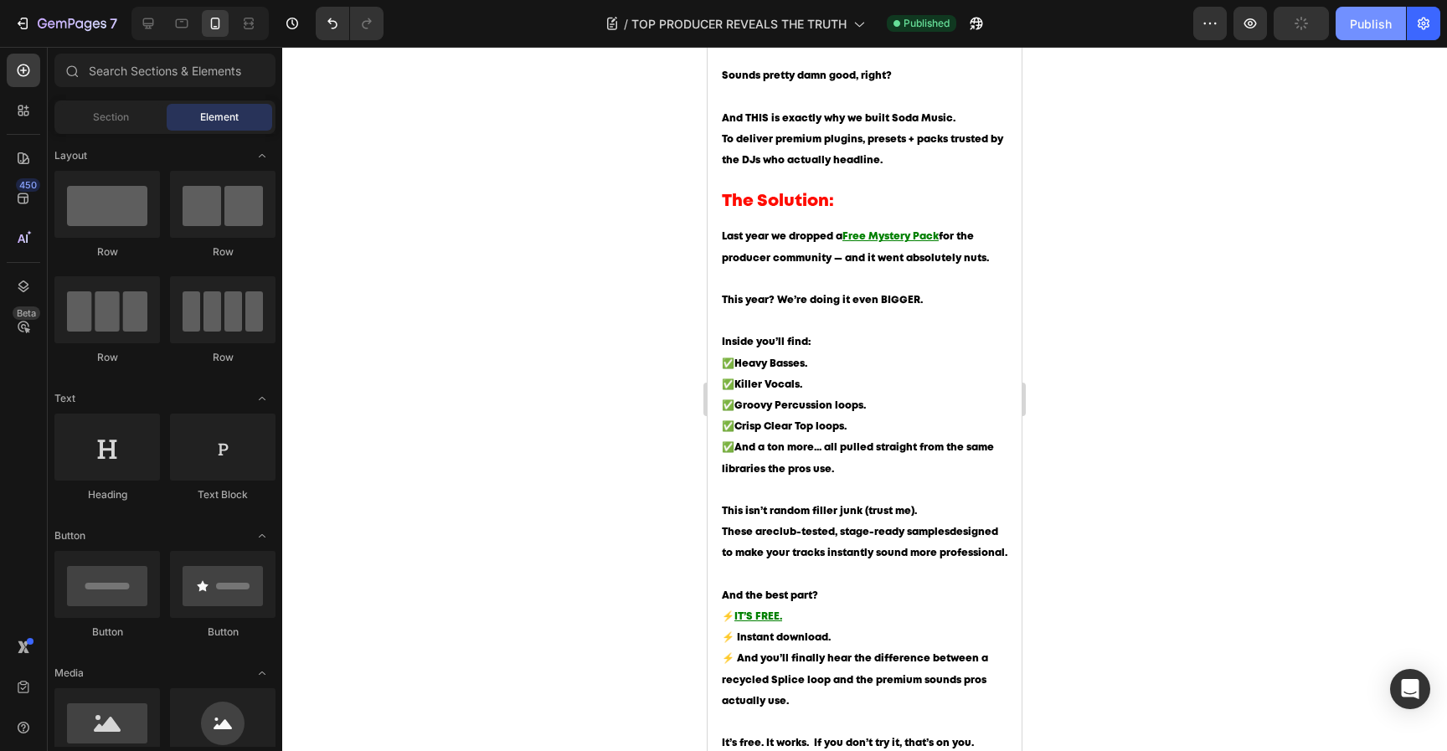
click at [1361, 29] on div "Publish" at bounding box center [1371, 24] width 42 height 18
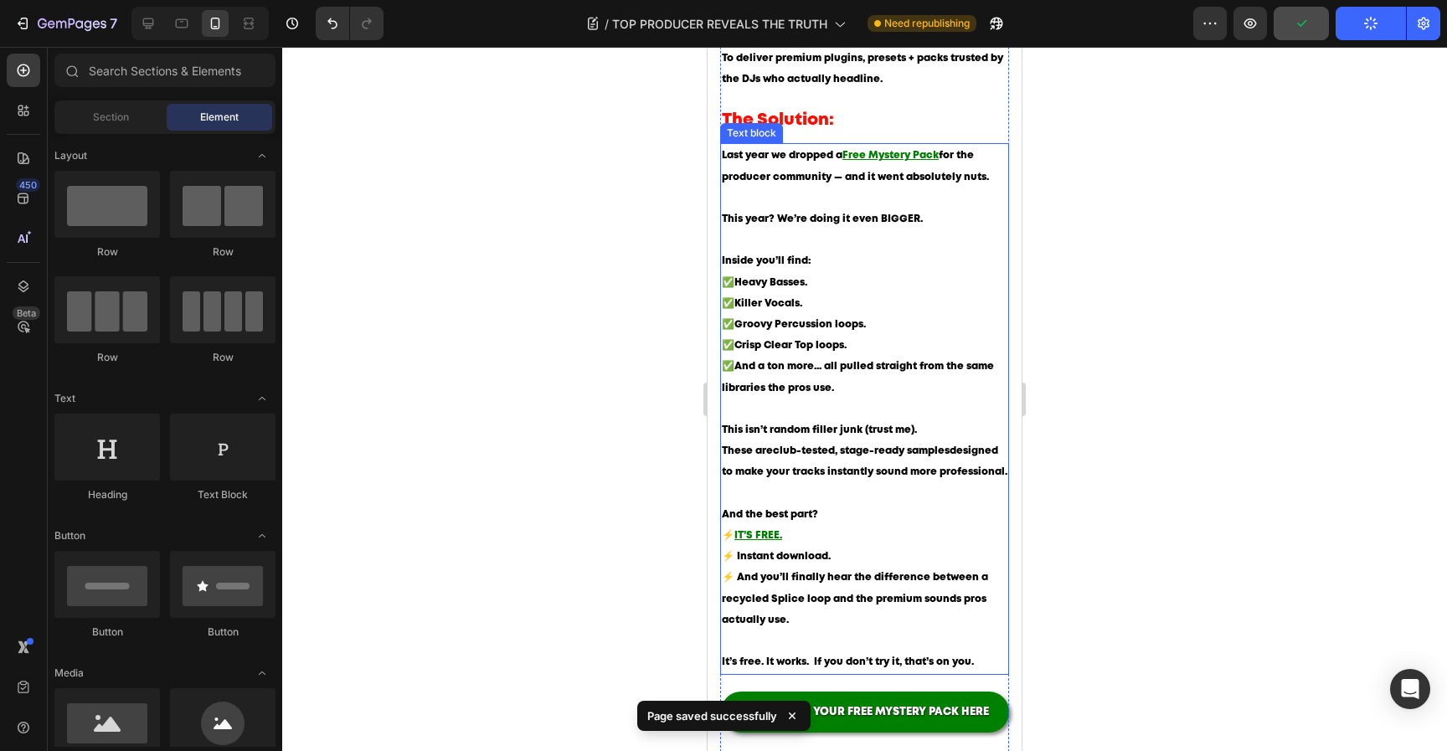
scroll to position [1412, 0]
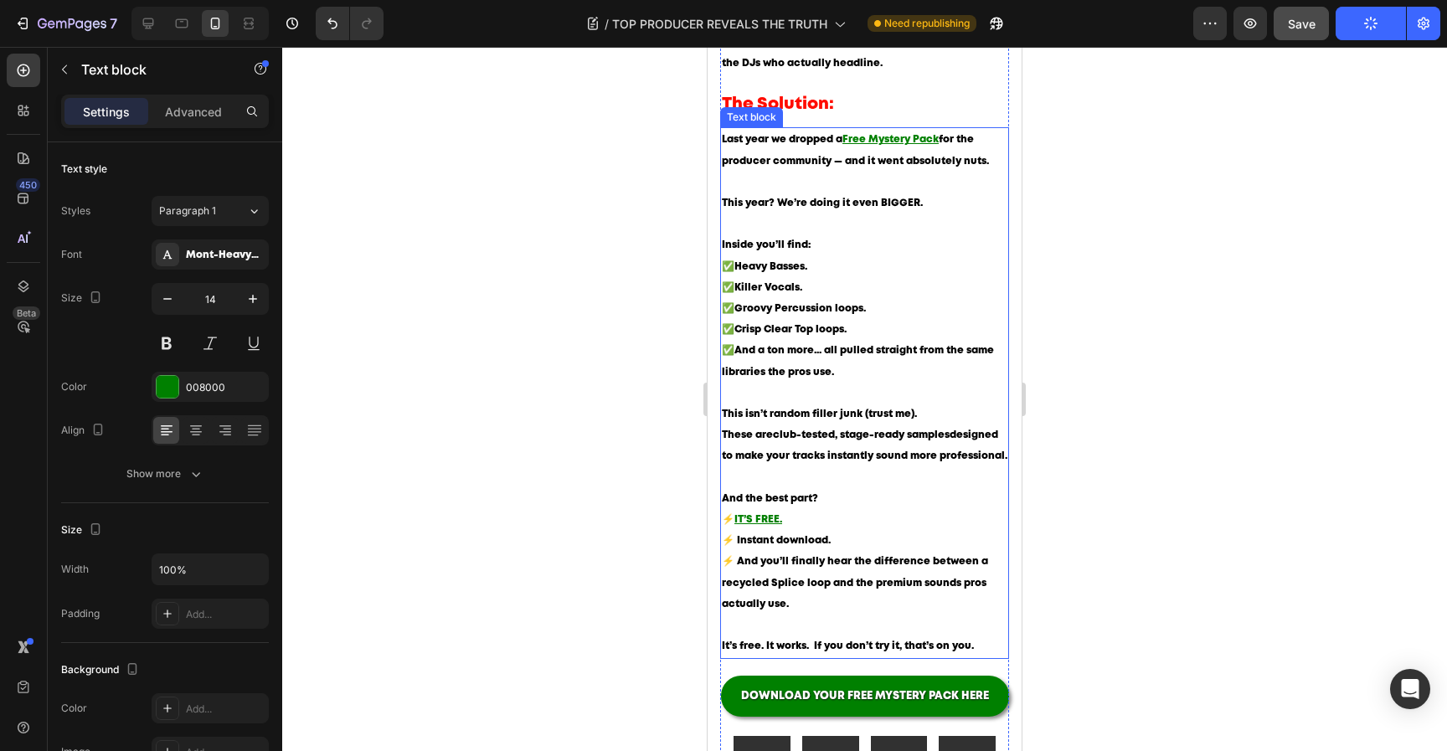
click at [884, 342] on p "Inside you’ll find: ✅ Heavy Basses. ✅ Killer Vocals. ✅ Groovy Percussion loops.…" at bounding box center [865, 318] width 286 height 169
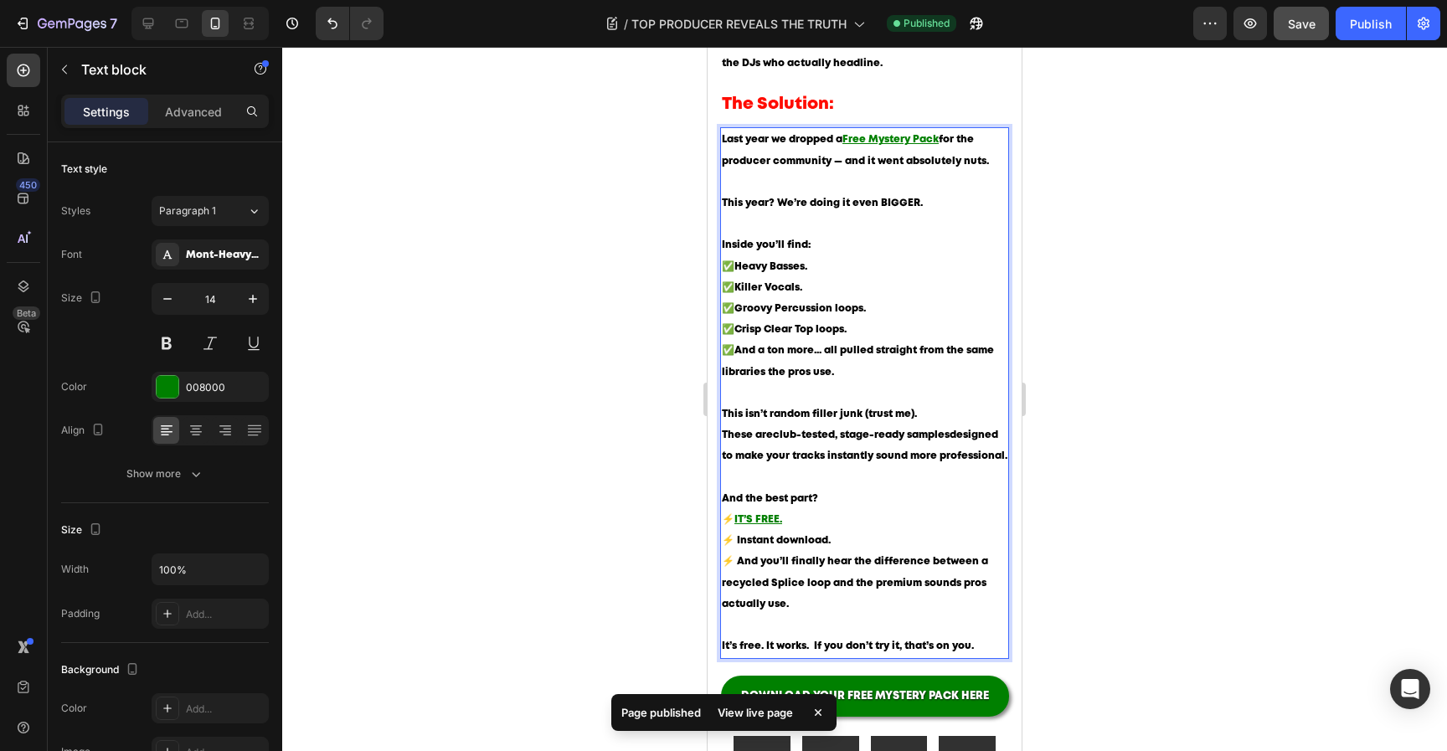
drag, startPoint x: 875, startPoint y: 343, endPoint x: 653, endPoint y: 343, distance: 221.9
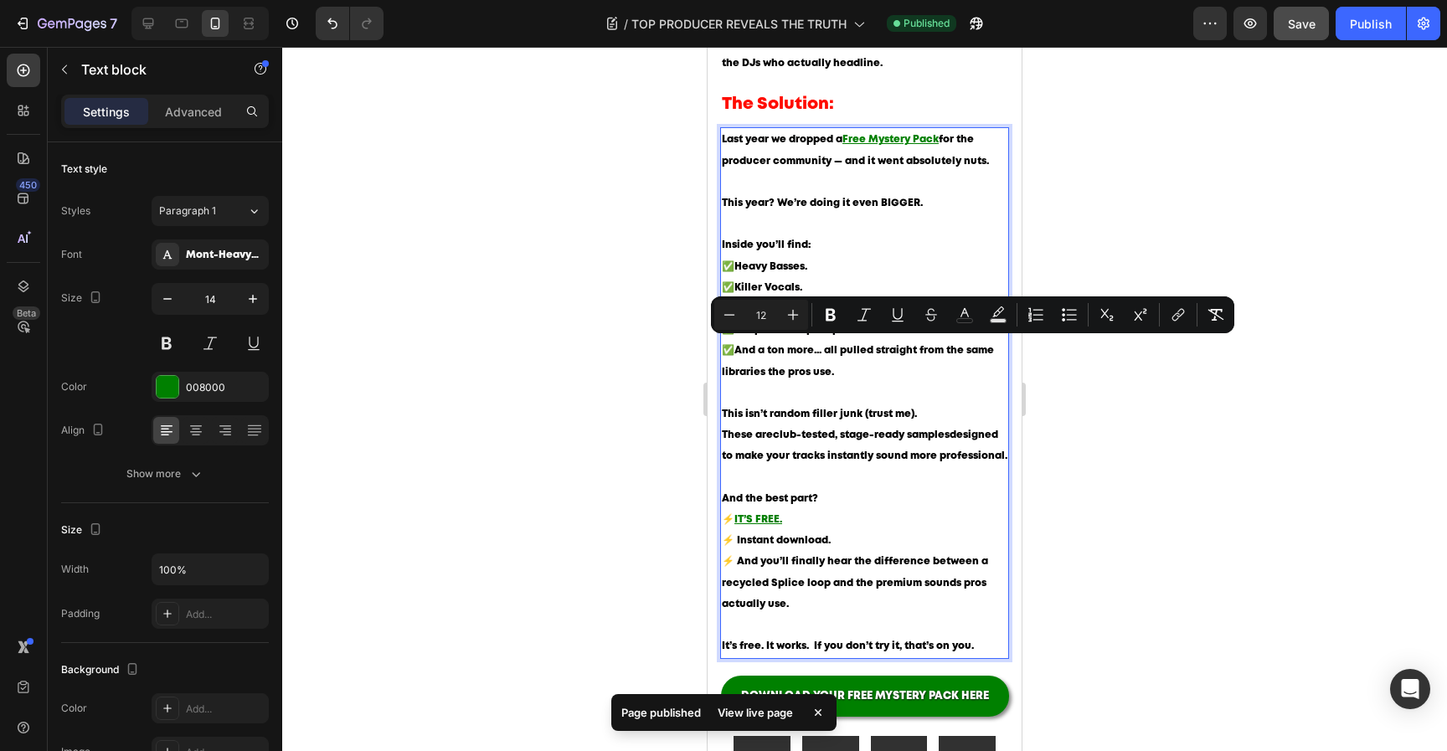
copy p "✅ Crisp Clear Top loops."
click at [878, 347] on p "Inside you’ll find: ✅ Heavy Basses. ✅ Killer Vocals. ✅ Groovy Percussion loops.…" at bounding box center [865, 318] width 286 height 169
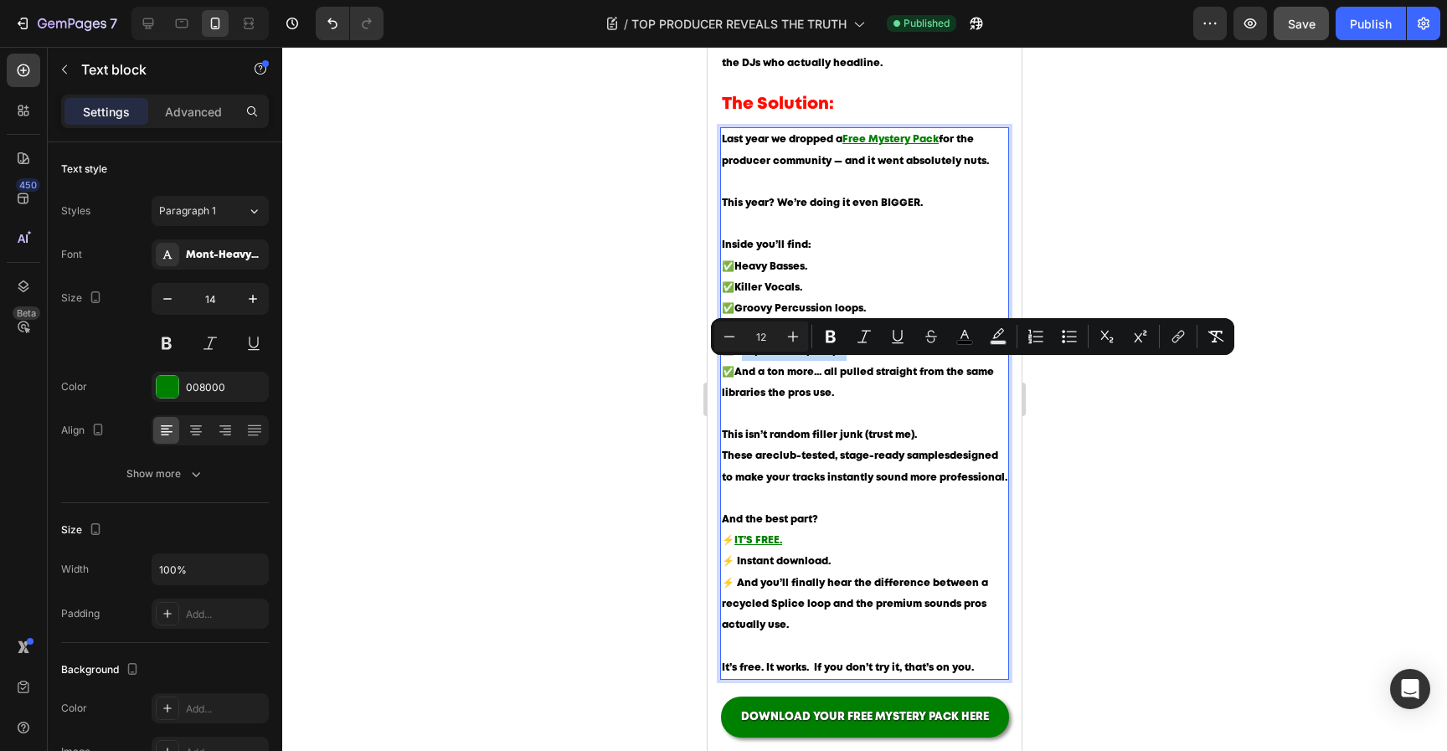
drag, startPoint x: 843, startPoint y: 368, endPoint x: 737, endPoint y: 371, distance: 105.6
click at [737, 371] on p "Inside you’ll find: ✅ Heavy Basses. ✅ Killer Vocals. ✅ Groovy Percussion loops.…" at bounding box center [865, 329] width 286 height 190
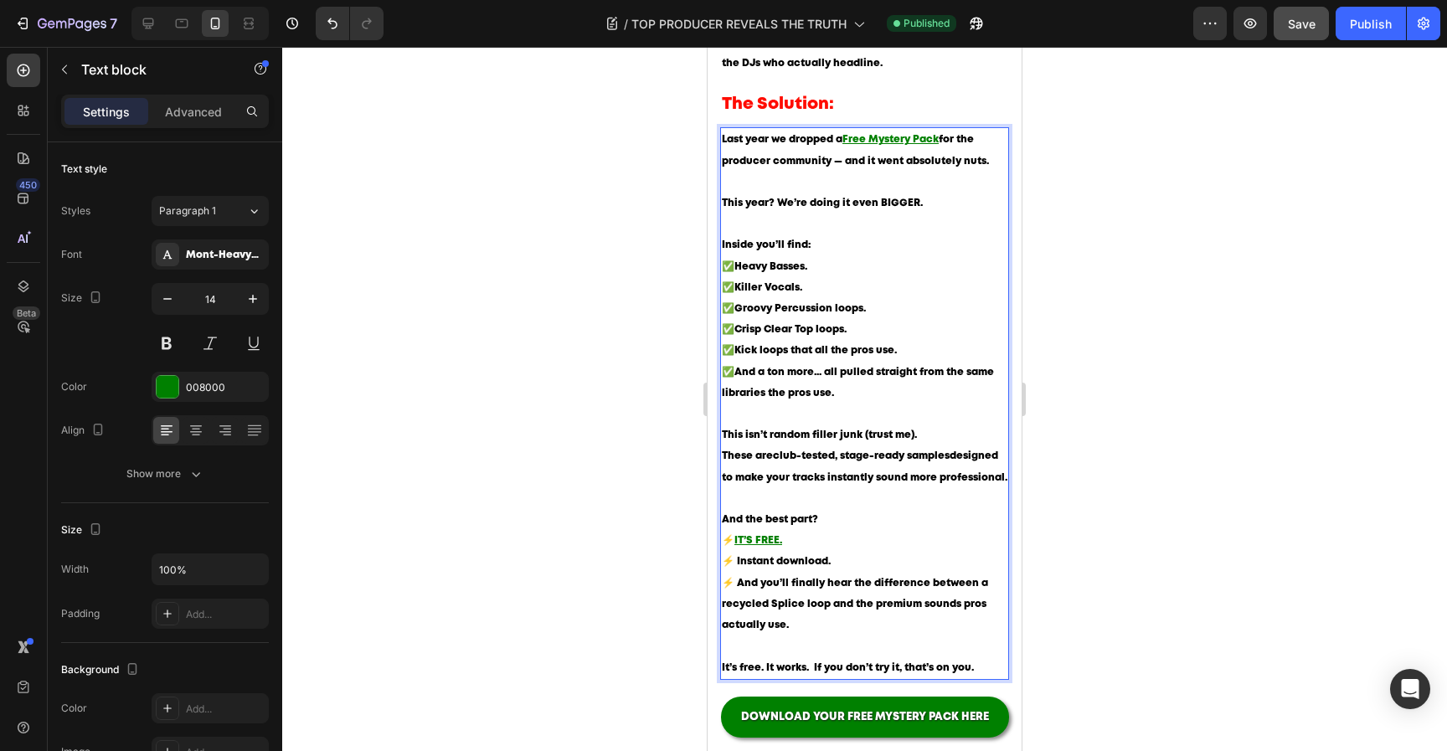
click at [1171, 377] on div at bounding box center [864, 399] width 1165 height 704
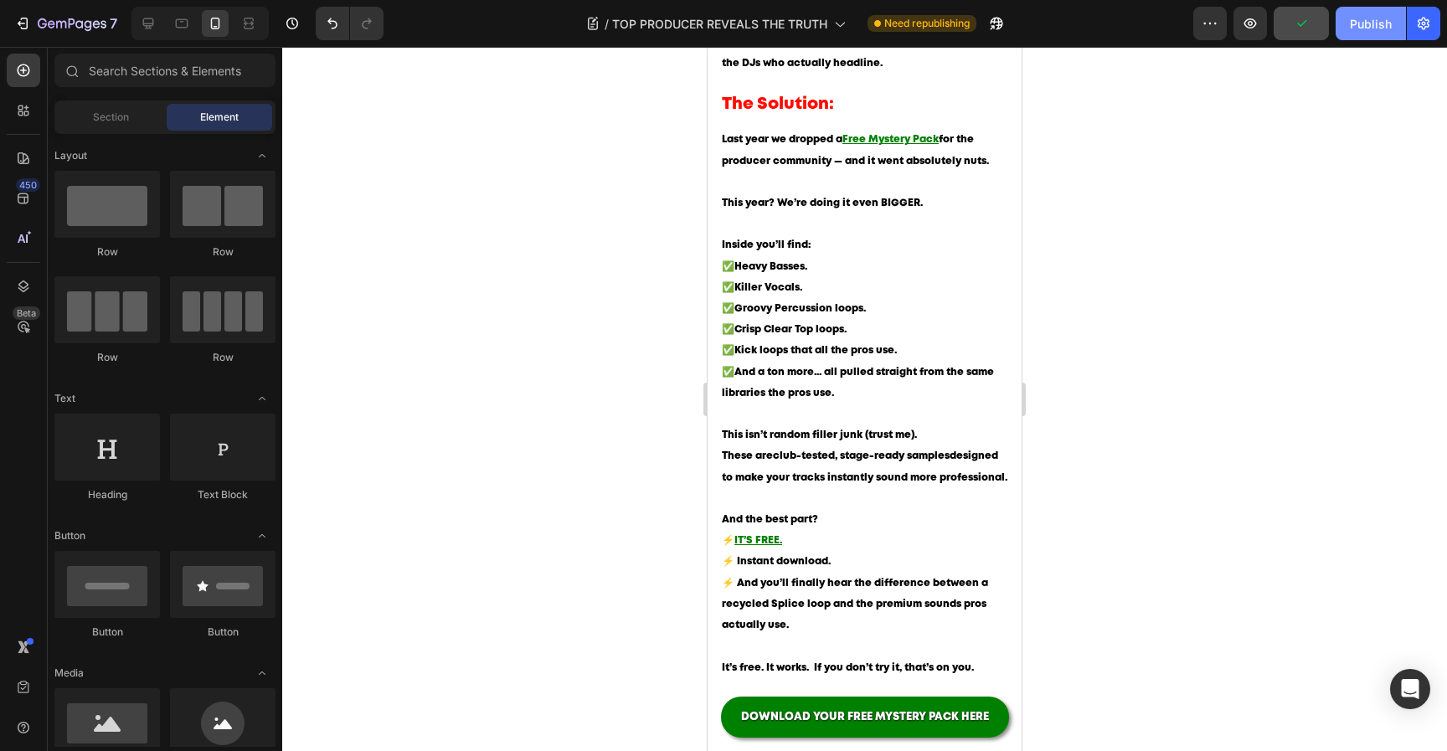
click at [1362, 26] on div "Publish" at bounding box center [1371, 24] width 42 height 18
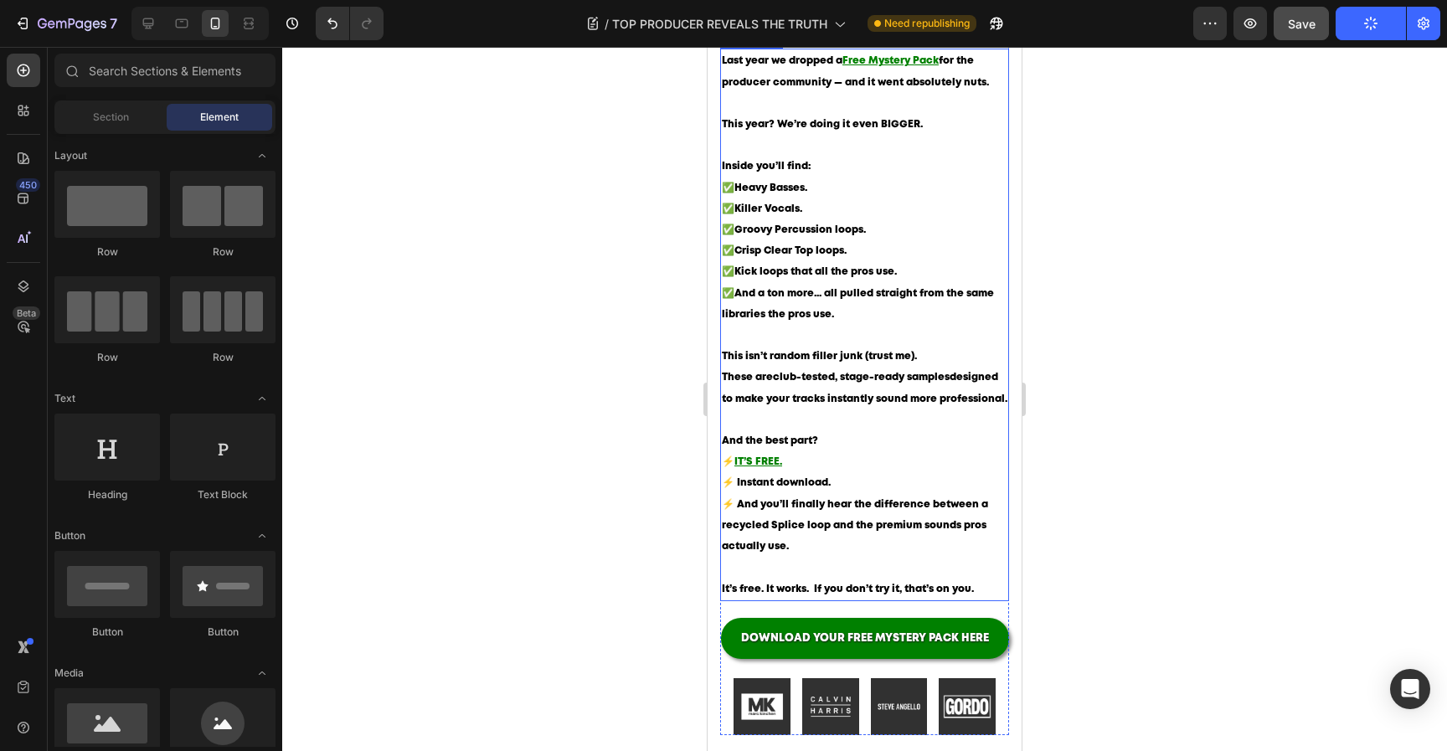
scroll to position [1497, 0]
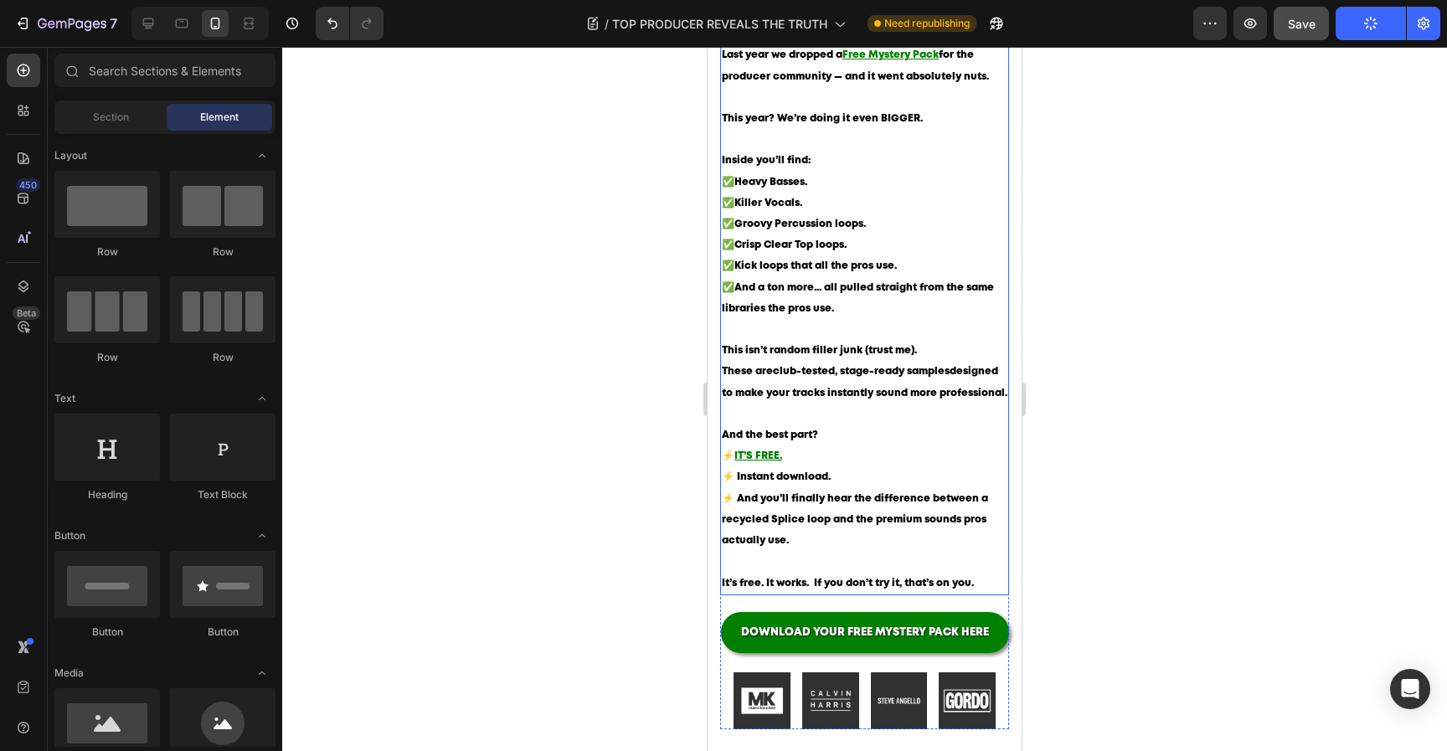
click at [831, 271] on span "Kick loops that all the pros use." at bounding box center [815, 265] width 162 height 9
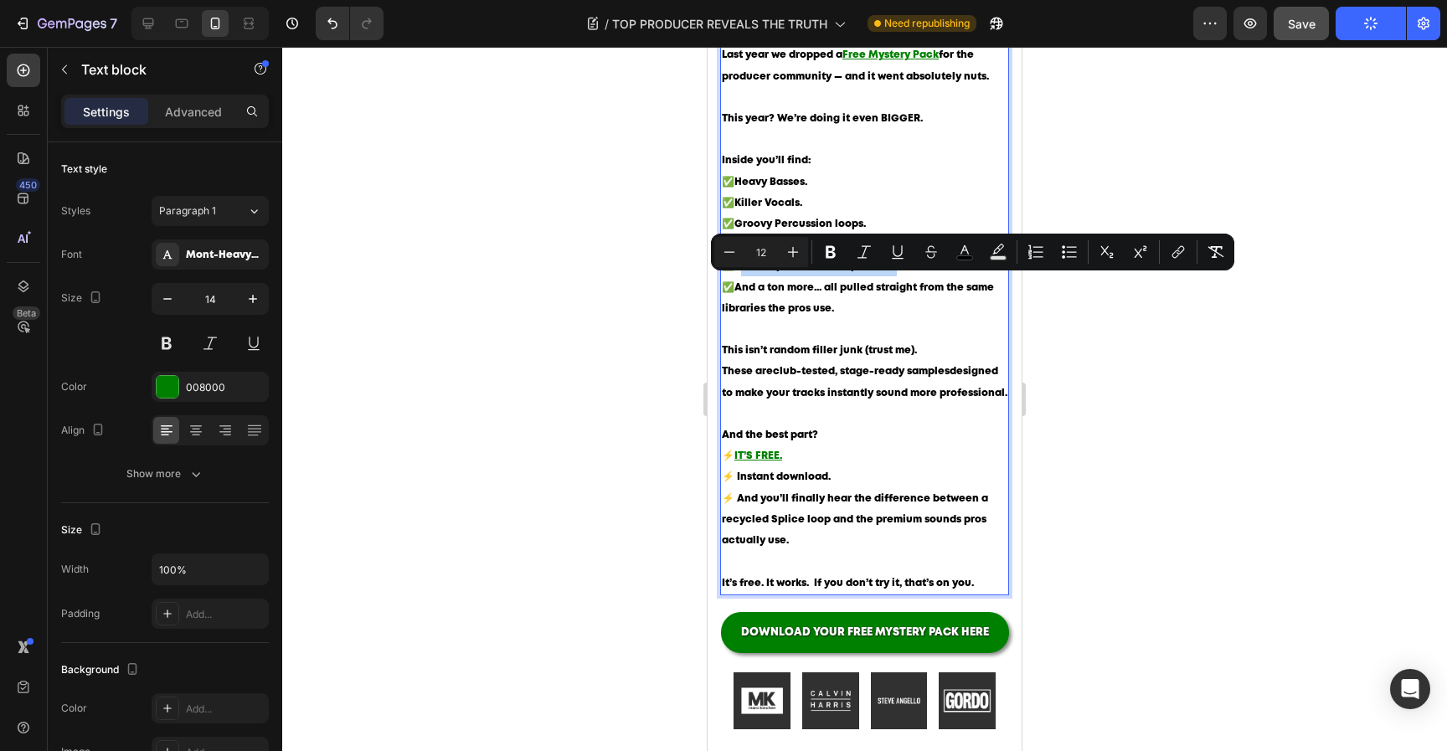
drag, startPoint x: 891, startPoint y: 282, endPoint x: 736, endPoint y: 279, distance: 155.0
click at [736, 271] on span "Kick loops that all the pros use." at bounding box center [815, 265] width 162 height 9
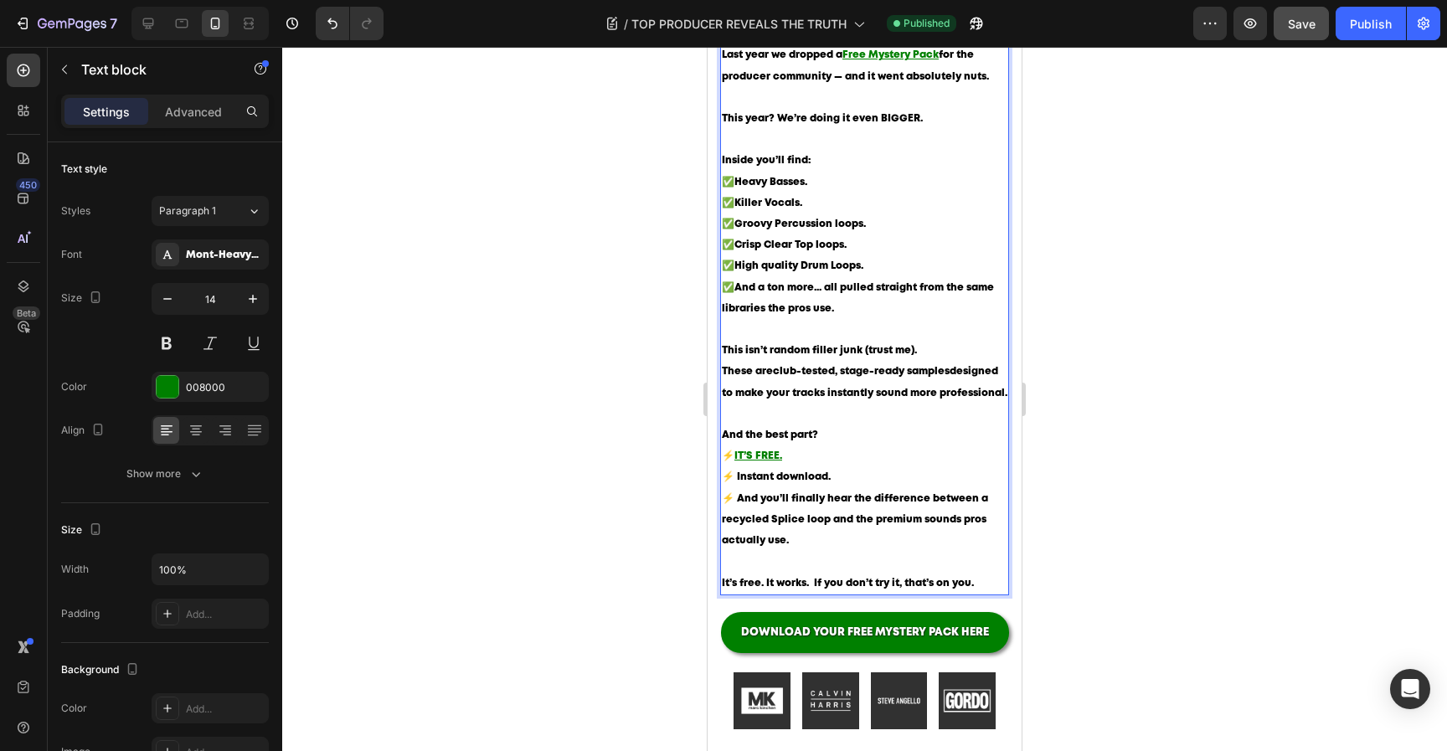
click at [1315, 251] on div at bounding box center [864, 399] width 1165 height 704
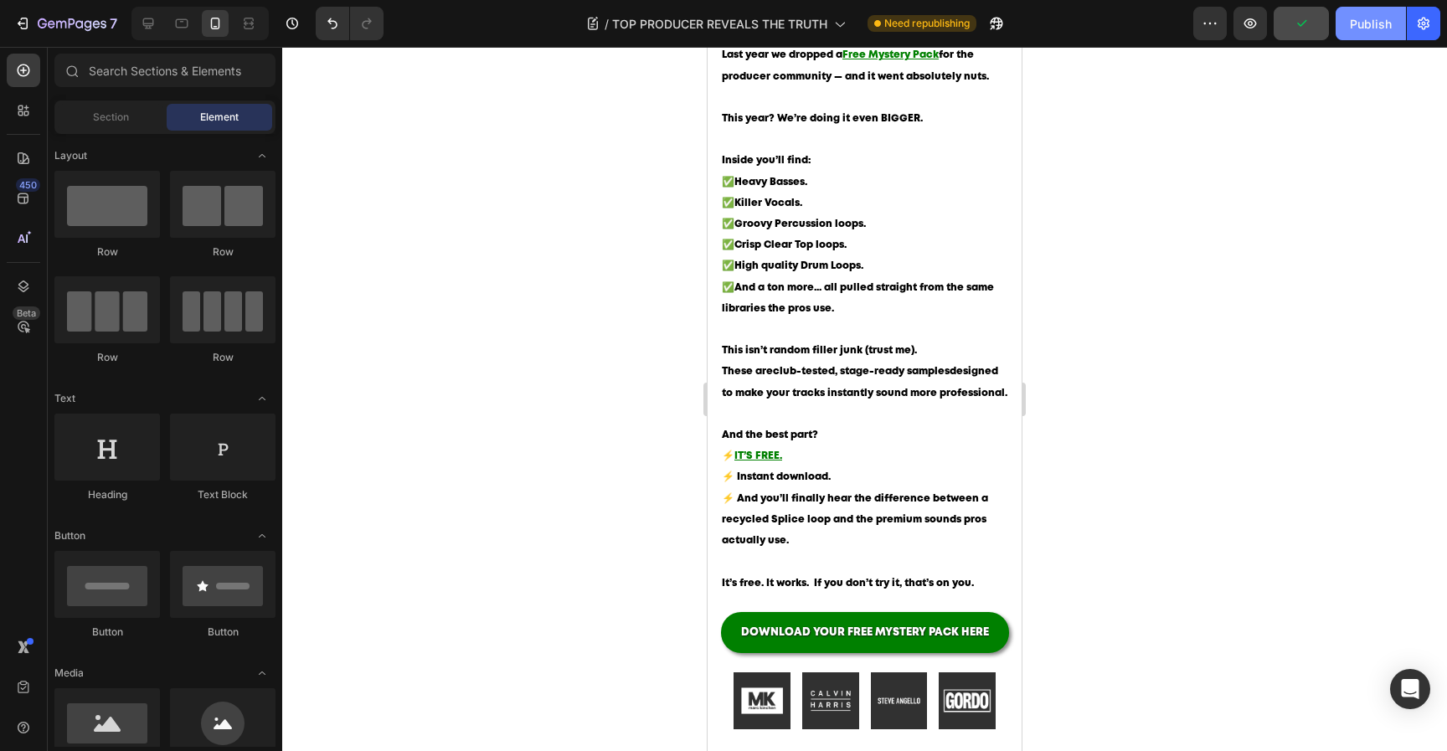
click at [1354, 30] on div "Publish" at bounding box center [1371, 24] width 42 height 18
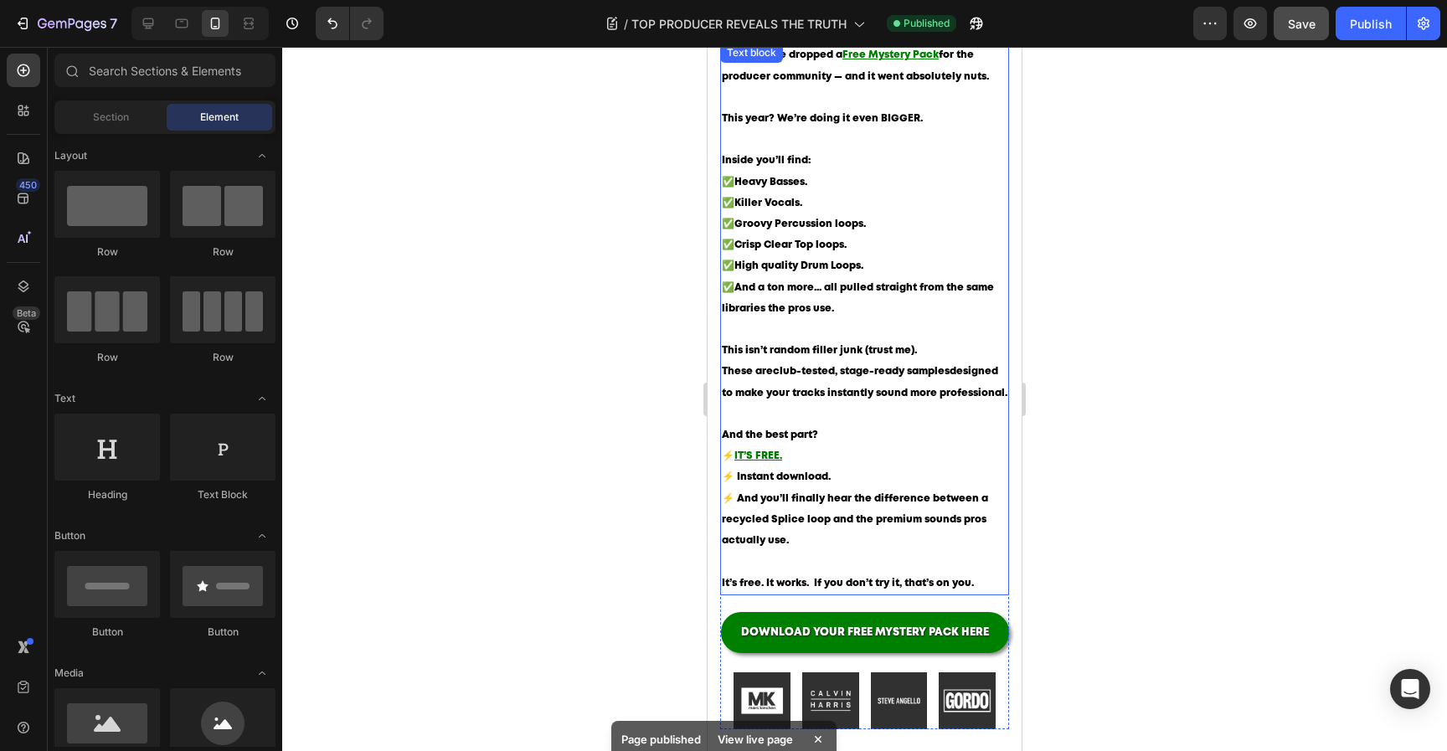
click at [924, 284] on p "Inside you’ll find: ✅ Heavy Basses. ✅ Killer Vocals. ✅ Groovy Percussion loops.…" at bounding box center [865, 245] width 286 height 190
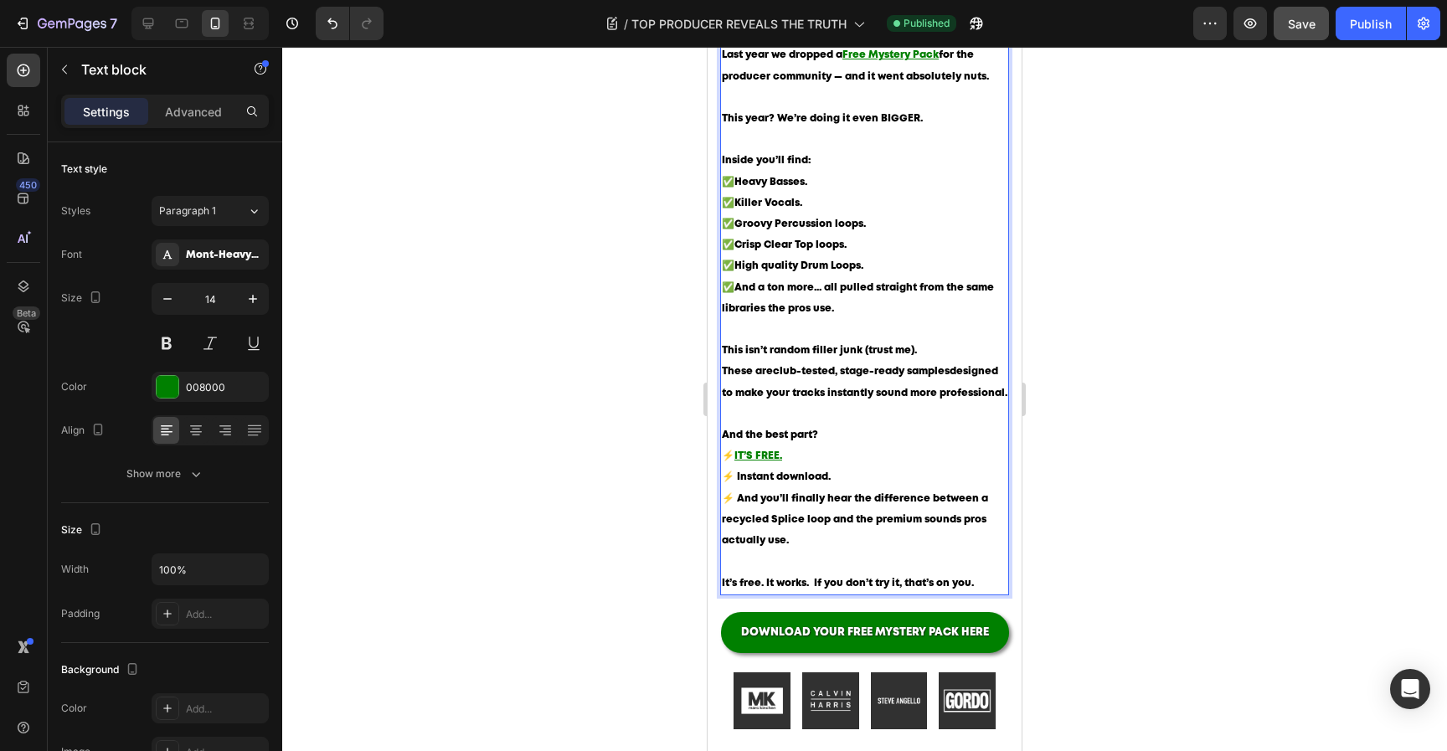
drag, startPoint x: 896, startPoint y: 283, endPoint x: 683, endPoint y: 281, distance: 212.7
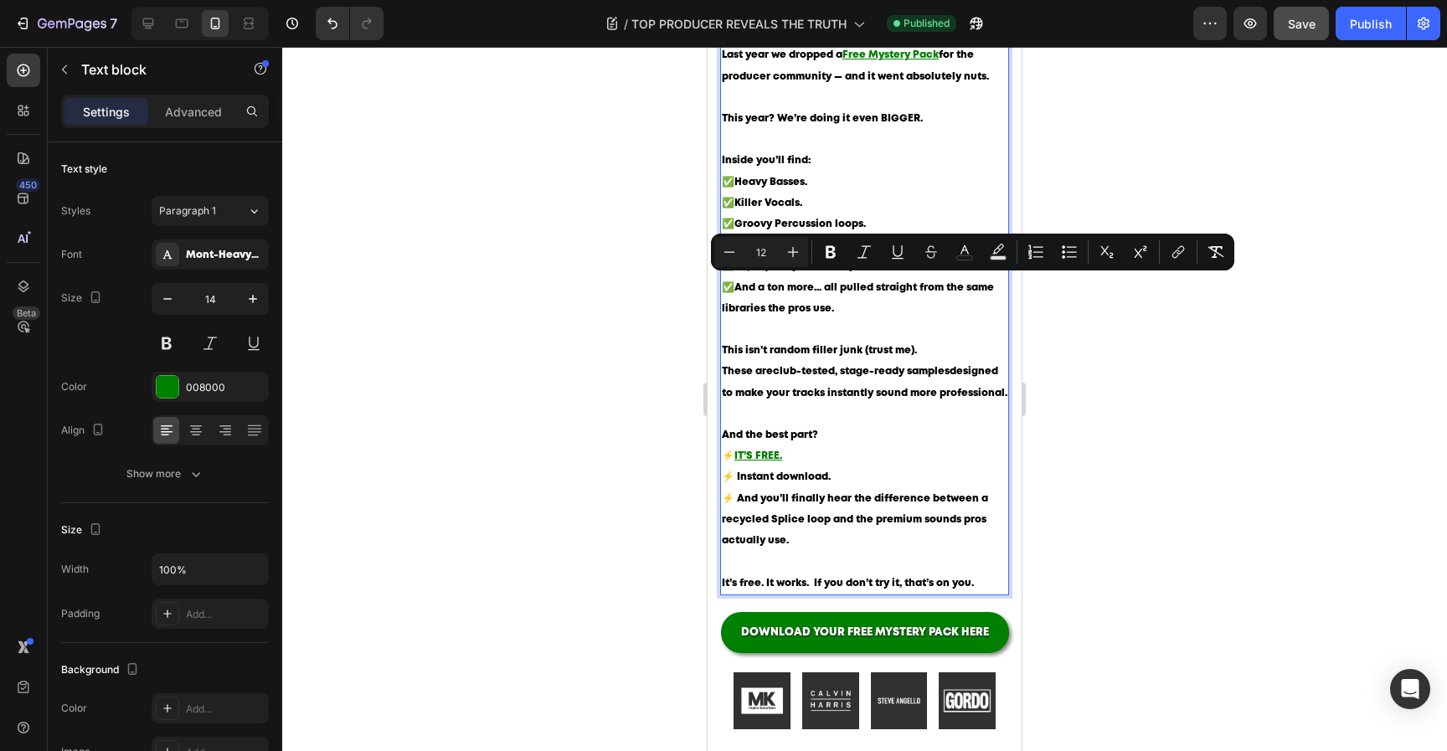
copy p "✅ High quality Drum Loops."
click at [920, 286] on p "Inside you’ll find: ✅ Heavy Basses. ✅ Killer Vocals. ✅ Groovy Percussion loops.…" at bounding box center [865, 245] width 286 height 190
click at [920, 285] on p "Inside you’ll find: ✅ Heavy Basses. ✅ Killer Vocals. ✅ Groovy Percussion loops.…" at bounding box center [865, 245] width 286 height 190
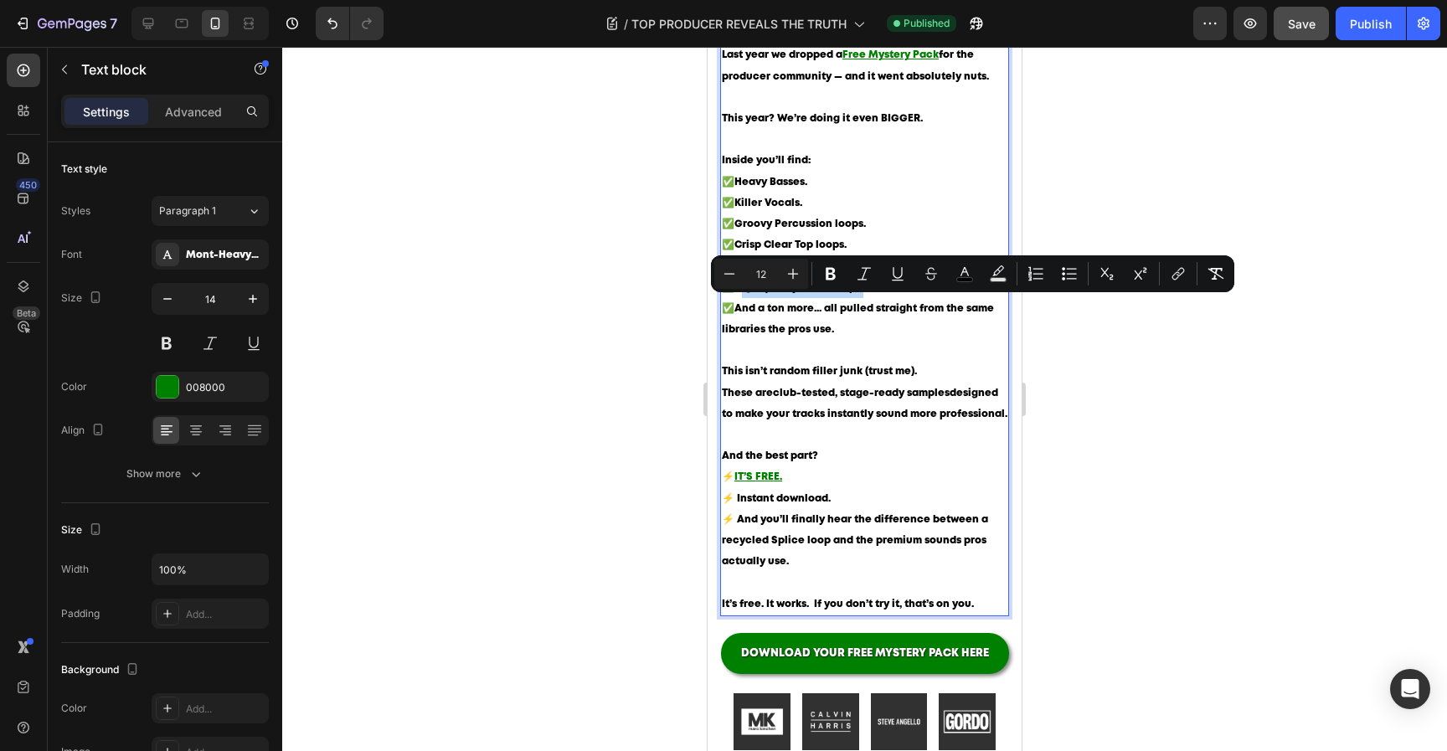
drag, startPoint x: 858, startPoint y: 303, endPoint x: 736, endPoint y: 307, distance: 121.5
click at [736, 292] on span "High quality Drum Loops." at bounding box center [798, 287] width 129 height 9
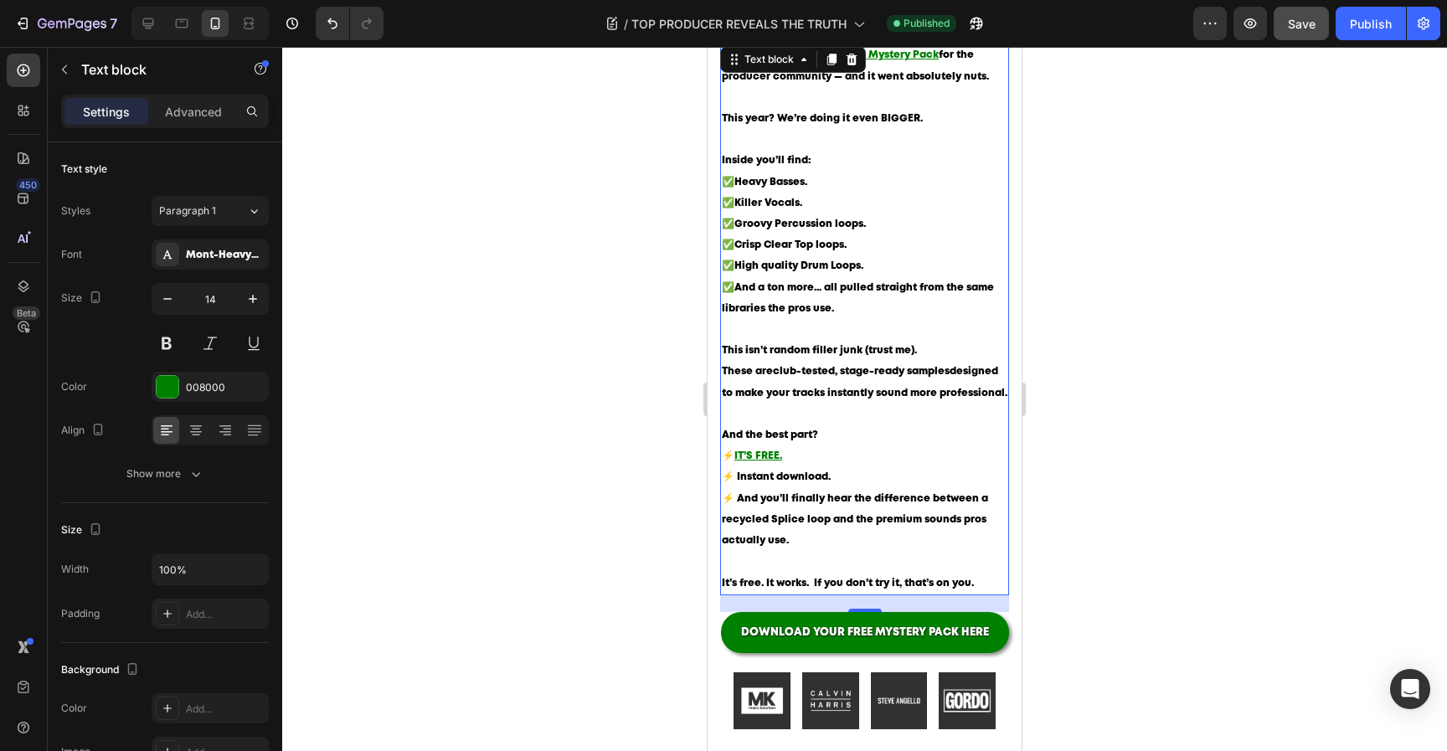
click at [1224, 363] on div at bounding box center [864, 399] width 1165 height 704
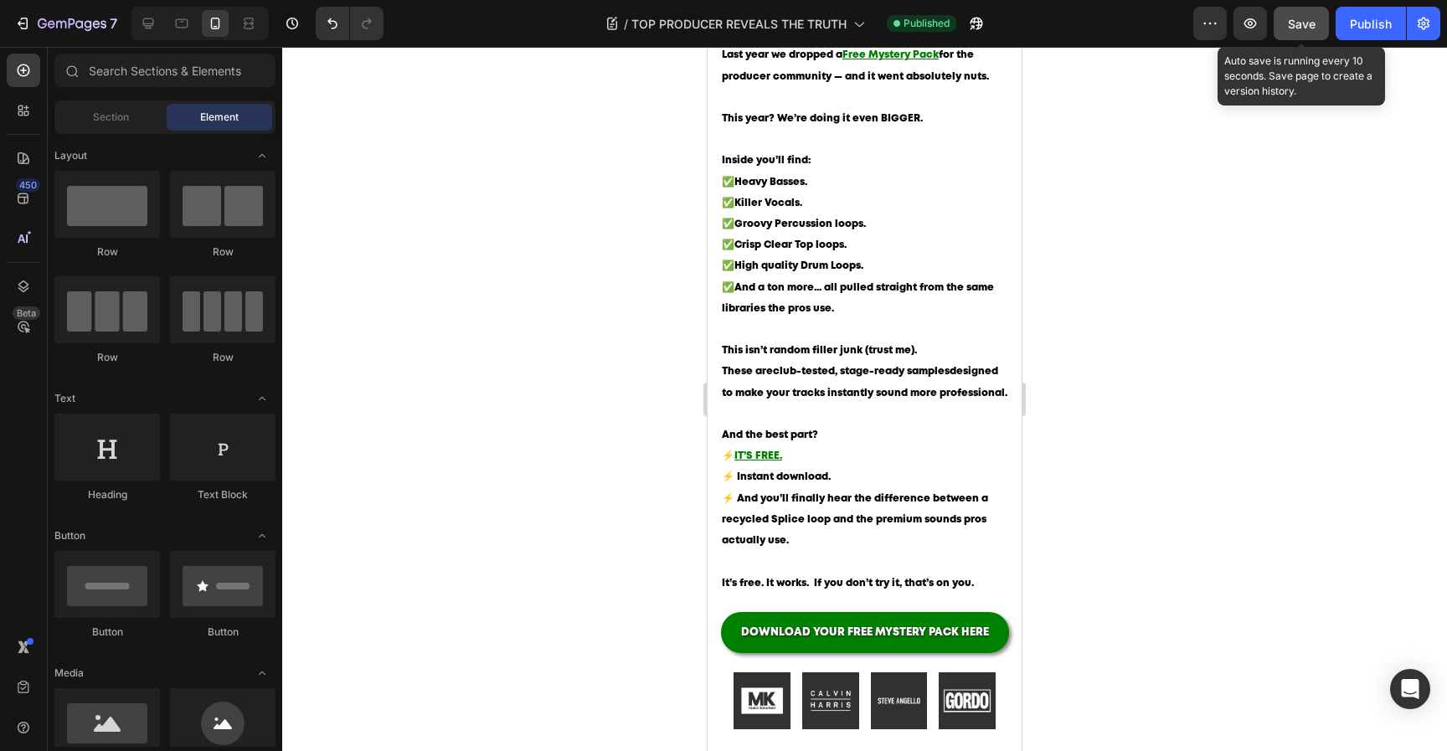
click at [1318, 29] on button "Save" at bounding box center [1301, 23] width 55 height 33
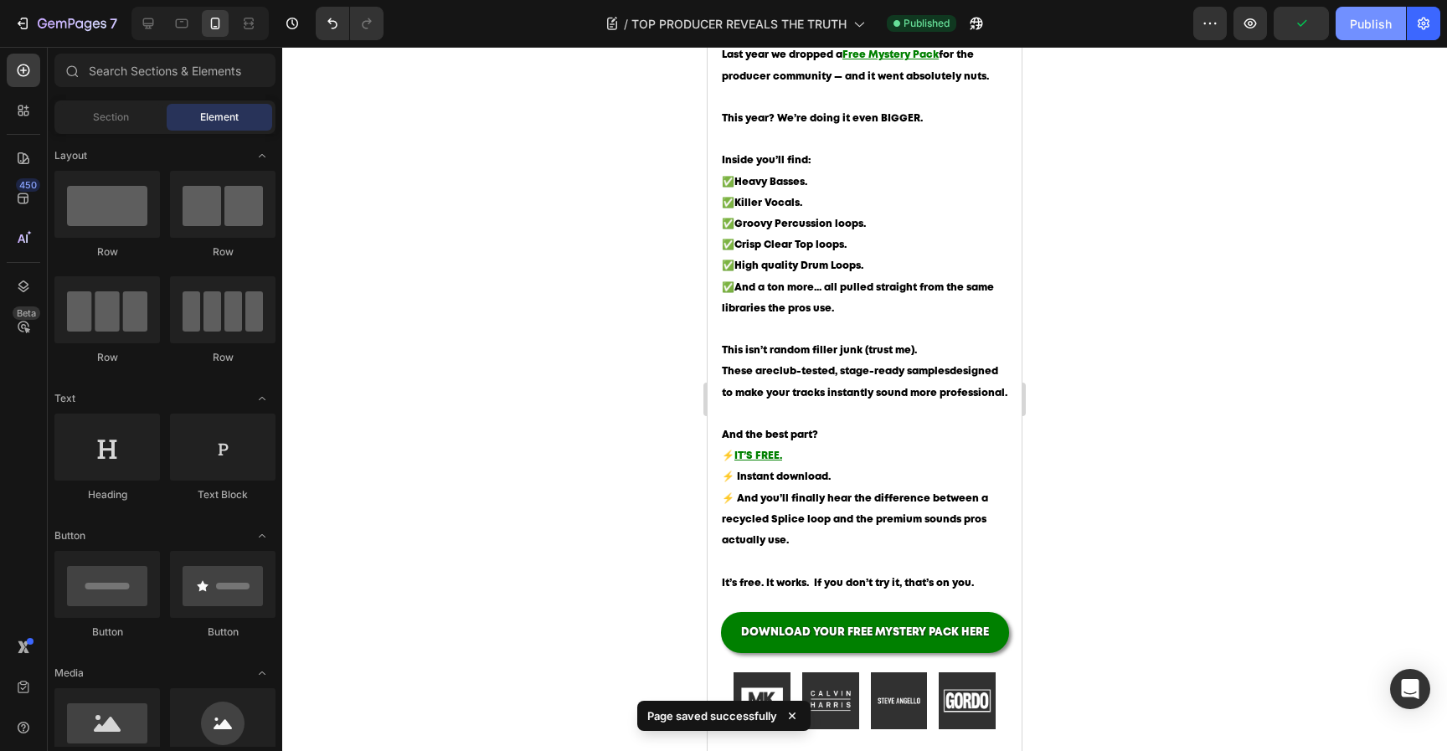
click at [1360, 29] on div "Publish" at bounding box center [1371, 24] width 42 height 18
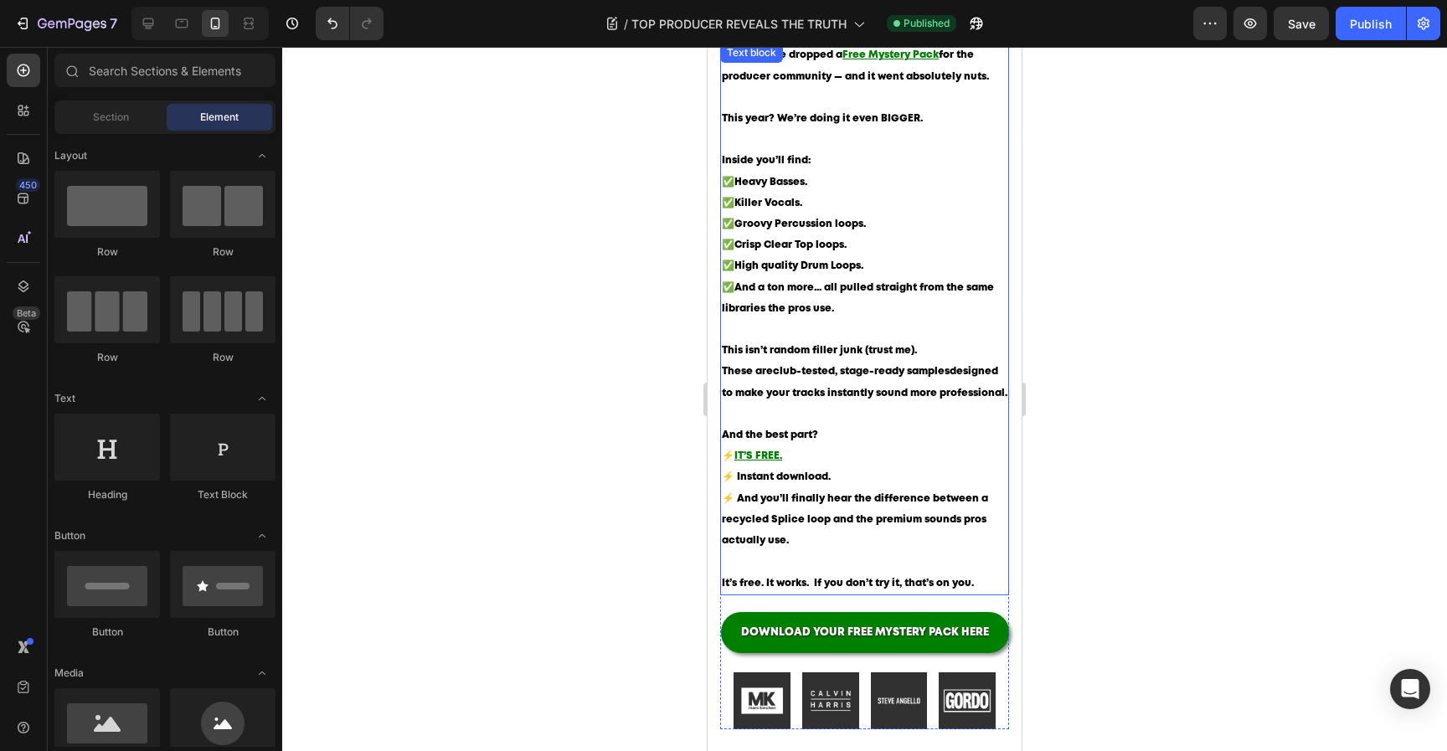
click at [843, 492] on p "And the best part? ⚡ IT’S FREE. ⚡ Instant download. ⚡ And you’ll finally hear t…" at bounding box center [865, 509] width 286 height 169
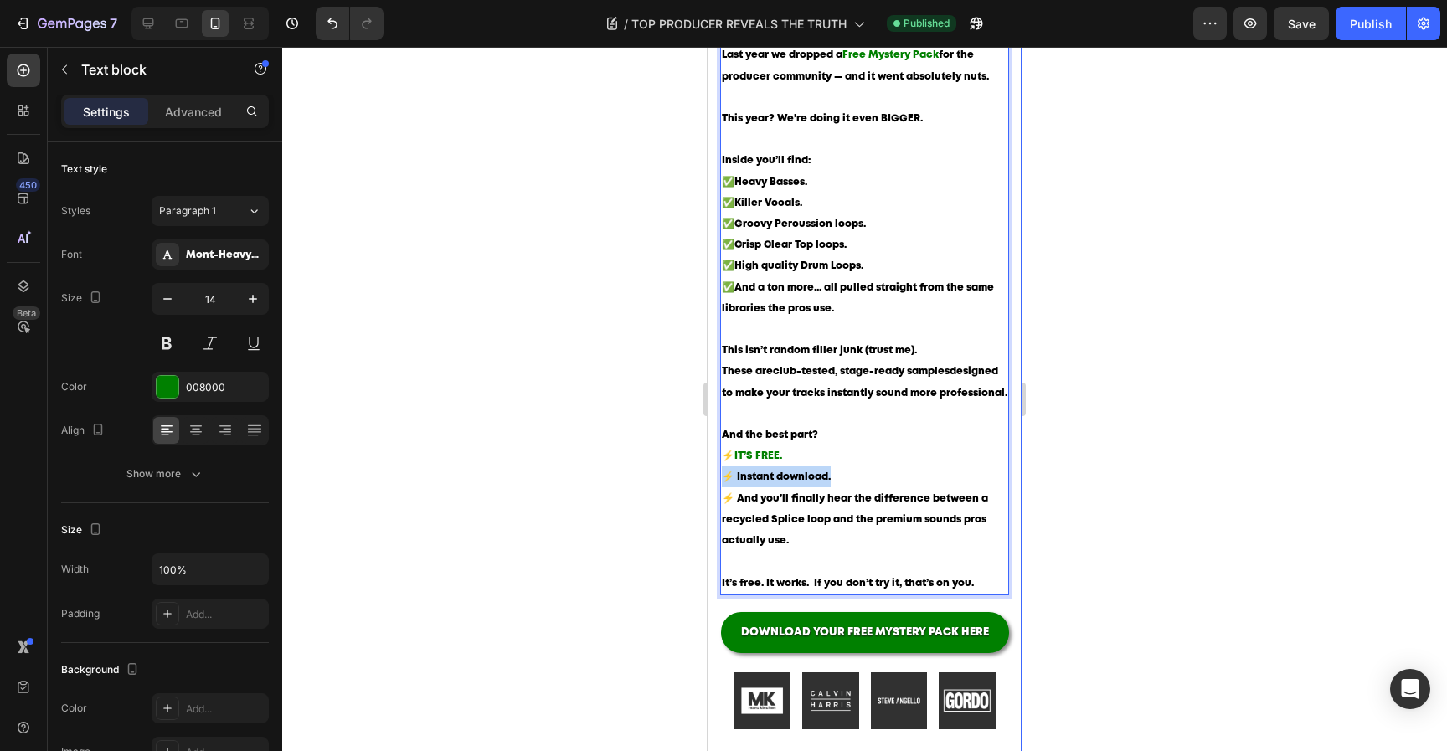
drag, startPoint x: 862, startPoint y: 496, endPoint x: 687, endPoint y: 496, distance: 175.0
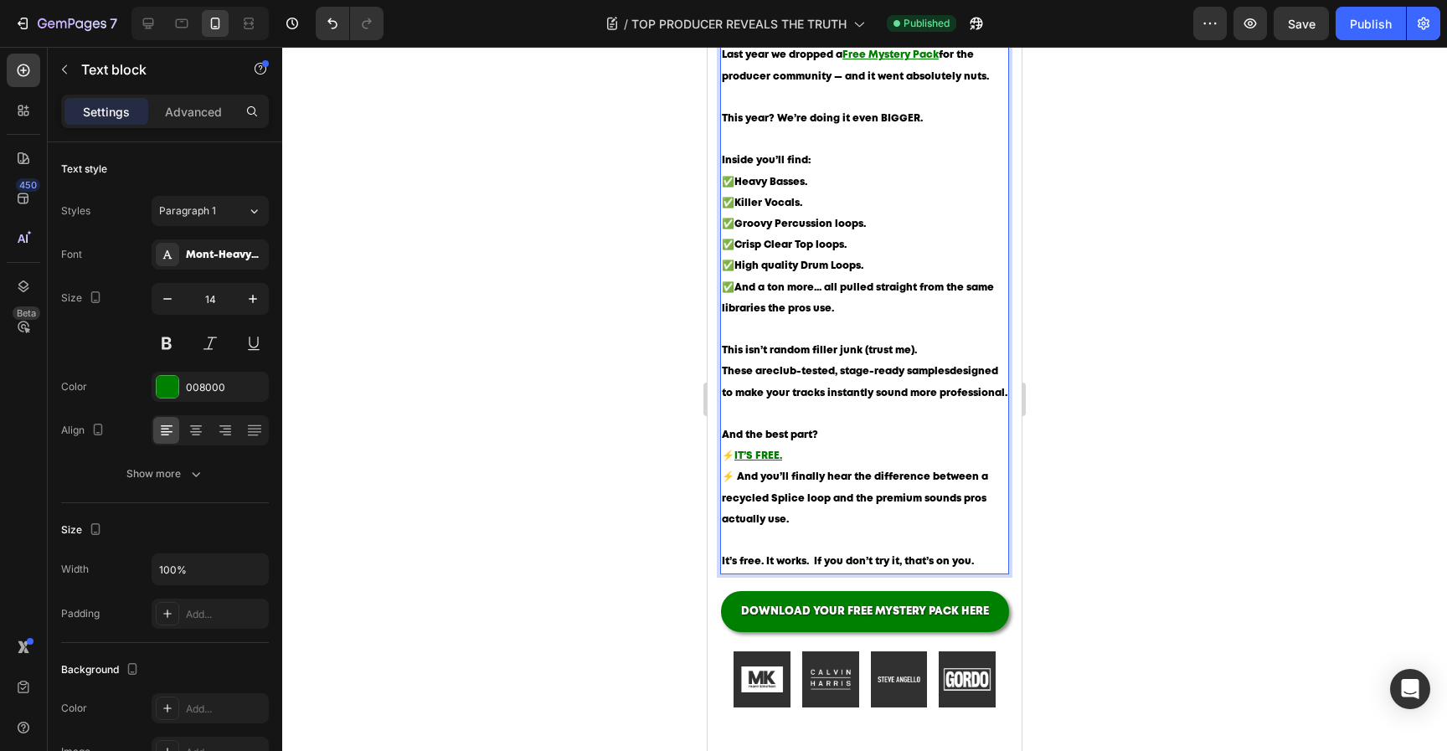
click at [1166, 449] on div at bounding box center [864, 399] width 1165 height 704
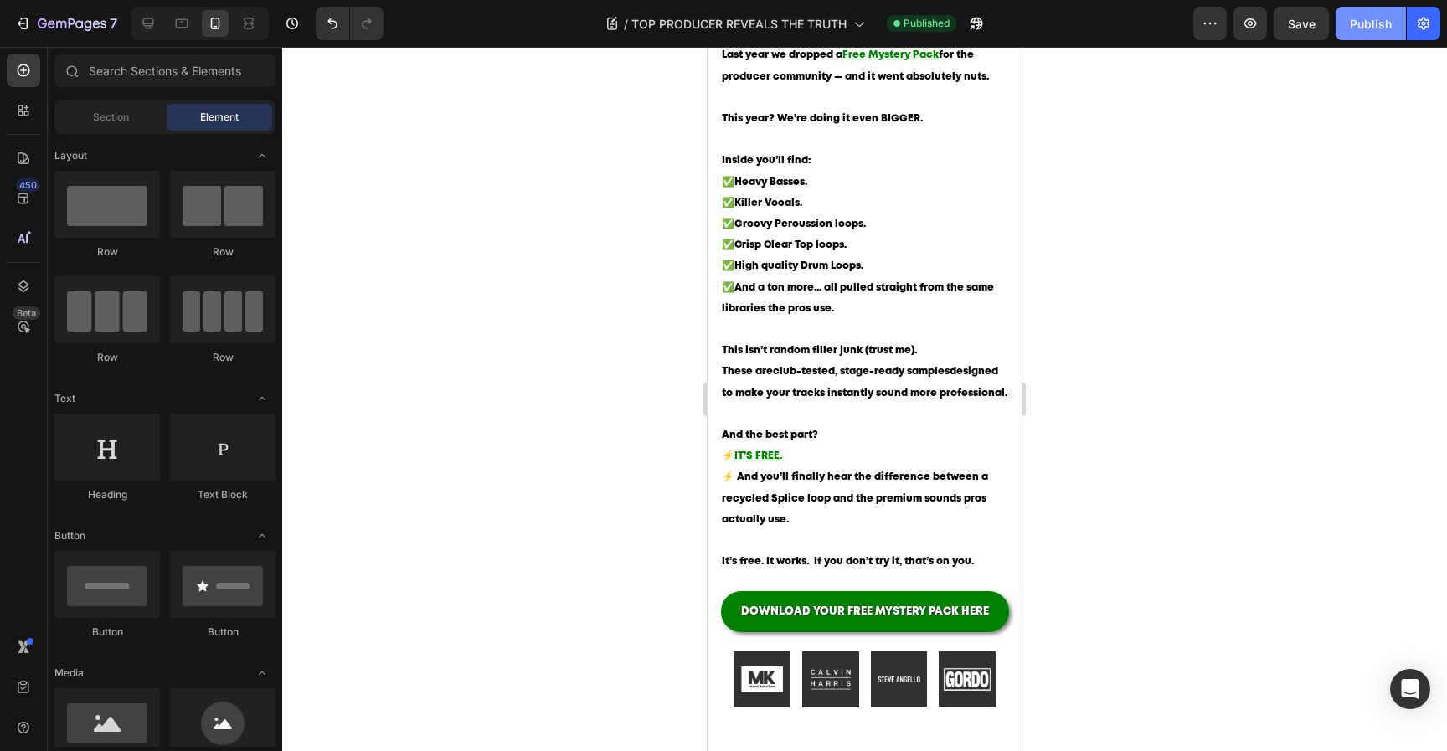
click at [1348, 39] on button "Publish" at bounding box center [1371, 23] width 70 height 33
click at [1147, 270] on div at bounding box center [864, 399] width 1165 height 704
click at [915, 566] on span "It’s free. It works. If you don’t try it, that’s on you." at bounding box center [848, 561] width 252 height 9
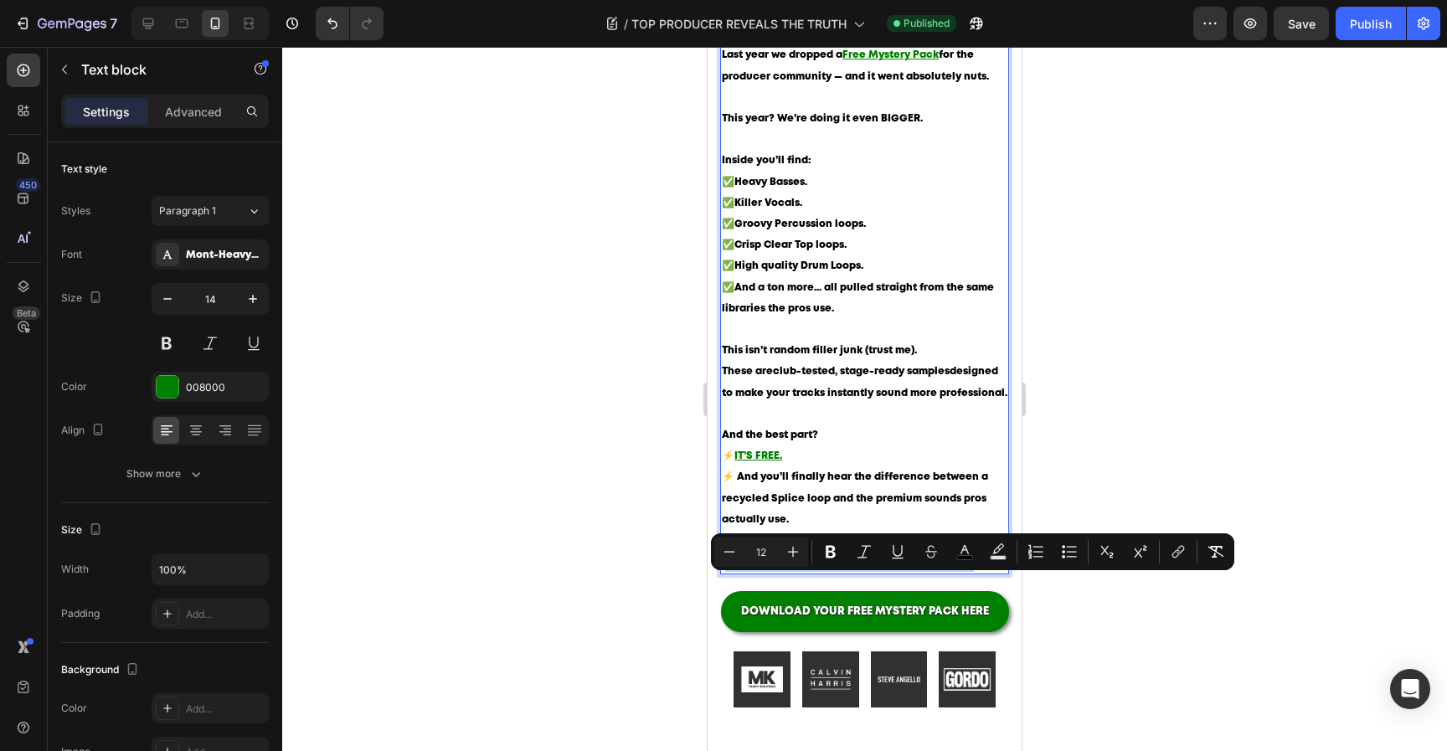
drag, startPoint x: 977, startPoint y: 579, endPoint x: 724, endPoint y: 580, distance: 252.9
click at [724, 572] on p "And the best part? ⚡ IT’S FREE. ⚡ And you’ll finally hear the difference betwee…" at bounding box center [865, 498] width 286 height 147
click at [1153, 595] on div at bounding box center [864, 399] width 1165 height 704
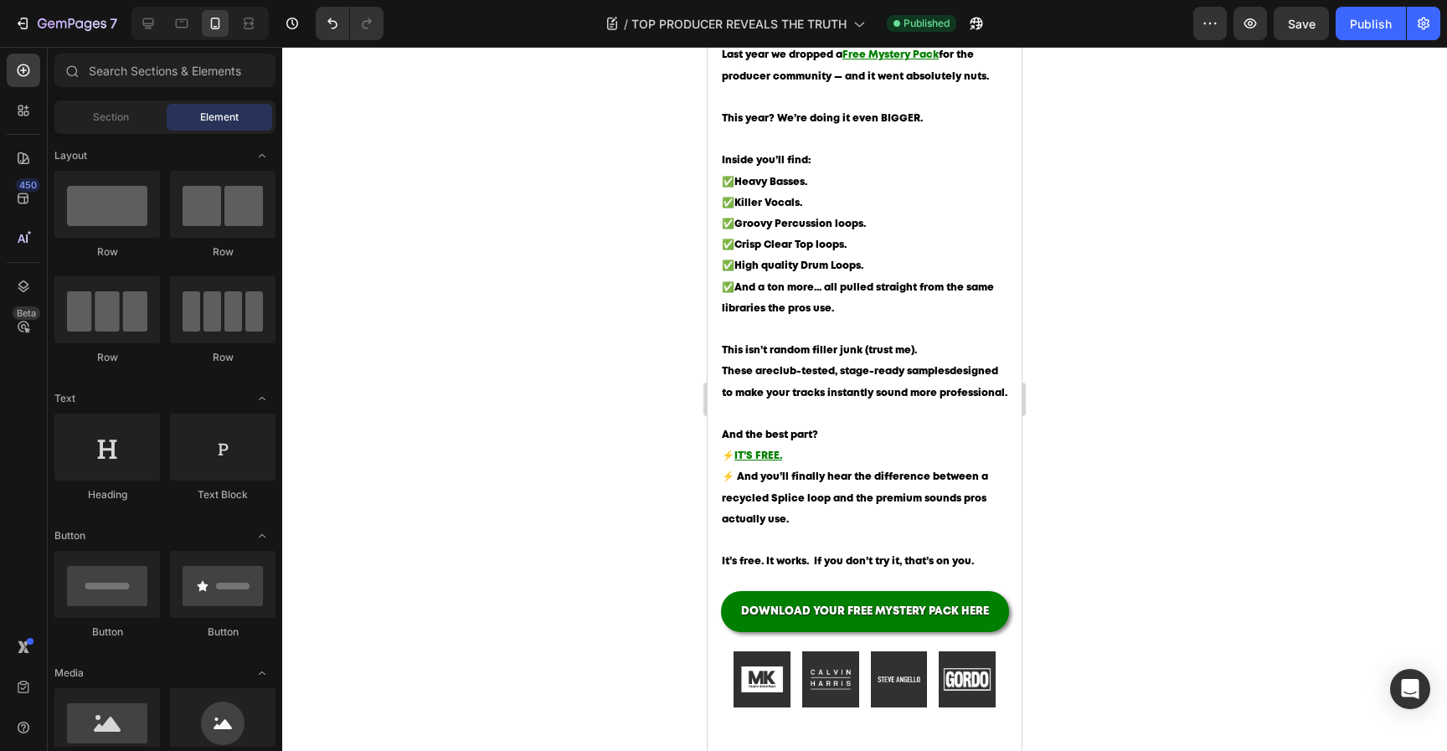
click at [1159, 587] on div at bounding box center [864, 399] width 1165 height 704
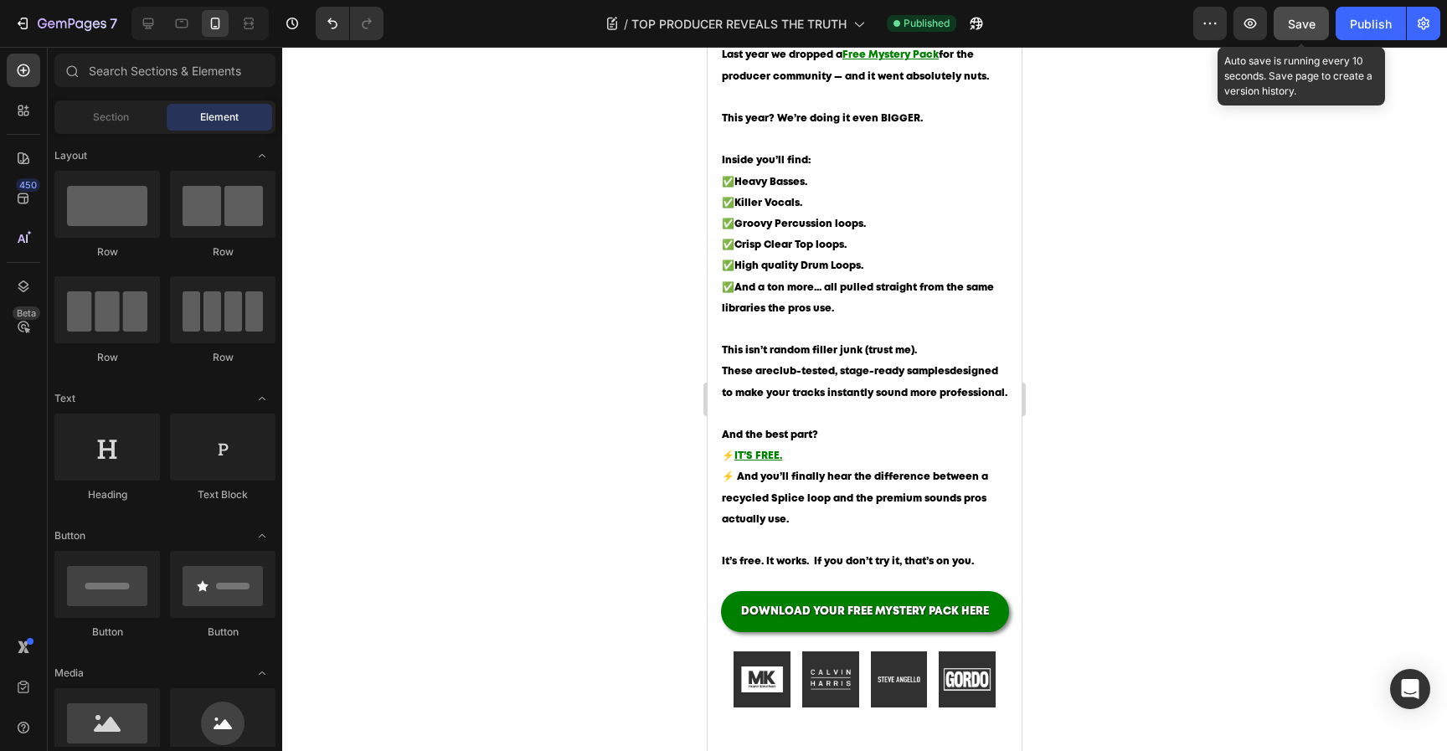
click at [1319, 31] on button "Save" at bounding box center [1301, 23] width 55 height 33
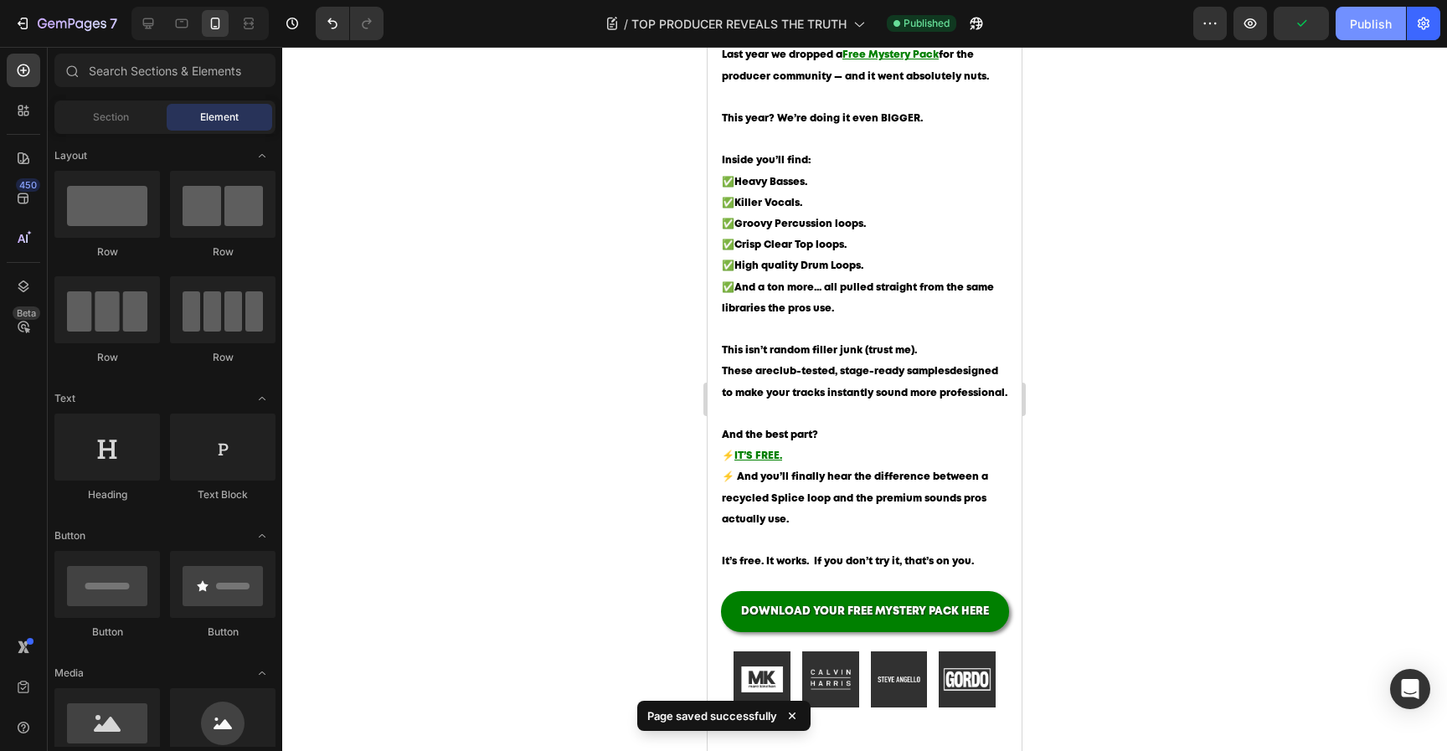
click at [1348, 30] on button "Publish" at bounding box center [1371, 23] width 70 height 33
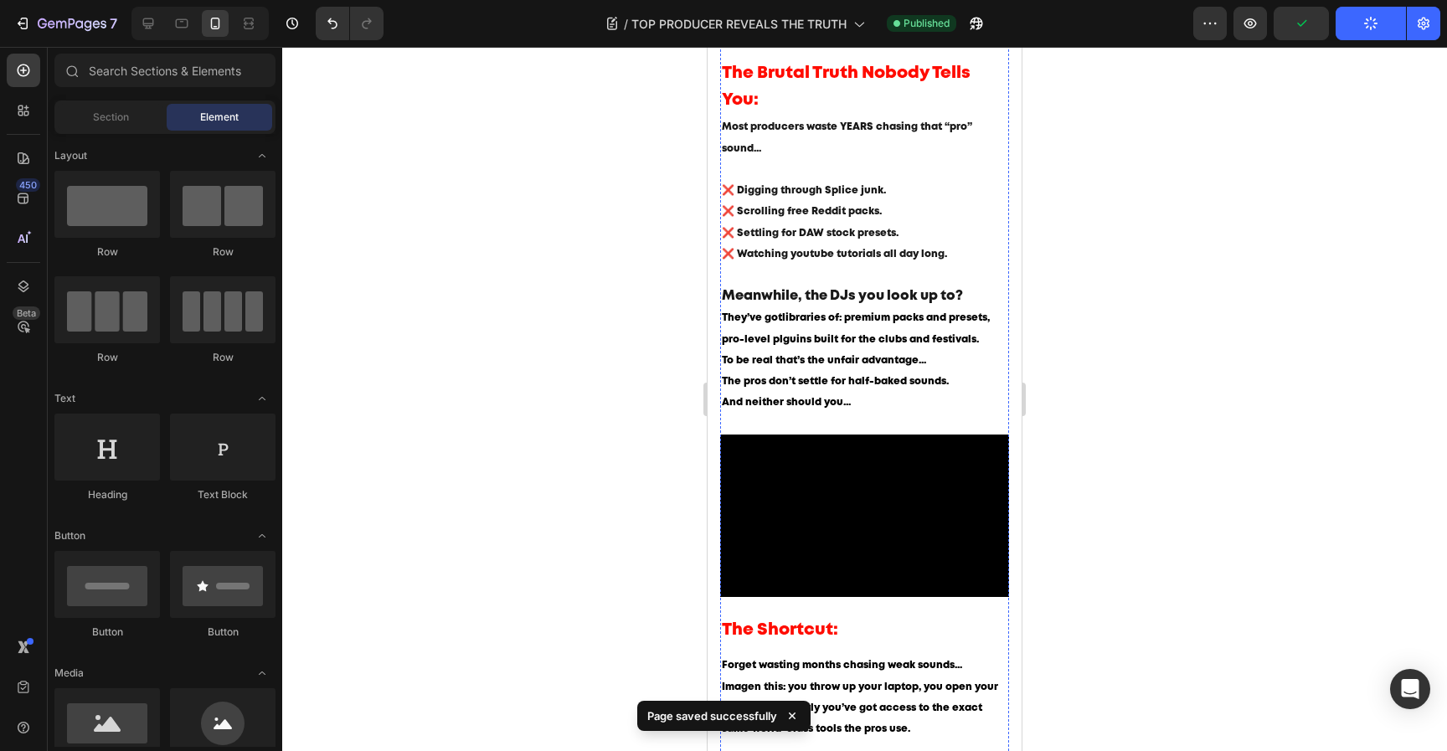
scroll to position [0, 0]
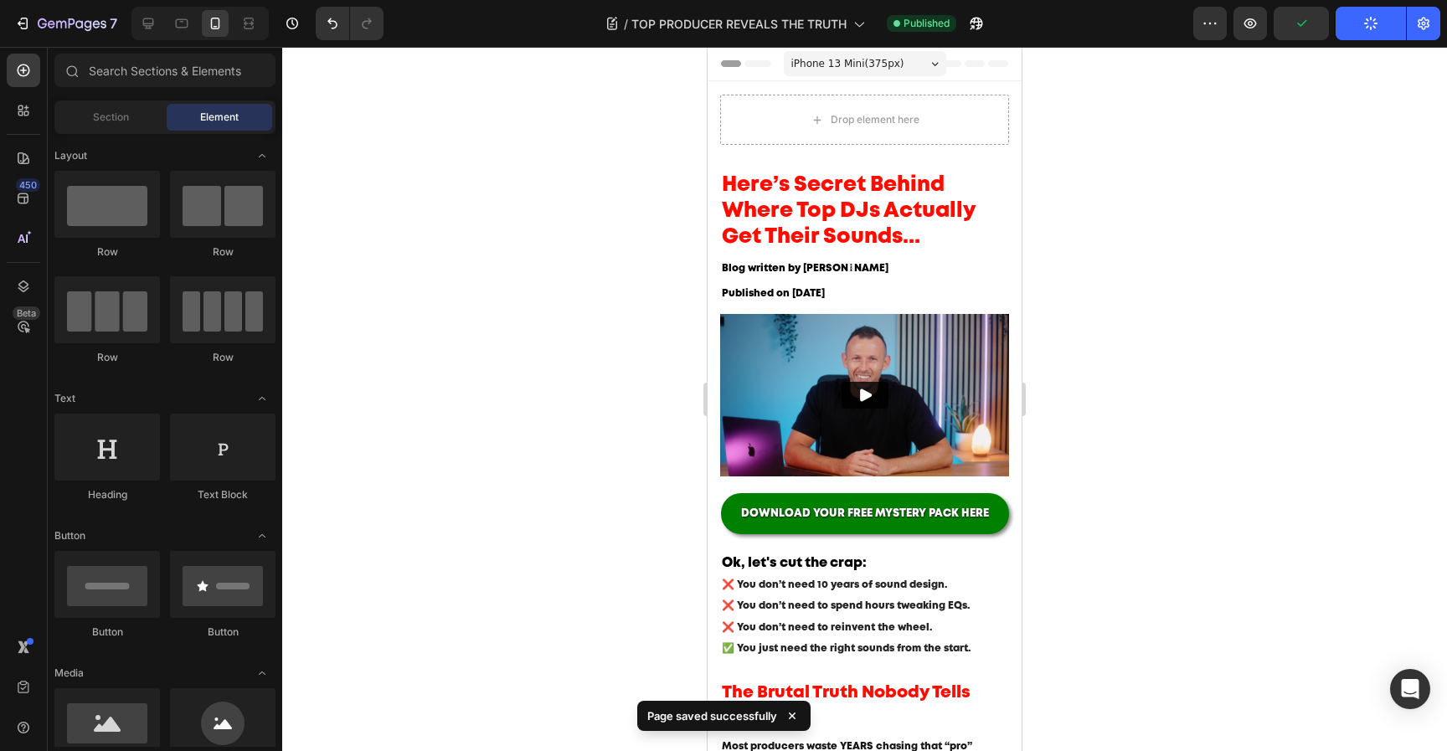
click at [1163, 393] on div at bounding box center [864, 399] width 1165 height 704
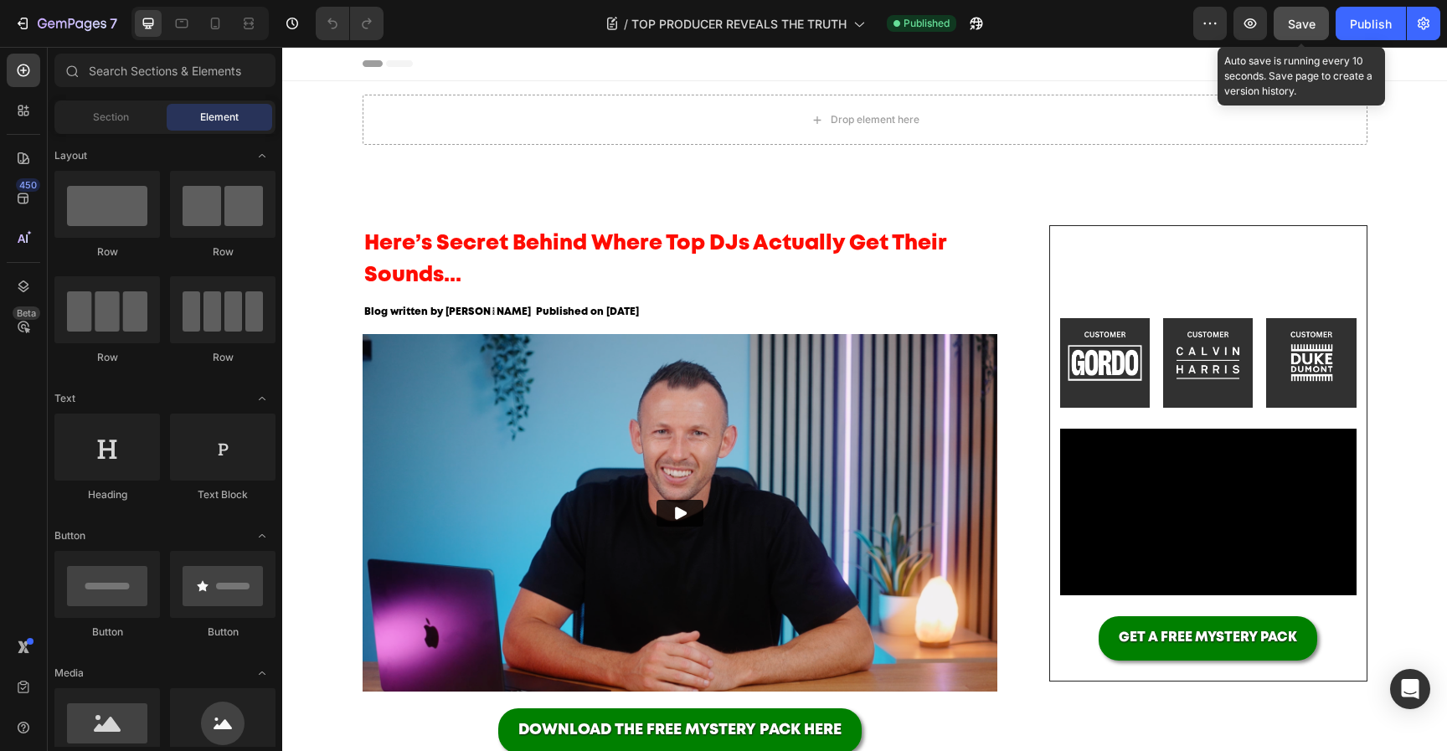
click at [1303, 29] on span "Save" at bounding box center [1302, 24] width 28 height 14
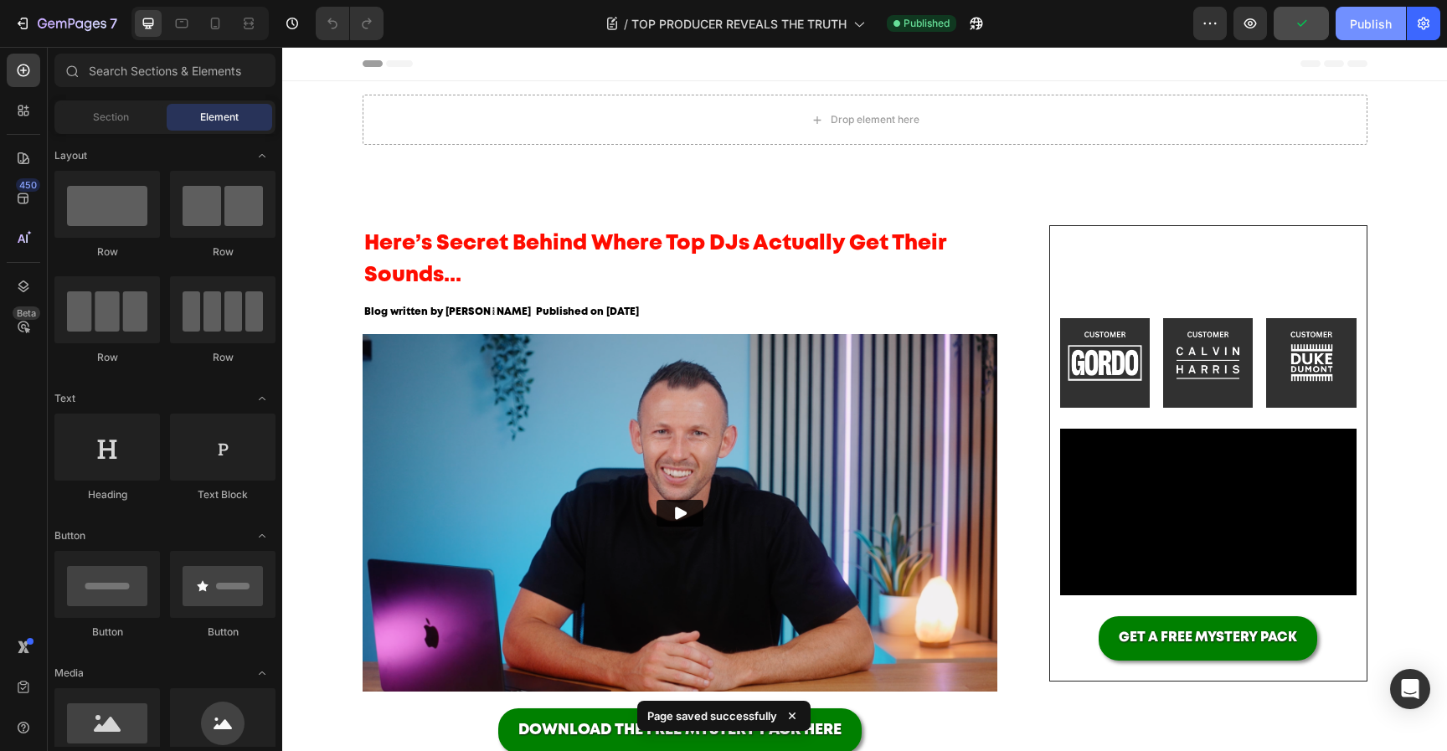
click at [1358, 28] on div "Publish" at bounding box center [1371, 24] width 42 height 18
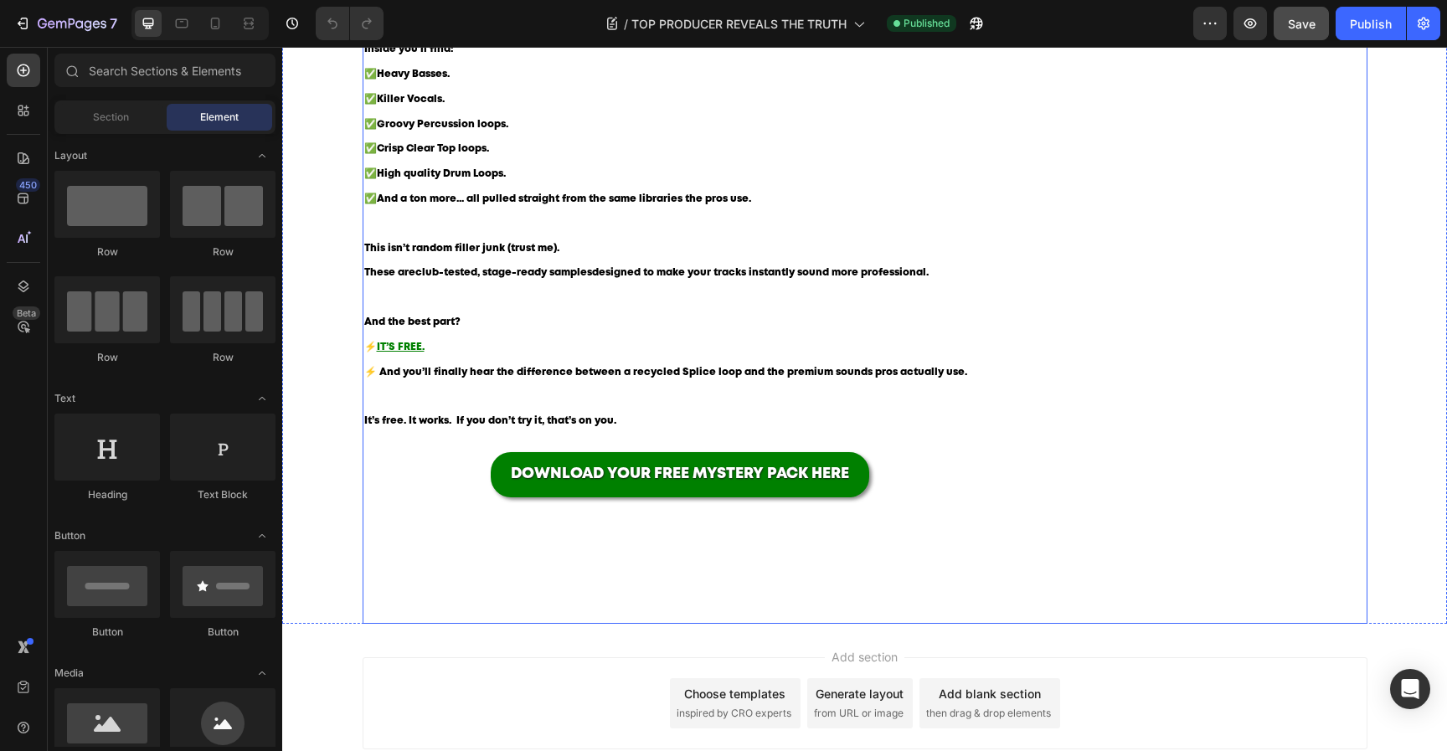
scroll to position [1647, 0]
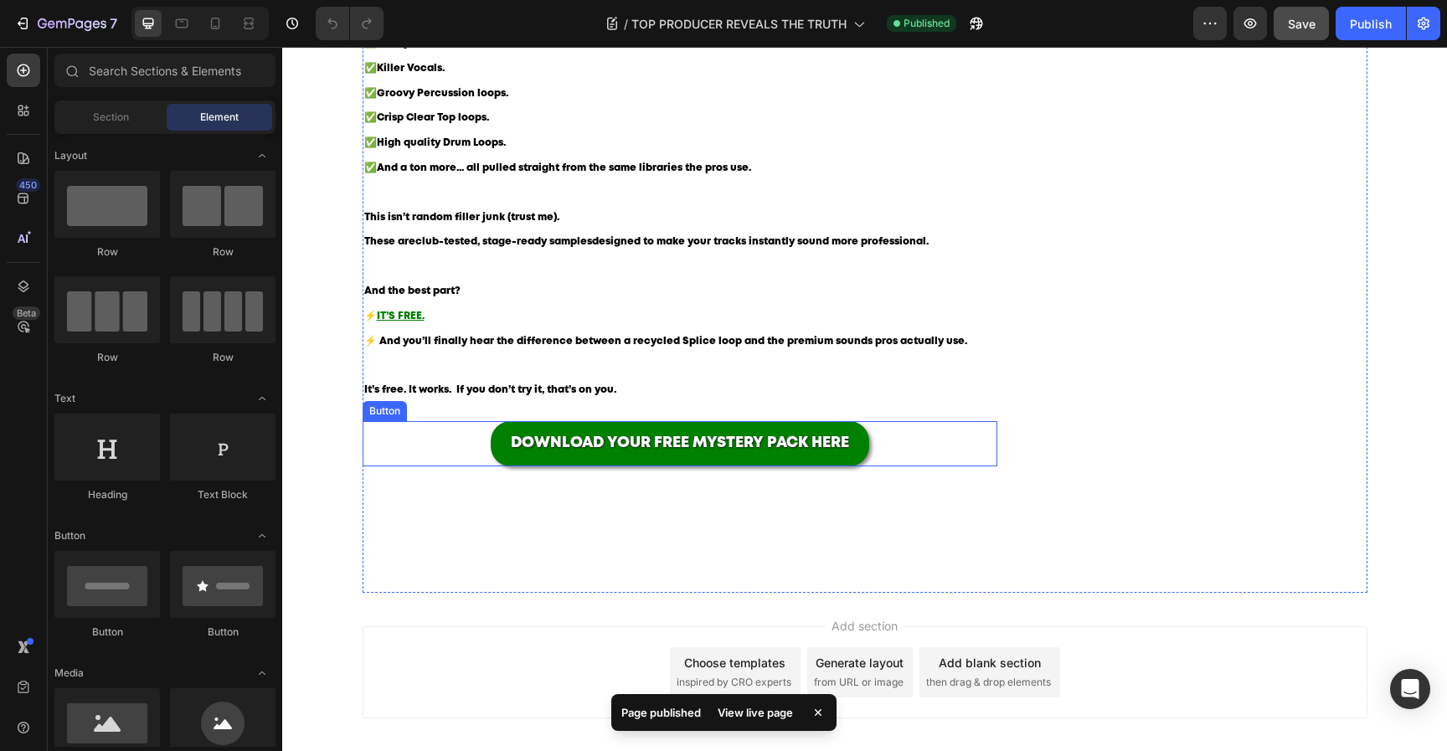
click at [903, 435] on div "DOWNLOAD YOUR FREE MYSTERY PACK HERE Button" at bounding box center [681, 443] width 636 height 45
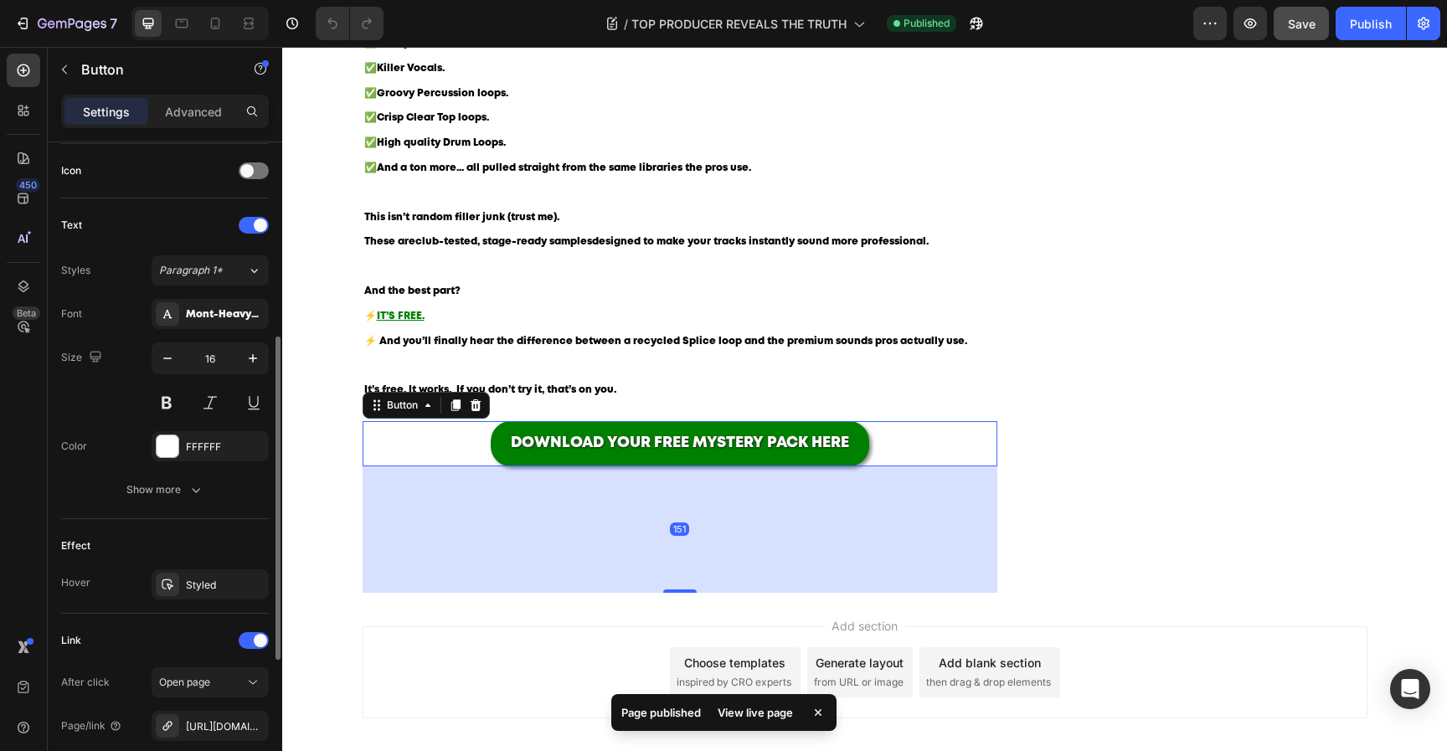
scroll to position [675, 0]
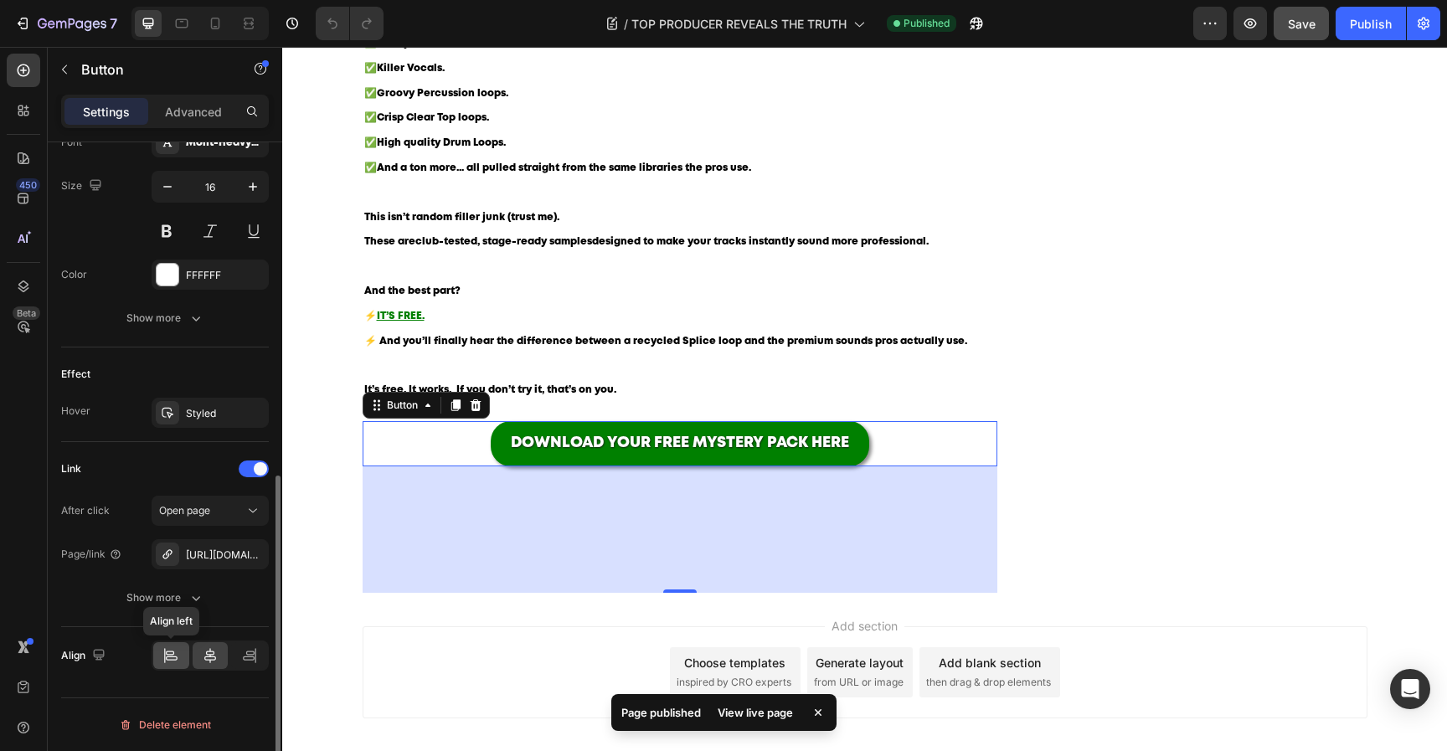
click at [171, 664] on div at bounding box center [171, 655] width 36 height 27
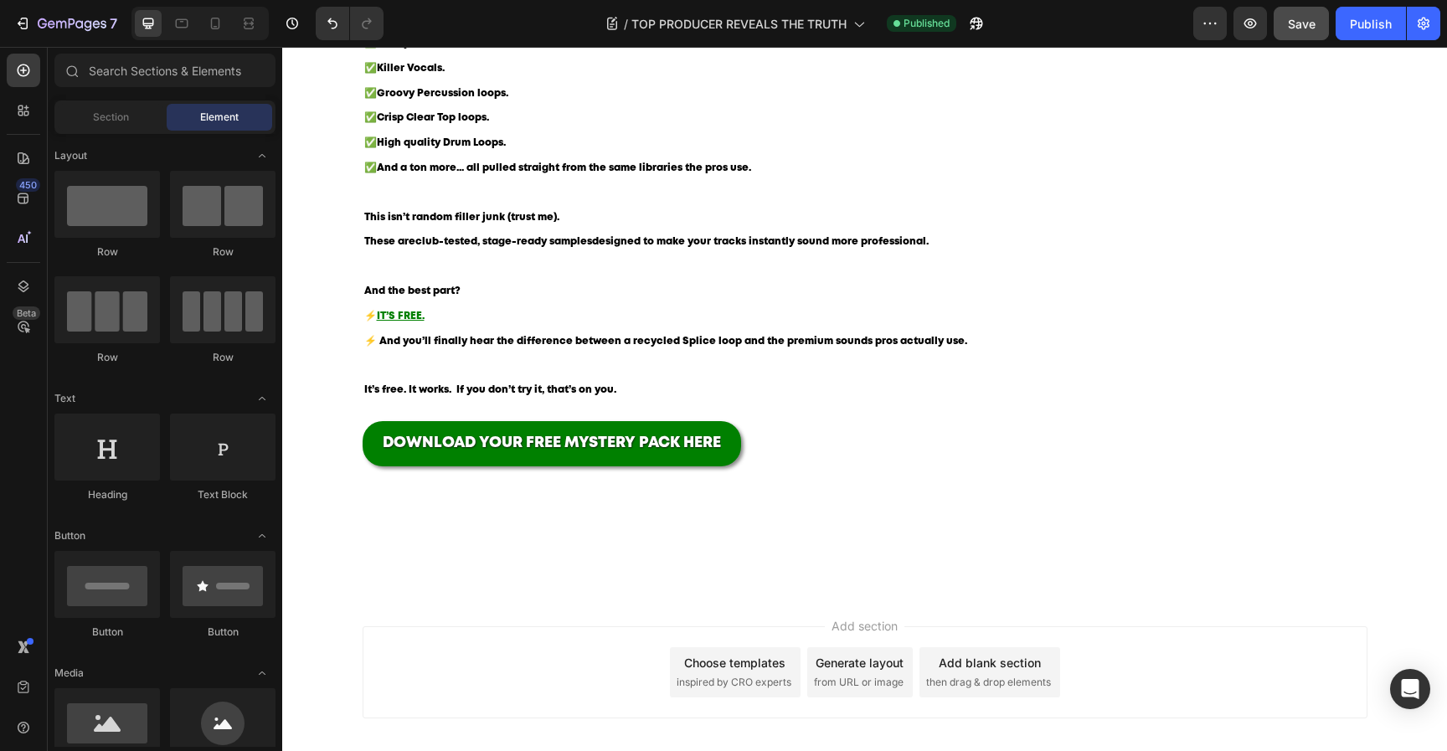
click at [1270, 632] on div "Add section Choose templates inspired by CRO experts Generate layout from URL o…" at bounding box center [865, 672] width 1005 height 92
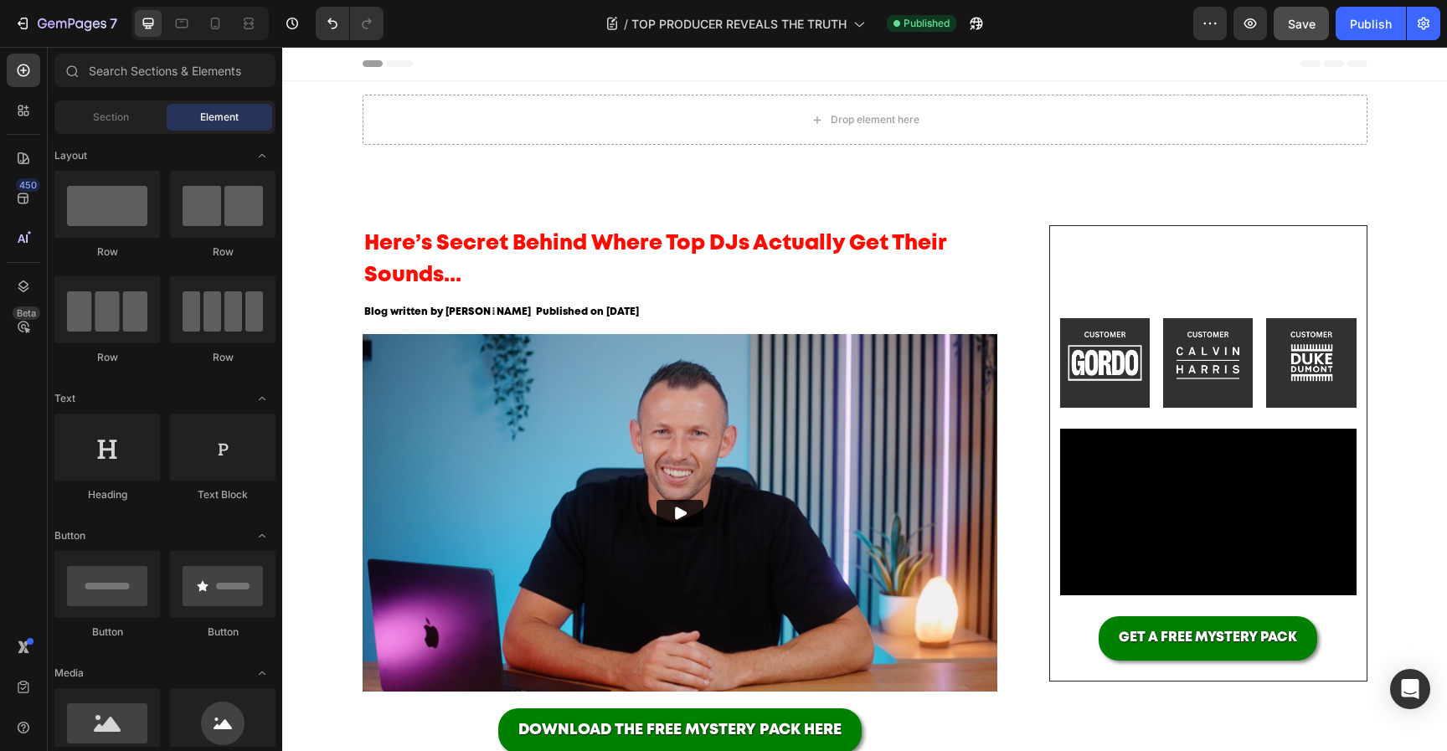
click at [1315, 38] on button "Save" at bounding box center [1301, 23] width 55 height 33
click at [1374, 37] on button "Publish" at bounding box center [1371, 23] width 70 height 33
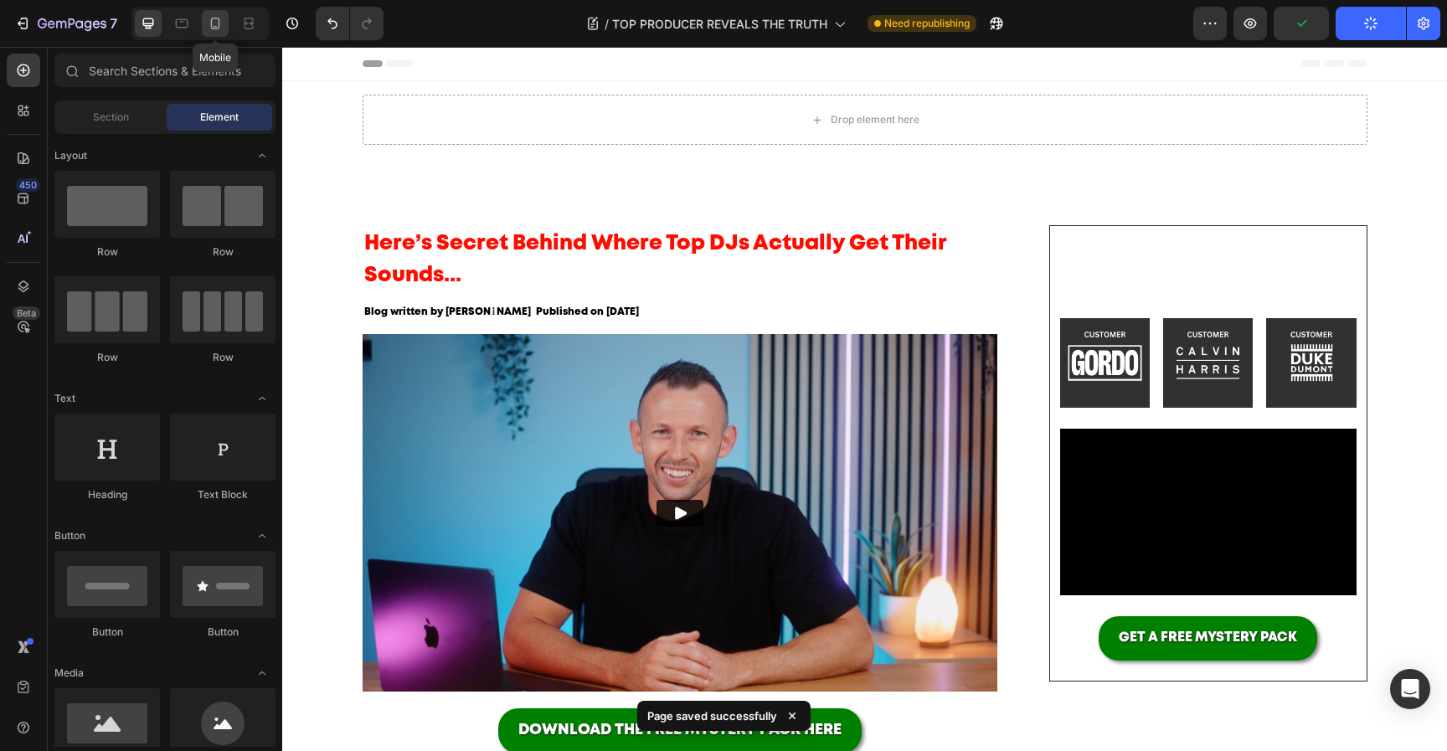
click at [212, 17] on icon at bounding box center [215, 23] width 17 height 17
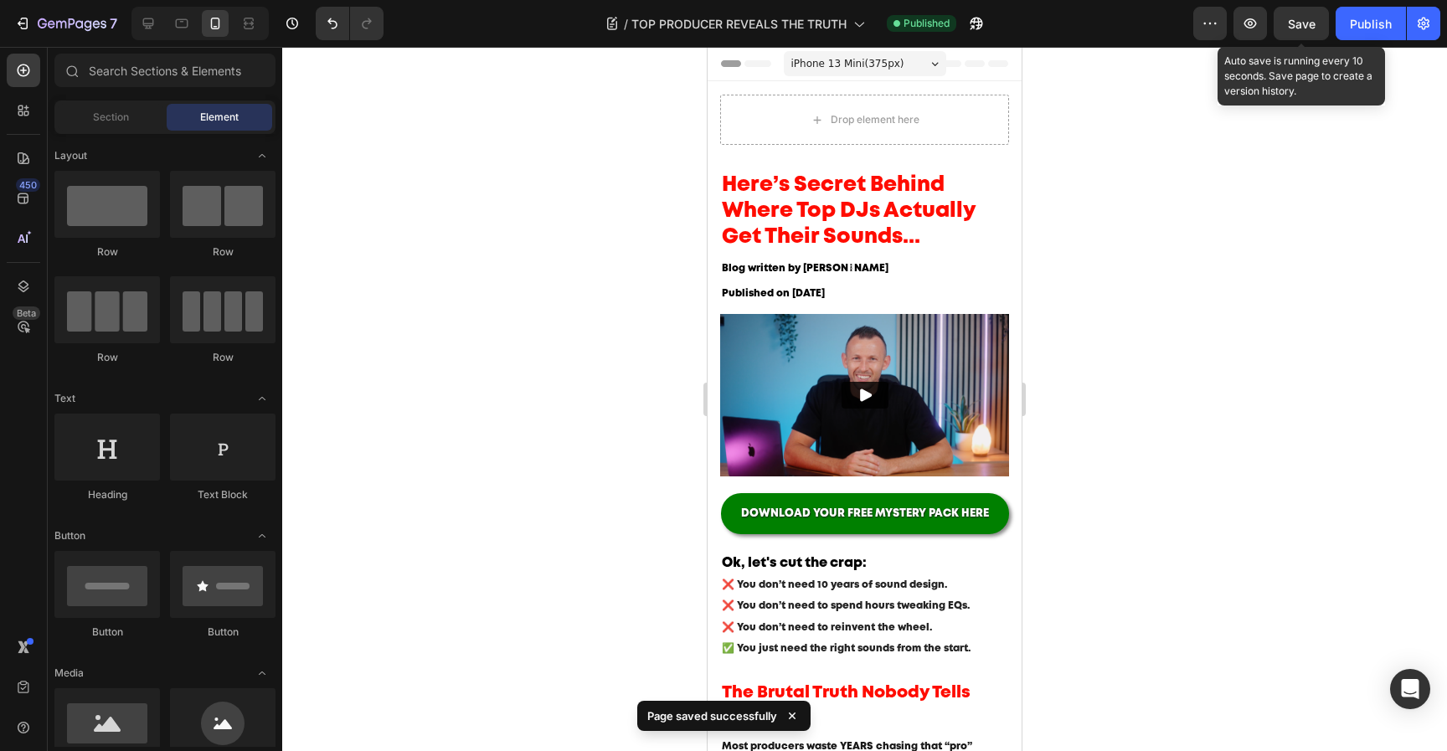
click at [1296, 23] on span "Save" at bounding box center [1302, 24] width 28 height 14
click at [1375, 23] on div "Publish" at bounding box center [1371, 24] width 42 height 18
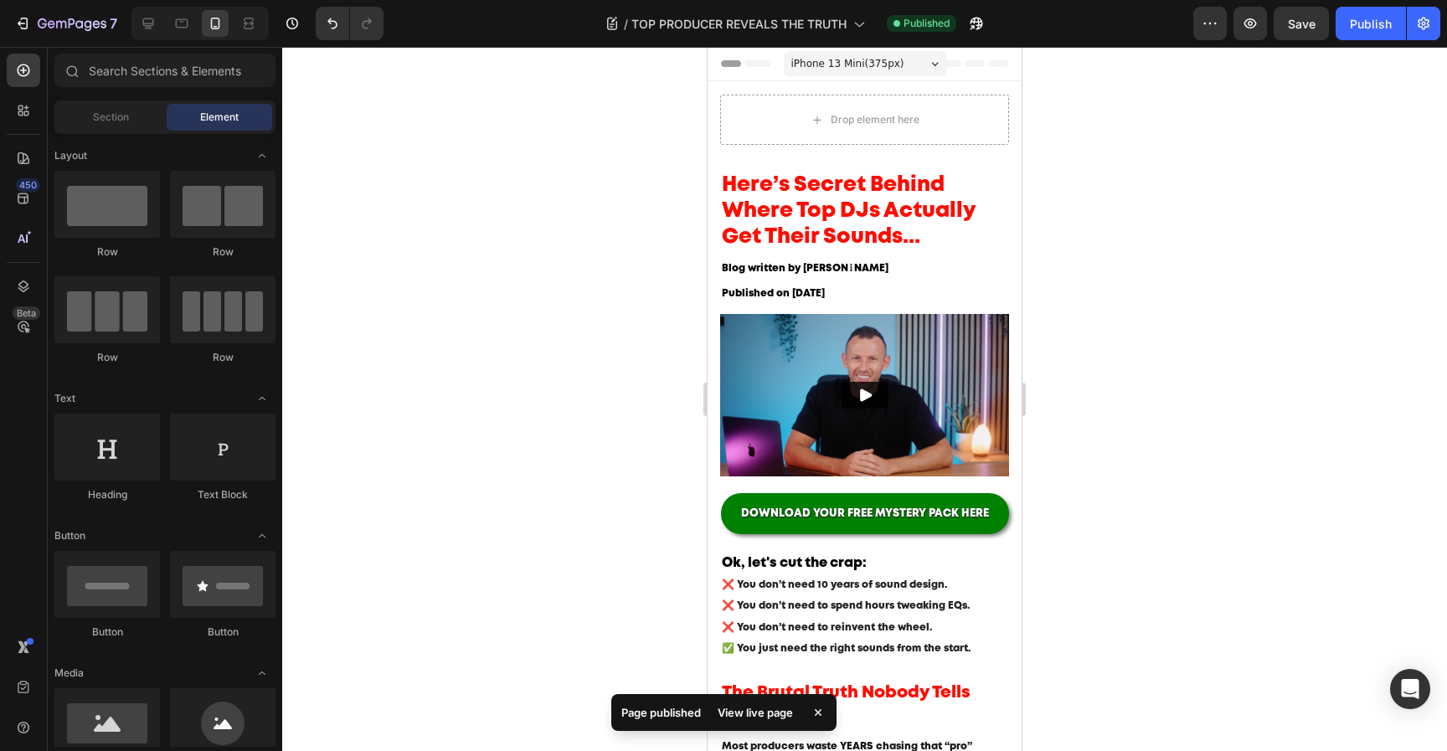
click at [142, 43] on div "7 Version history / TOP PRODUCER REVEALS THE TRUTH Published Preview Save Publi…" at bounding box center [723, 24] width 1447 height 48
click at [151, 21] on icon at bounding box center [148, 23] width 17 height 17
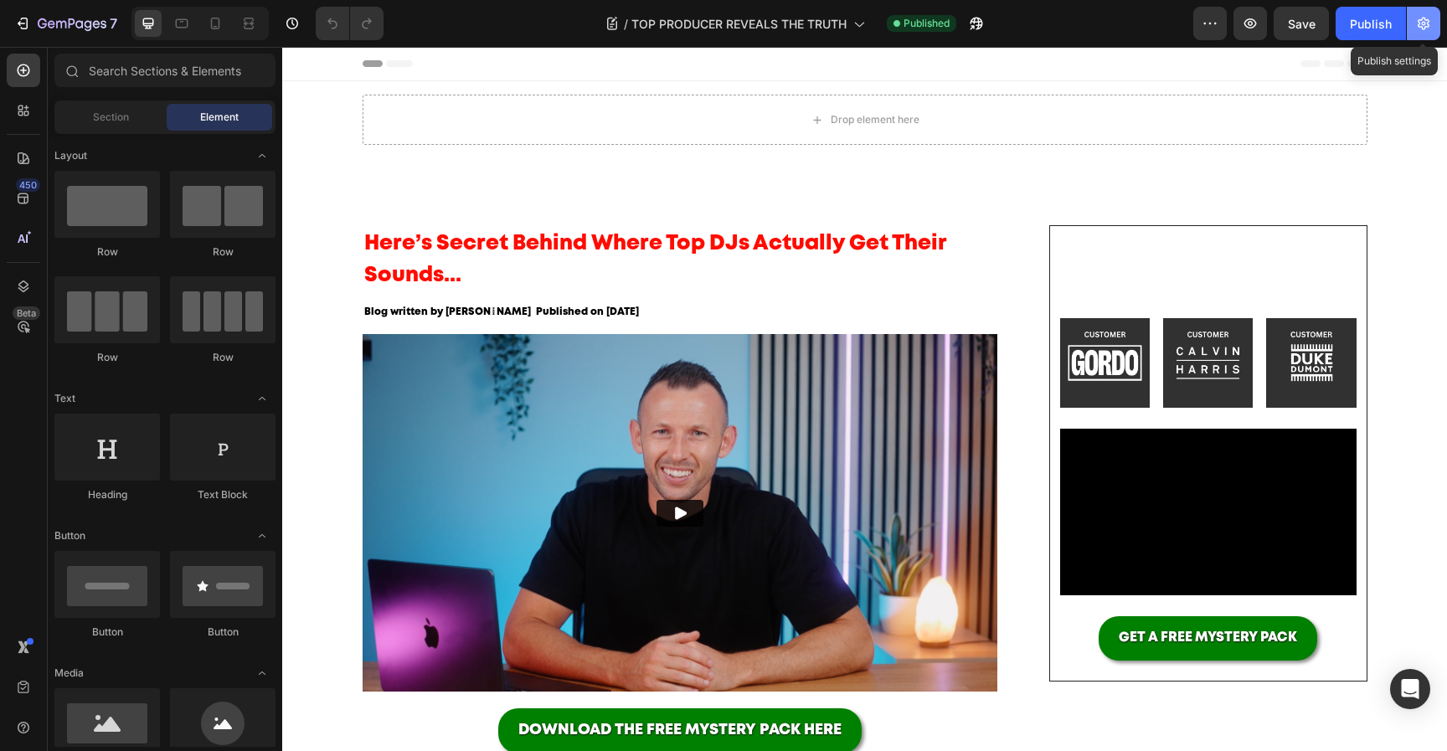
click at [1432, 34] on button "button" at bounding box center [1423, 23] width 33 height 33
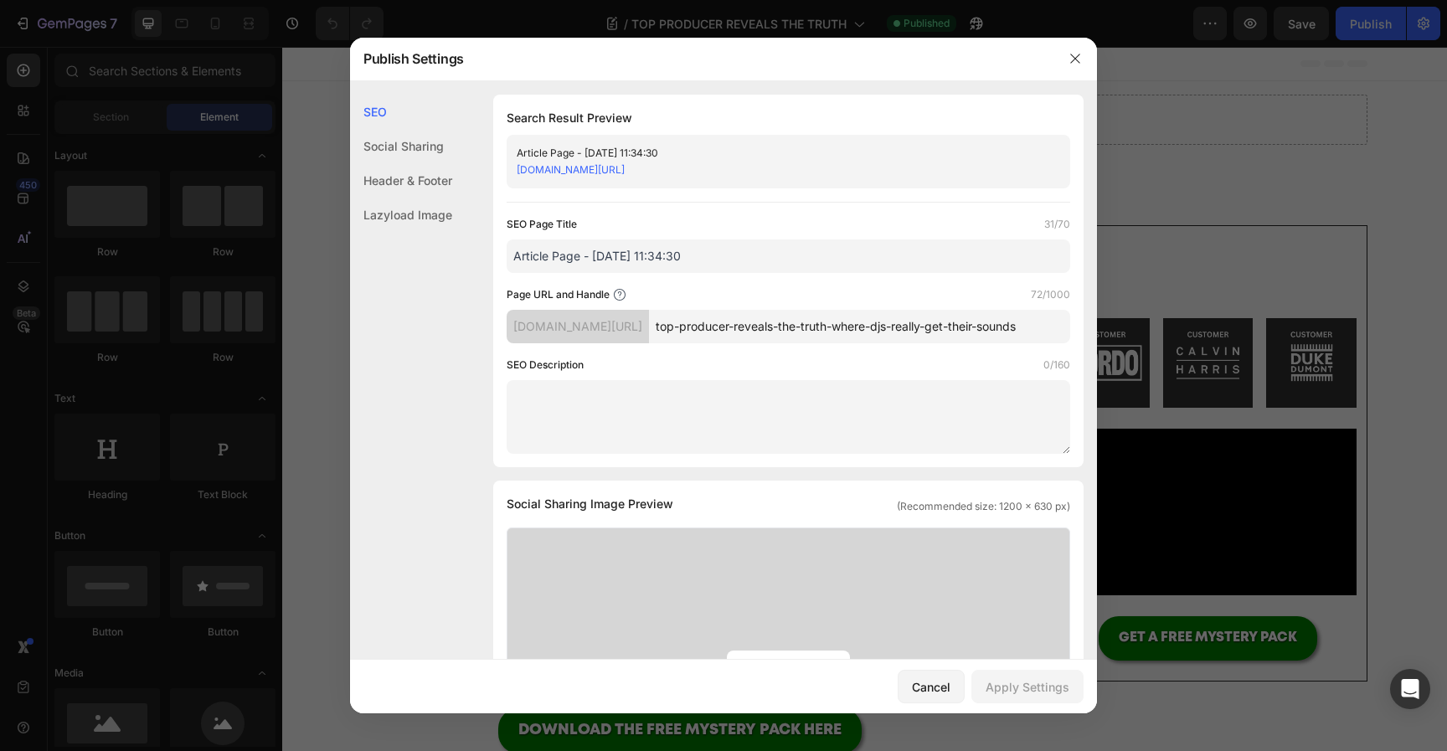
click at [700, 267] on input "Article Page - Aug 22, 11:34:30" at bounding box center [789, 256] width 564 height 33
click at [843, 343] on input "top-producer-reveals-the-truth-where-djs-really-get-their-sounds" at bounding box center [859, 326] width 421 height 33
click at [842, 343] on input "top-producer-reveals-the-truth-where-djs-really-get-their-sounds" at bounding box center [859, 326] width 421 height 33
click at [703, 261] on input "Article Page - Aug 22, 11:34:30" at bounding box center [789, 256] width 564 height 33
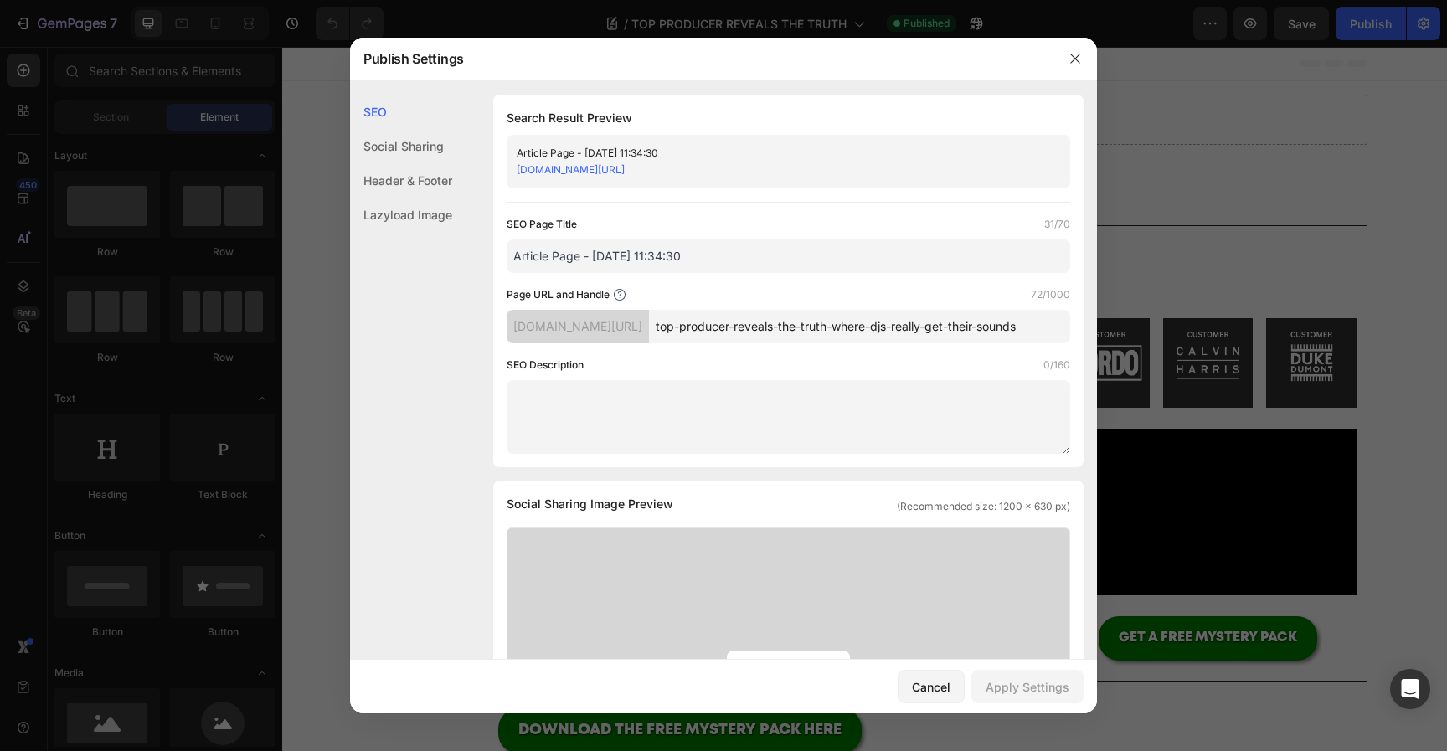
click at [703, 261] on input "Article Page - Aug 22, 11:34:30" at bounding box center [789, 256] width 564 height 33
paste input "top-producer-reveals-the-truth-where-djs-really-get-their-sounds"
type input "top-producer-reveals-the-truth-where-djs-really-get-their-sounds"
click at [710, 254] on div "SEO Page Title 64/70 top-producer-reveals-the-truth-where-djs-really-get-their-…" at bounding box center [789, 244] width 564 height 57
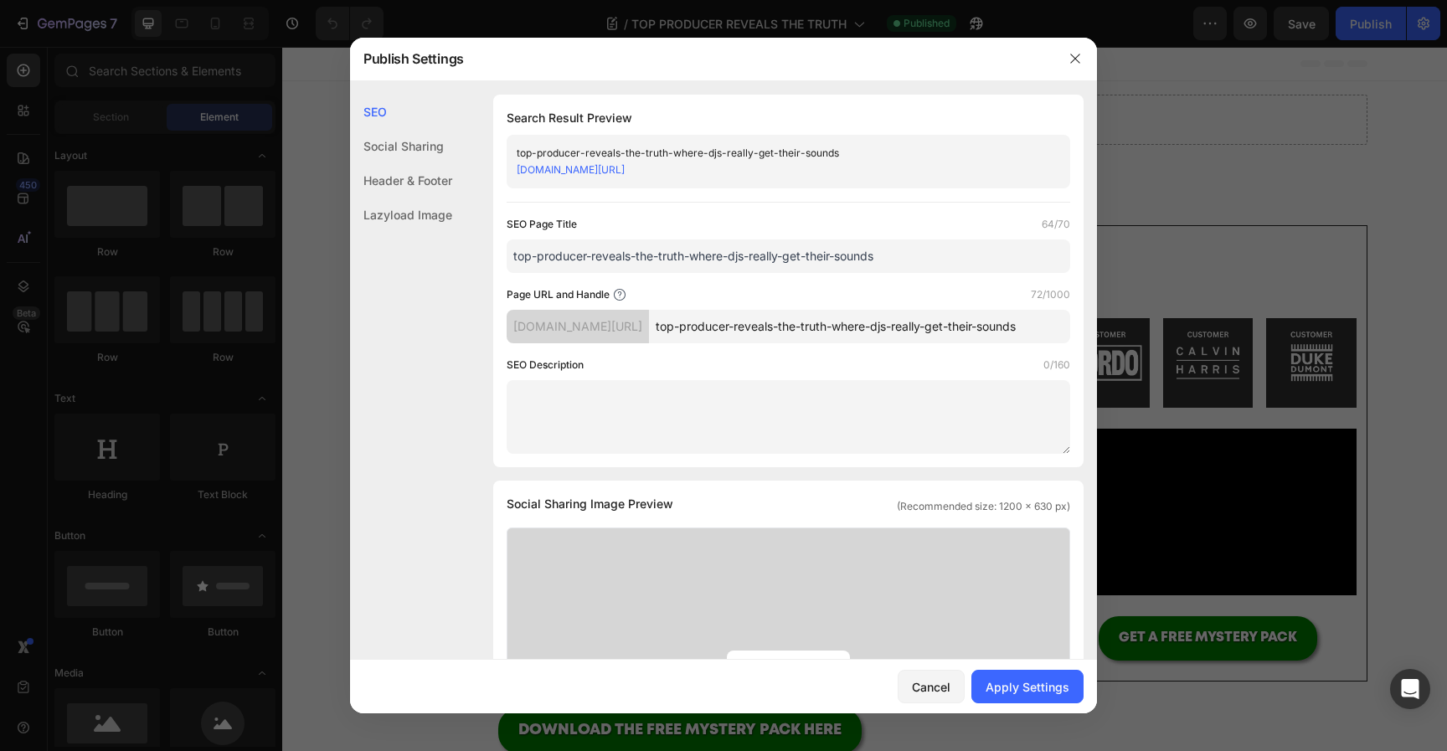
click at [866, 441] on textarea at bounding box center [789, 417] width 564 height 74
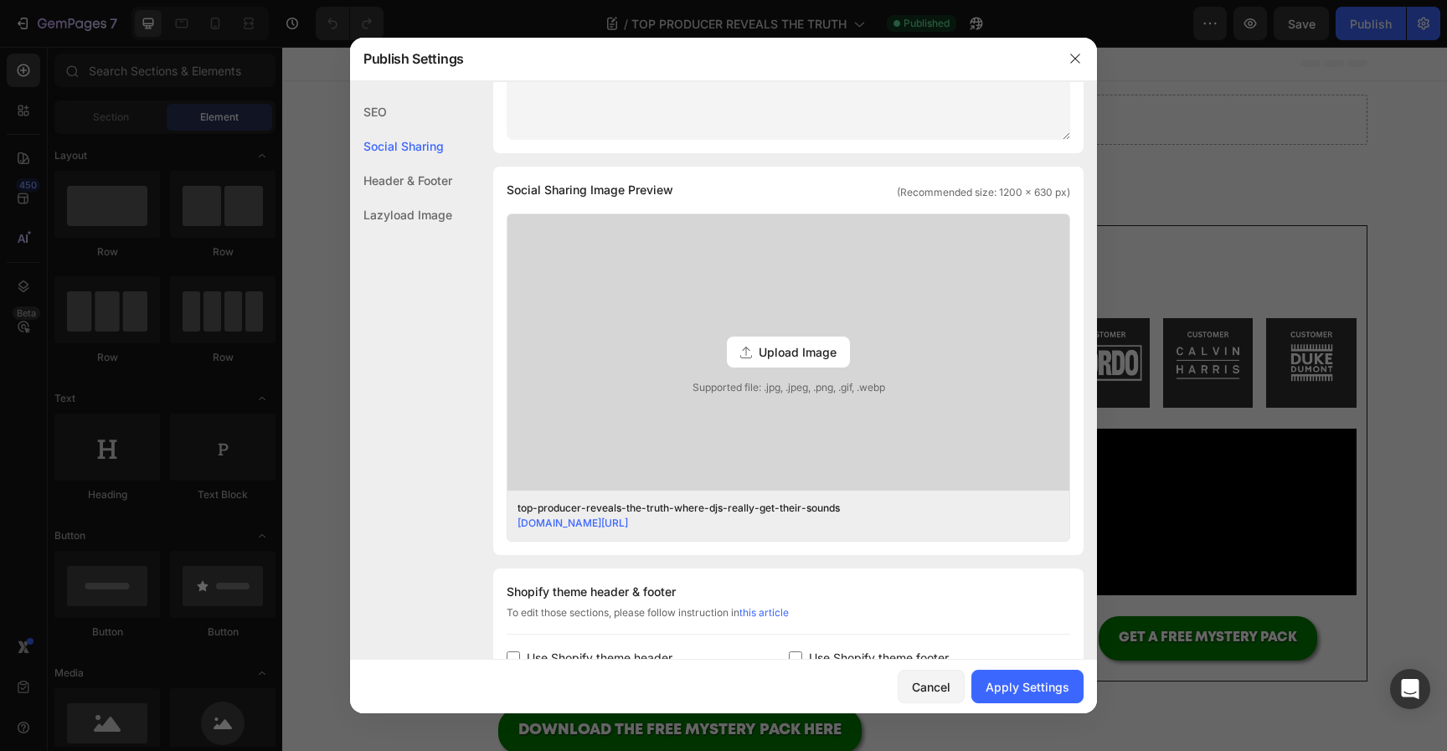
scroll to position [262, 0]
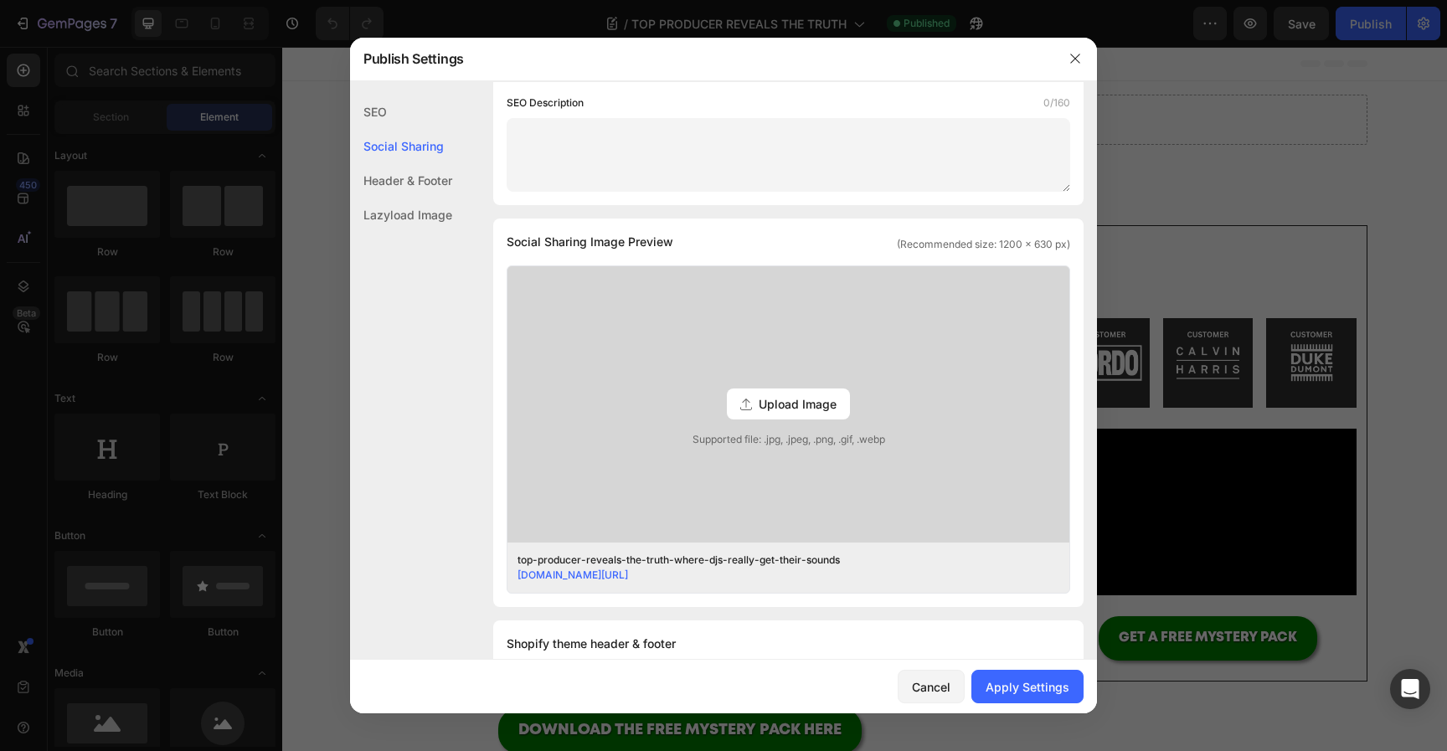
click at [846, 420] on div "Upload Image" at bounding box center [788, 404] width 123 height 31
click at [0, 0] on input "Upload Image Supported file: .jpg, .jpeg, .png, .gif, .webp" at bounding box center [0, 0] width 0 height 0
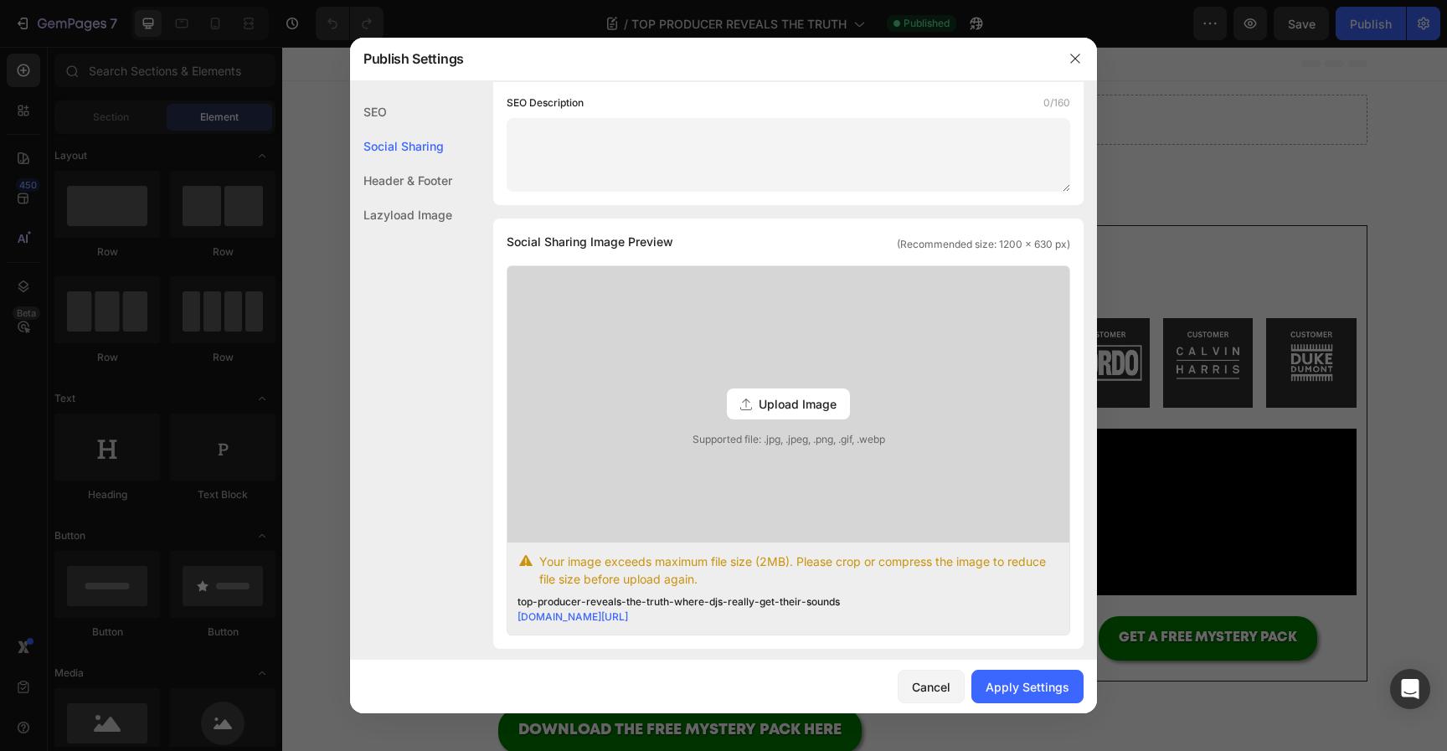
click at [710, 476] on div "Upload Image Supported file: .jpg, .jpeg, .png, .gif, .webp" at bounding box center [789, 404] width 562 height 276
click at [0, 0] on input "Upload Image Supported file: .jpg, .jpeg, .png, .gif, .webp" at bounding box center [0, 0] width 0 height 0
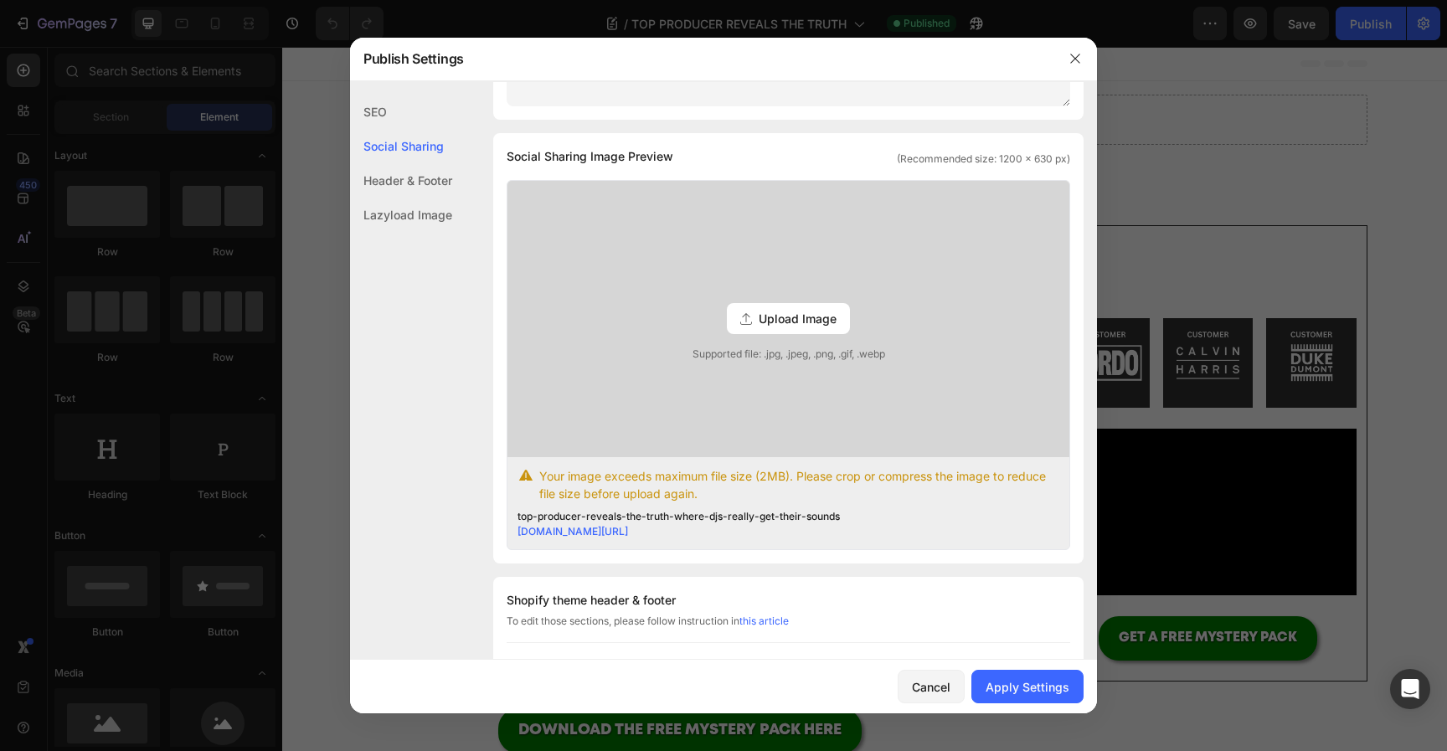
scroll to position [346, 0]
click at [799, 329] on span "Upload Image" at bounding box center [798, 321] width 78 height 18
click at [0, 0] on input "Upload Image Supported file: .jpg, .jpeg, .png, .gif, .webp" at bounding box center [0, 0] width 0 height 0
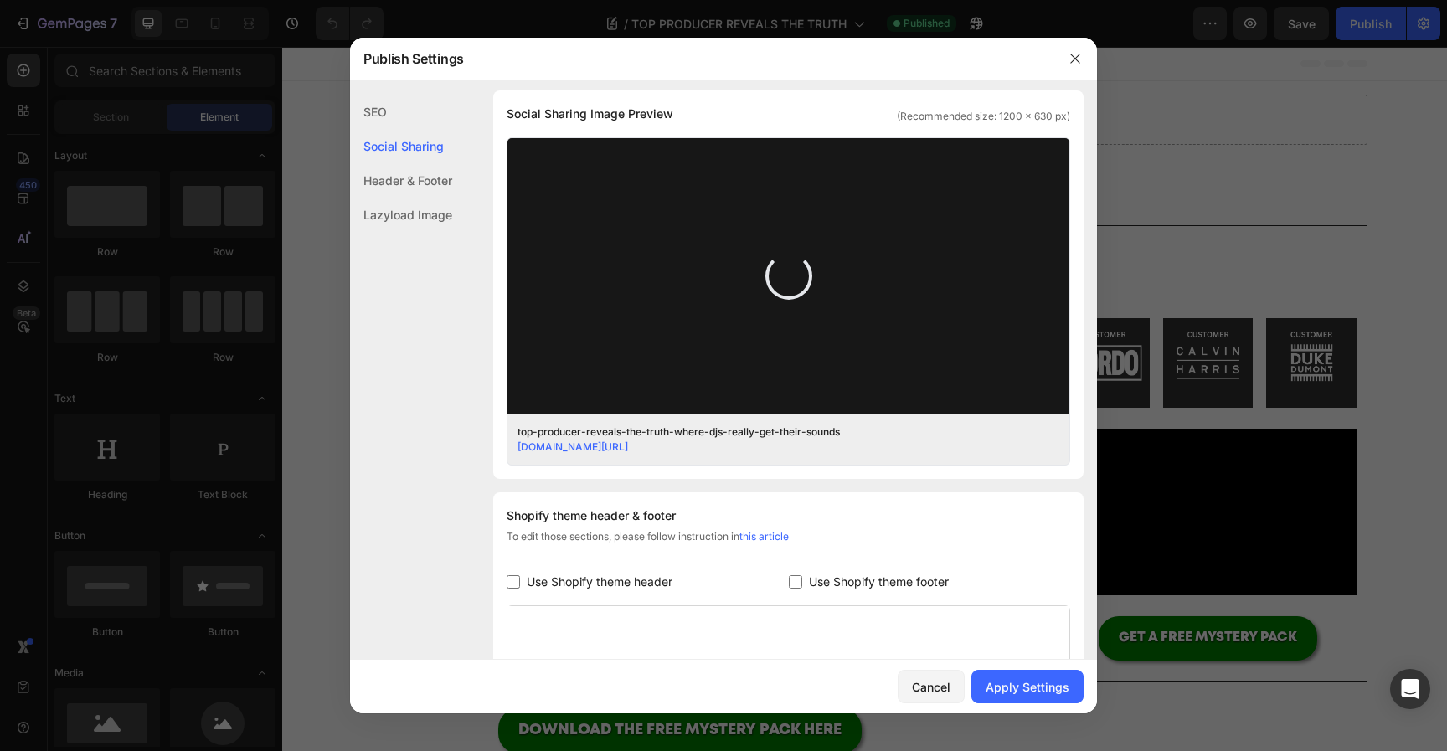
scroll to position [0, 0]
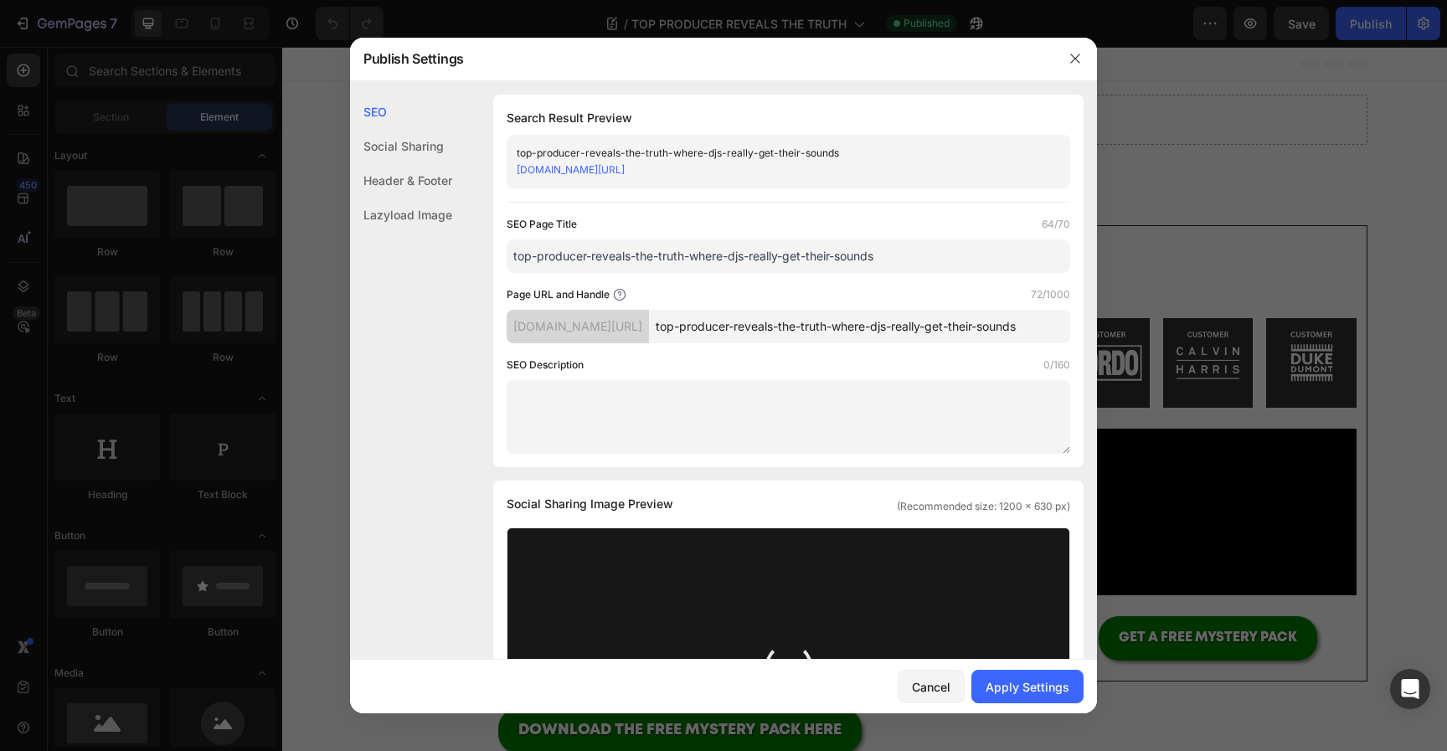
click at [856, 445] on textarea at bounding box center [789, 417] width 564 height 74
click at [837, 272] on input "top-producer-reveals-the-truth-where-djs-really-get-their-sounds" at bounding box center [789, 256] width 564 height 33
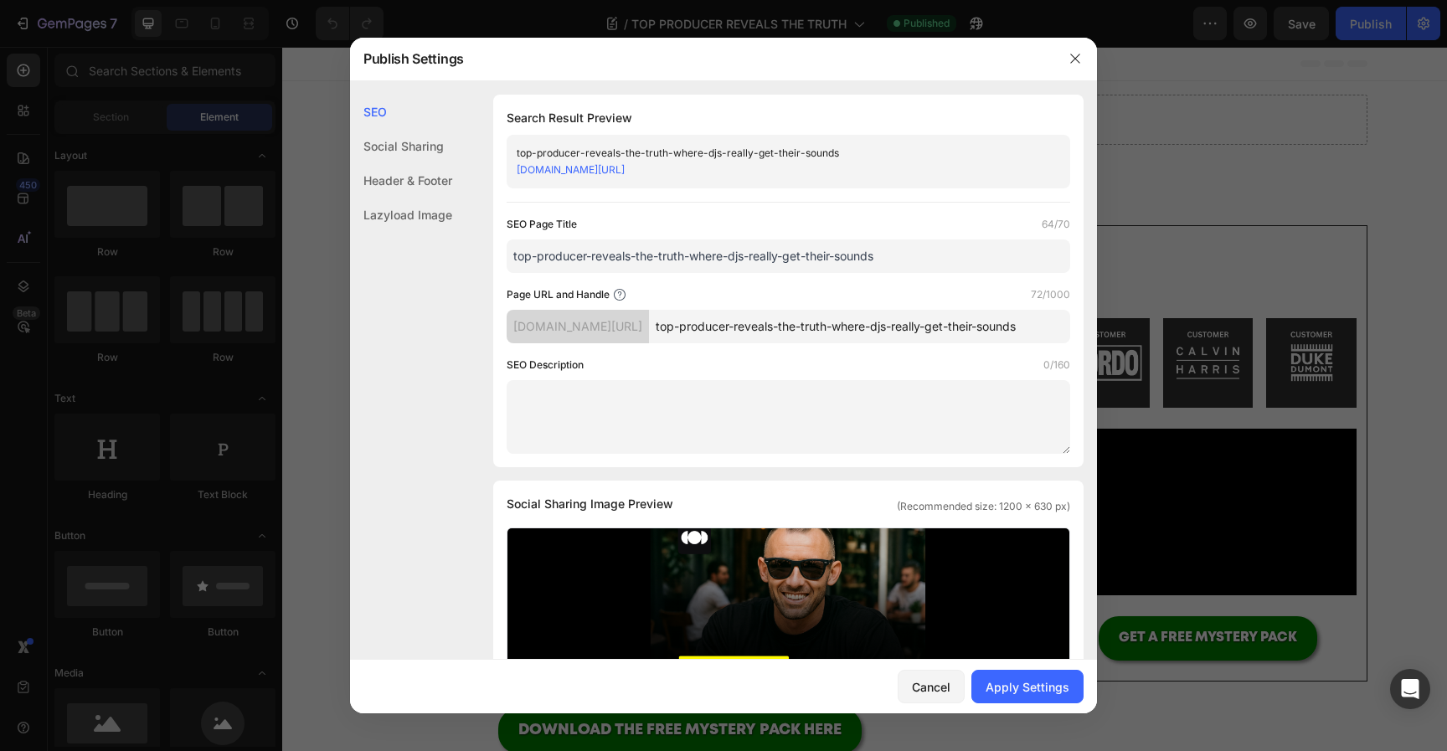
click at [837, 272] on input "top-producer-reveals-the-truth-where-djs-really-get-their-sounds" at bounding box center [789, 256] width 564 height 33
click at [800, 401] on textarea at bounding box center [789, 417] width 564 height 74
paste textarea "Discover where top DJs and producers really get their sounds. From secret sampl…"
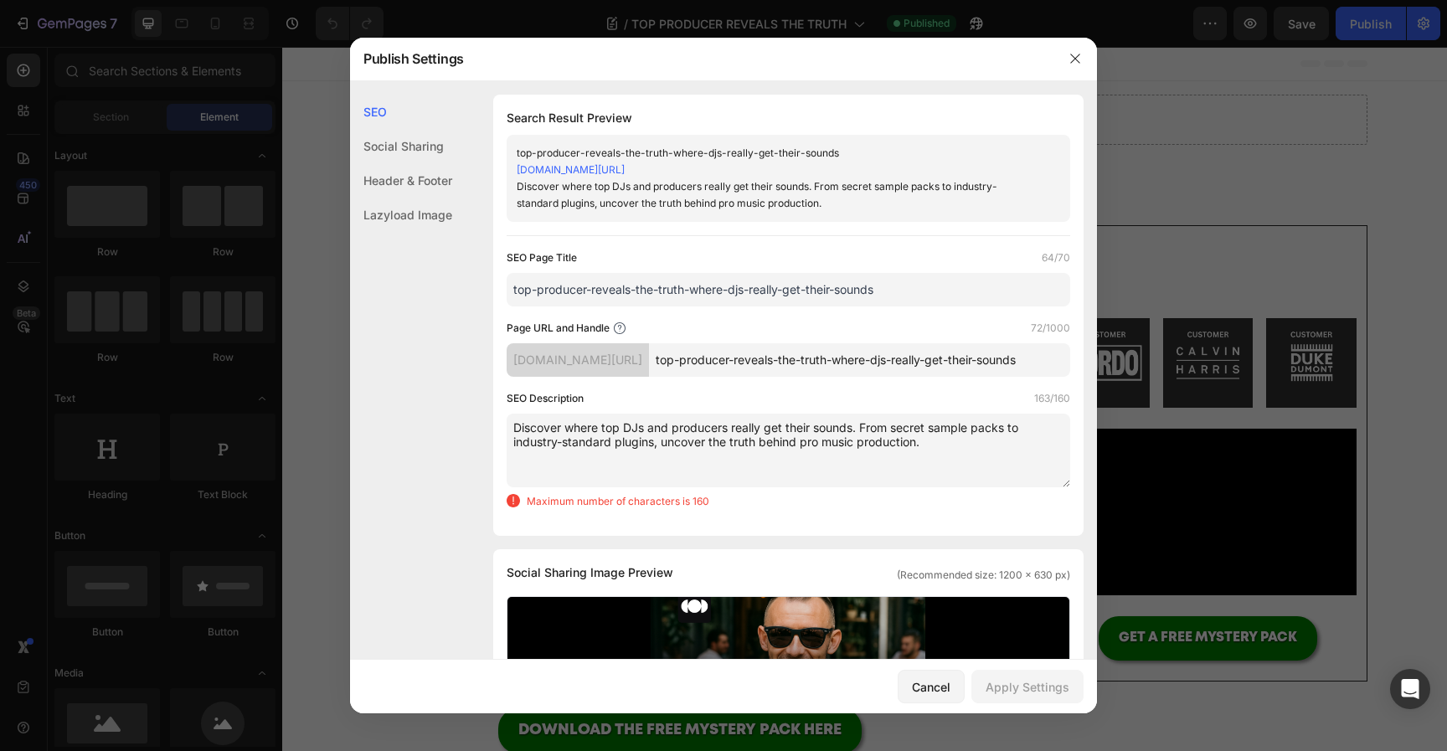
click at [713, 442] on textarea "Discover where top DJs and producers really get their sounds. From secret sampl…" at bounding box center [789, 451] width 564 height 74
paste textarea "DJs really get their sounds—sample packs, plugins, and secrets top producers us…"
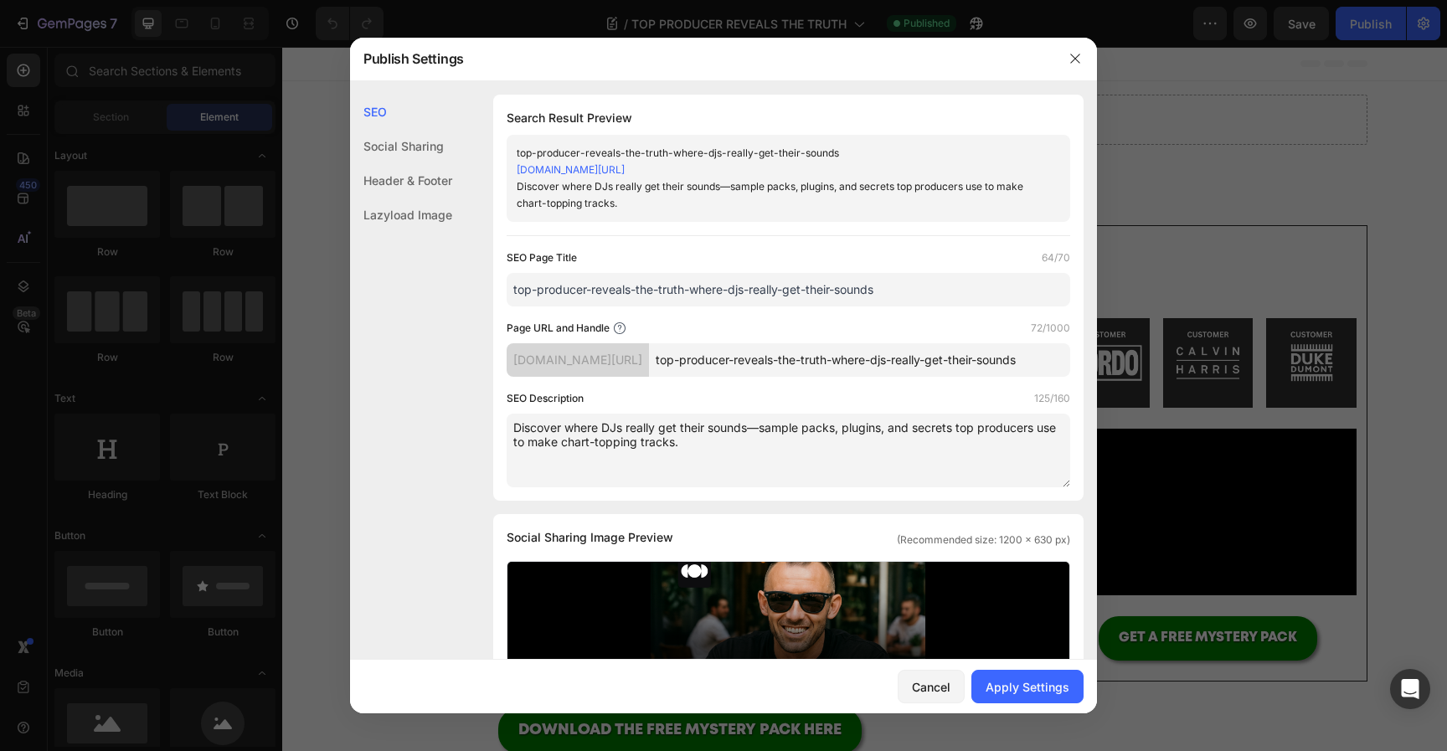
type textarea "Discover where DJs really get their sounds—sample packs, plugins, and secrets t…"
click at [646, 157] on div "top-producer-reveals-the-truth-where-djs-really-get-their-sounds" at bounding box center [775, 153] width 516 height 17
click at [624, 212] on div "Discover where DJs really get their sounds—sample packs, plugins, and secrets t…" at bounding box center [775, 194] width 516 height 33
click at [634, 212] on div "Discover where DJs really get their sounds—sample packs, plugins, and secrets t…" at bounding box center [775, 194] width 516 height 33
click at [1029, 684] on div "Apply Settings" at bounding box center [1028, 687] width 84 height 18
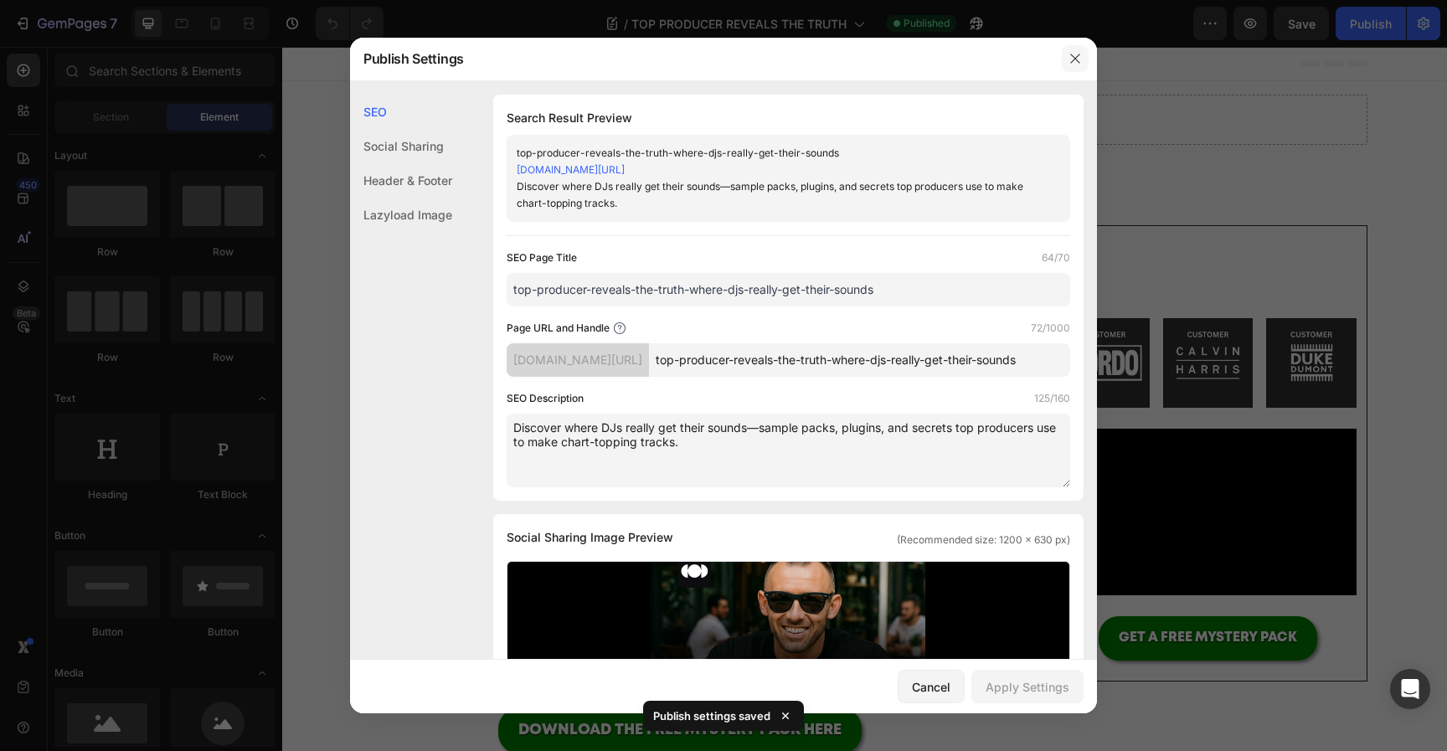
click at [1076, 54] on icon "button" at bounding box center [1075, 58] width 13 height 13
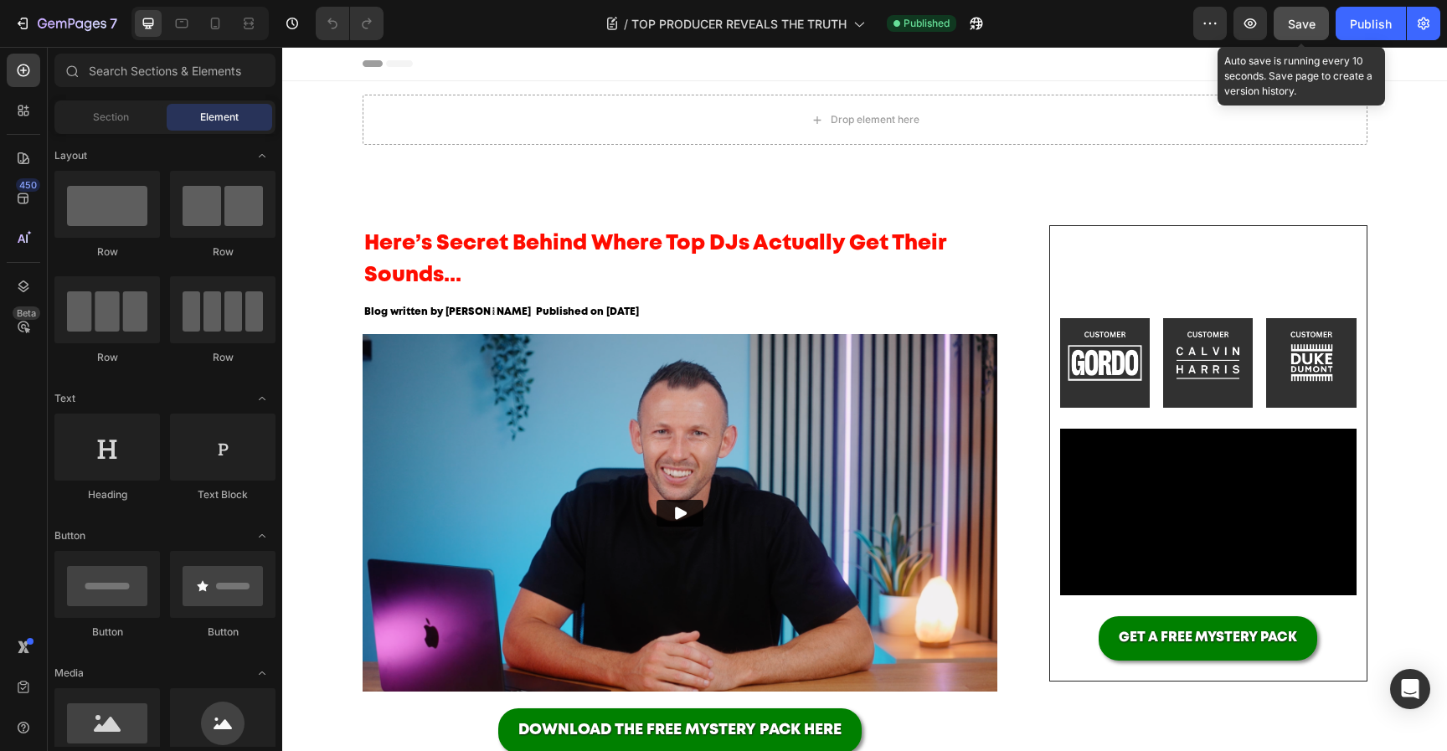
click at [1307, 17] on span "Save" at bounding box center [1302, 24] width 28 height 14
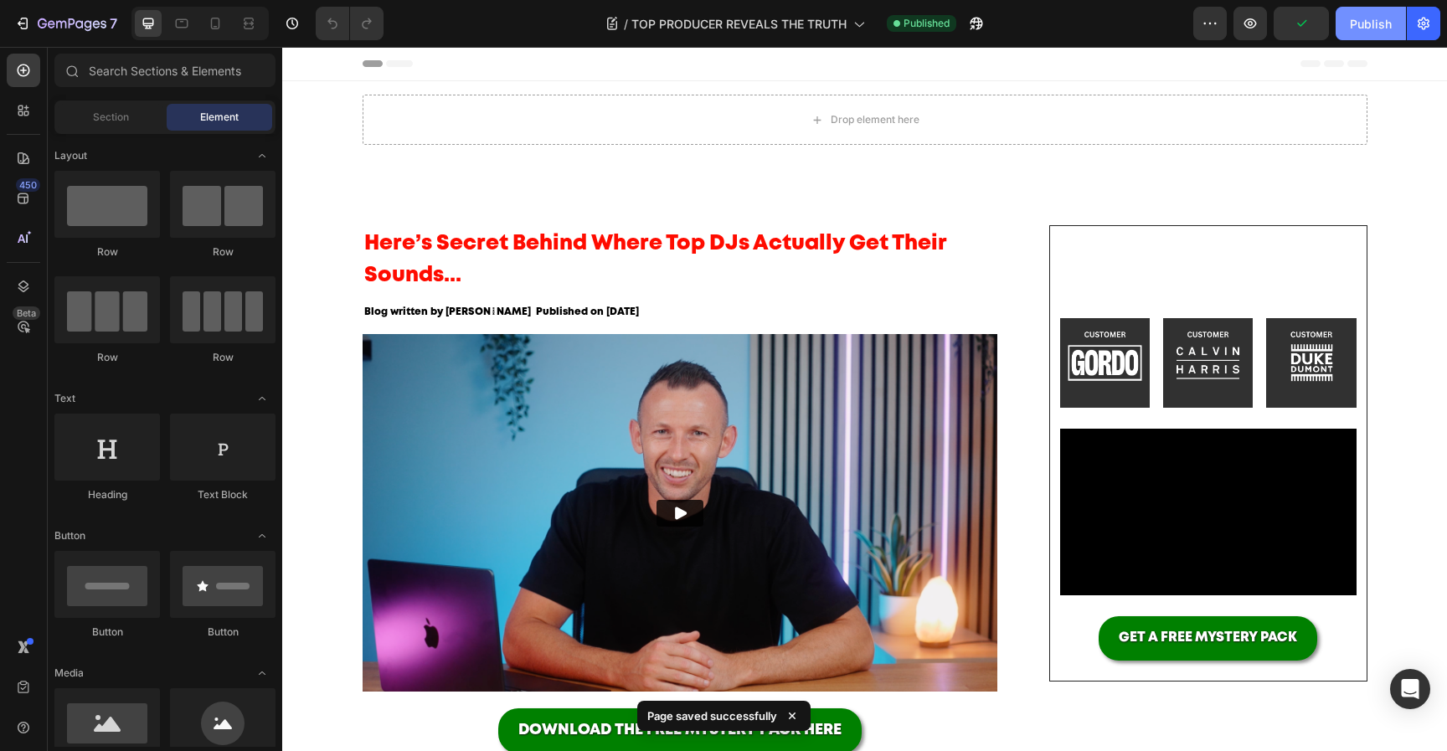
click at [1345, 21] on button "Publish" at bounding box center [1371, 23] width 70 height 33
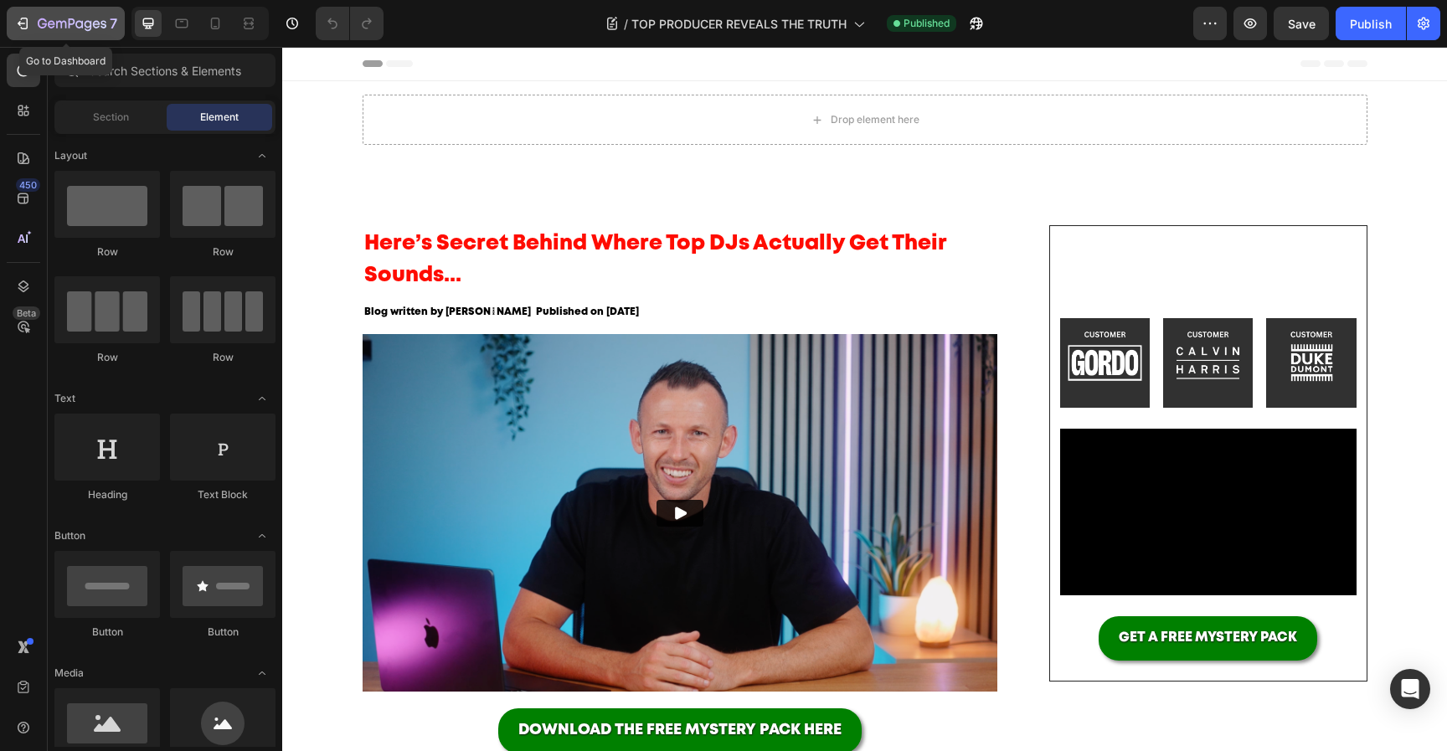
click at [56, 16] on div "7" at bounding box center [78, 23] width 80 height 20
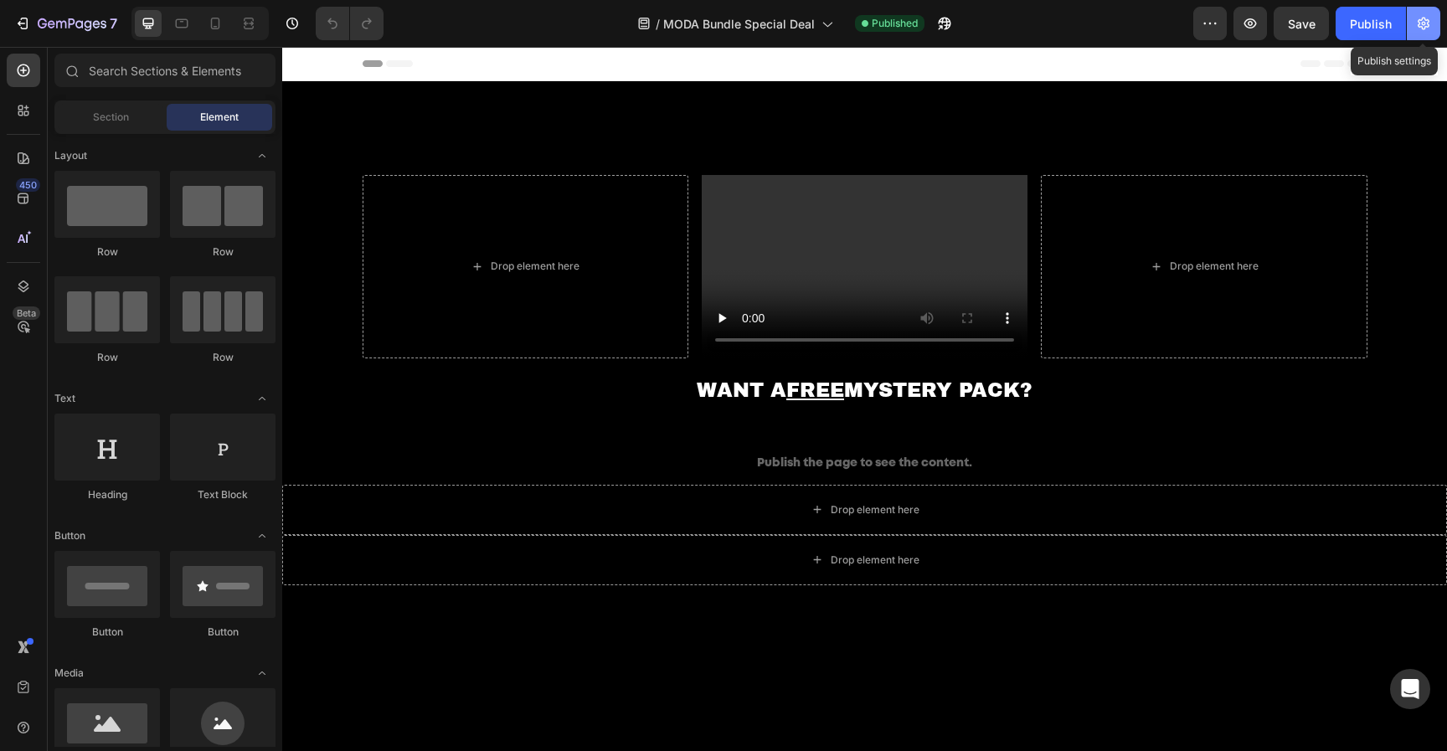
click at [1425, 32] on button "button" at bounding box center [1423, 23] width 33 height 33
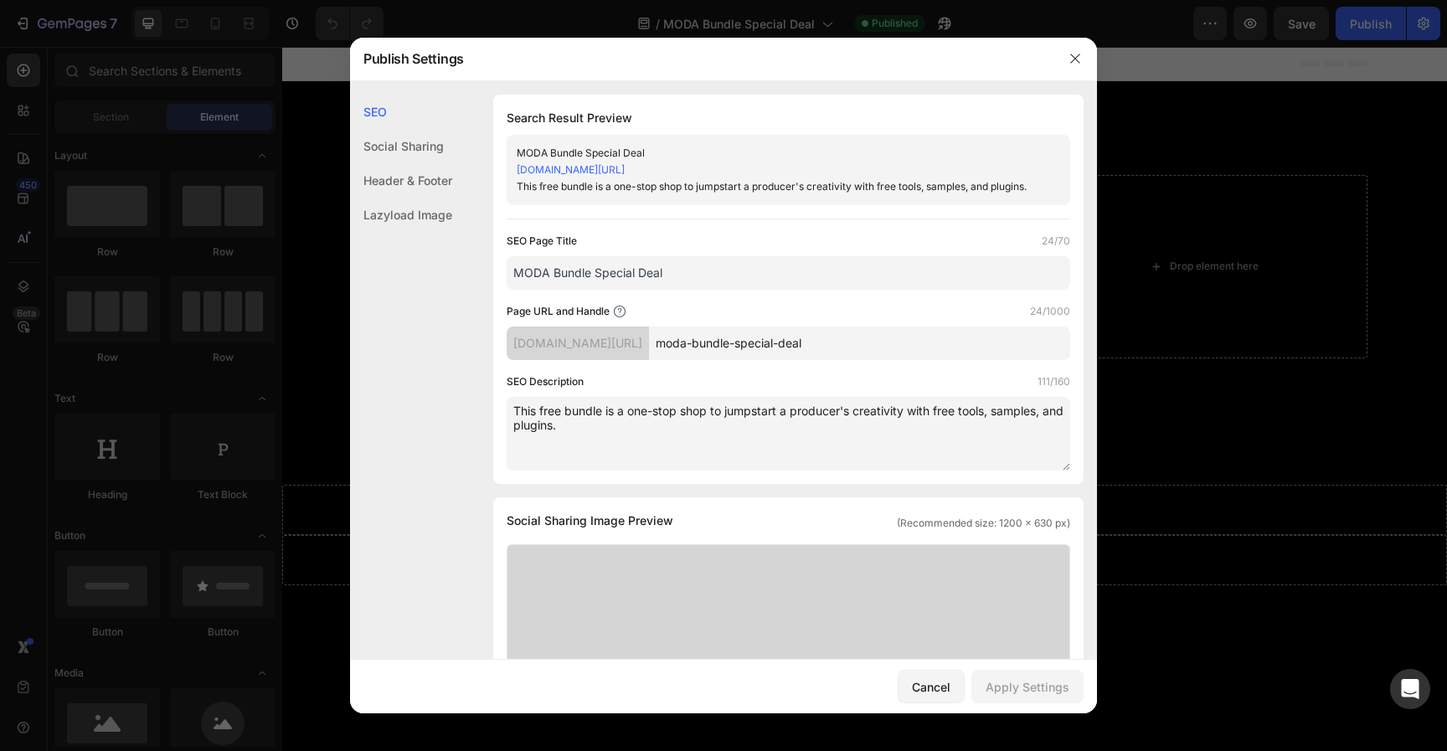
click at [646, 450] on textarea "This free bundle is a one-stop shop to jumpstart a producer's creativity with f…" at bounding box center [789, 434] width 564 height 74
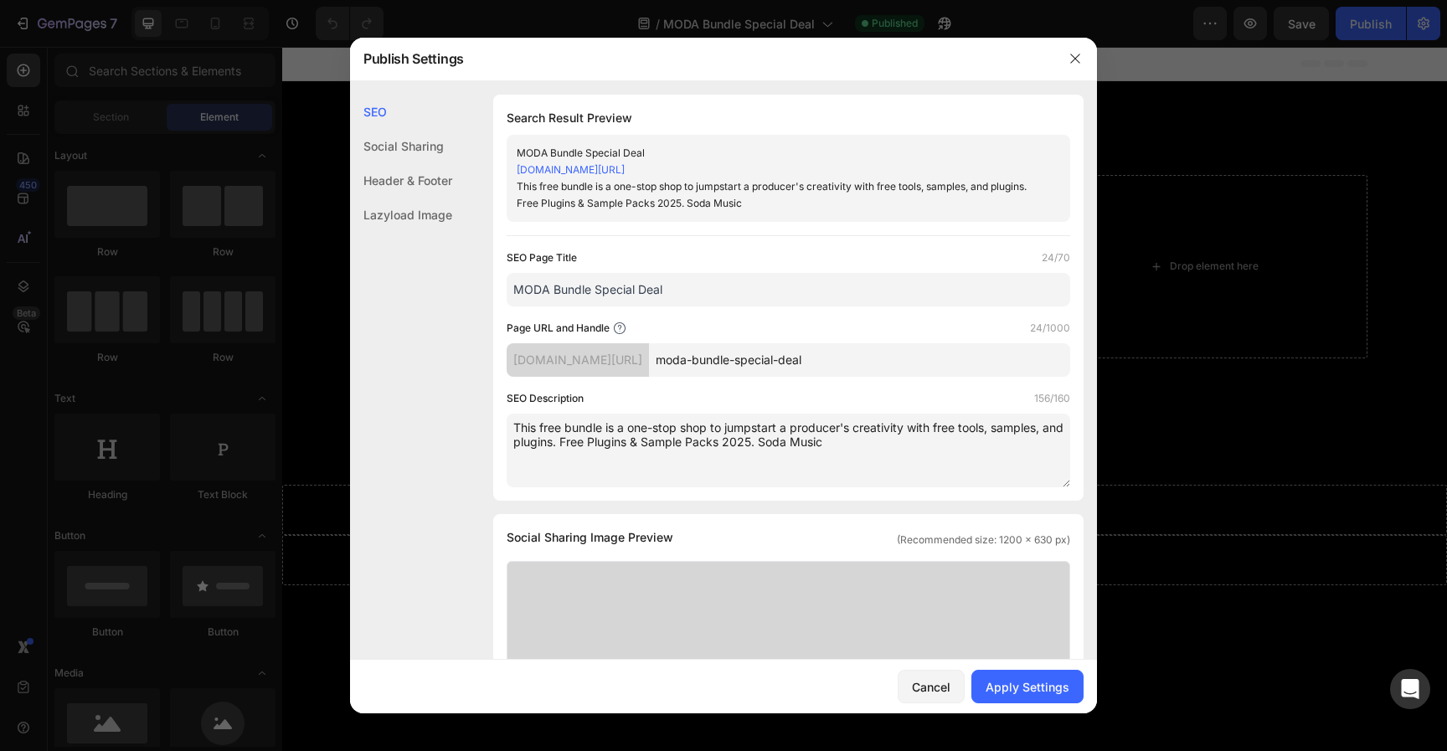
type textarea "This free bundle is a one-stop shop to jumpstart a producer's creativity with f…"
click at [855, 521] on div "Social Sharing Image Preview (Recommended size: 1200 x 630 px) Upload Image Sup…" at bounding box center [788, 723] width 590 height 419
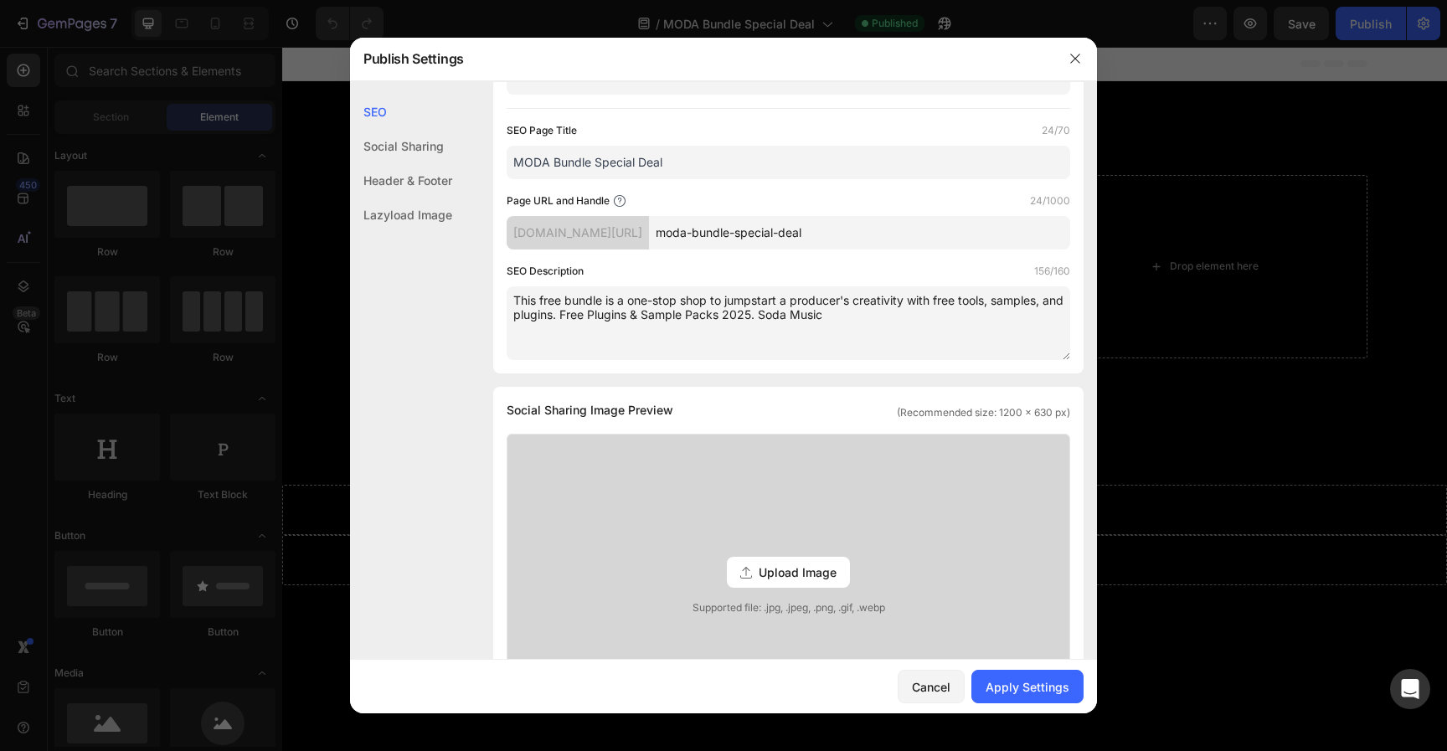
scroll to position [126, 0]
click at [801, 565] on span "Upload Image" at bounding box center [798, 573] width 78 height 18
click at [0, 0] on input "Upload Image Supported file: .jpg, .jpeg, .png, .gif, .webp" at bounding box center [0, 0] width 0 height 0
click at [863, 554] on div "Upload Image Supported file: .jpg, .jpeg, .png, .gif, .webp" at bounding box center [789, 573] width 562 height 276
click at [0, 0] on input "Upload Image Supported file: .jpg, .jpeg, .png, .gif, .webp" at bounding box center [0, 0] width 0 height 0
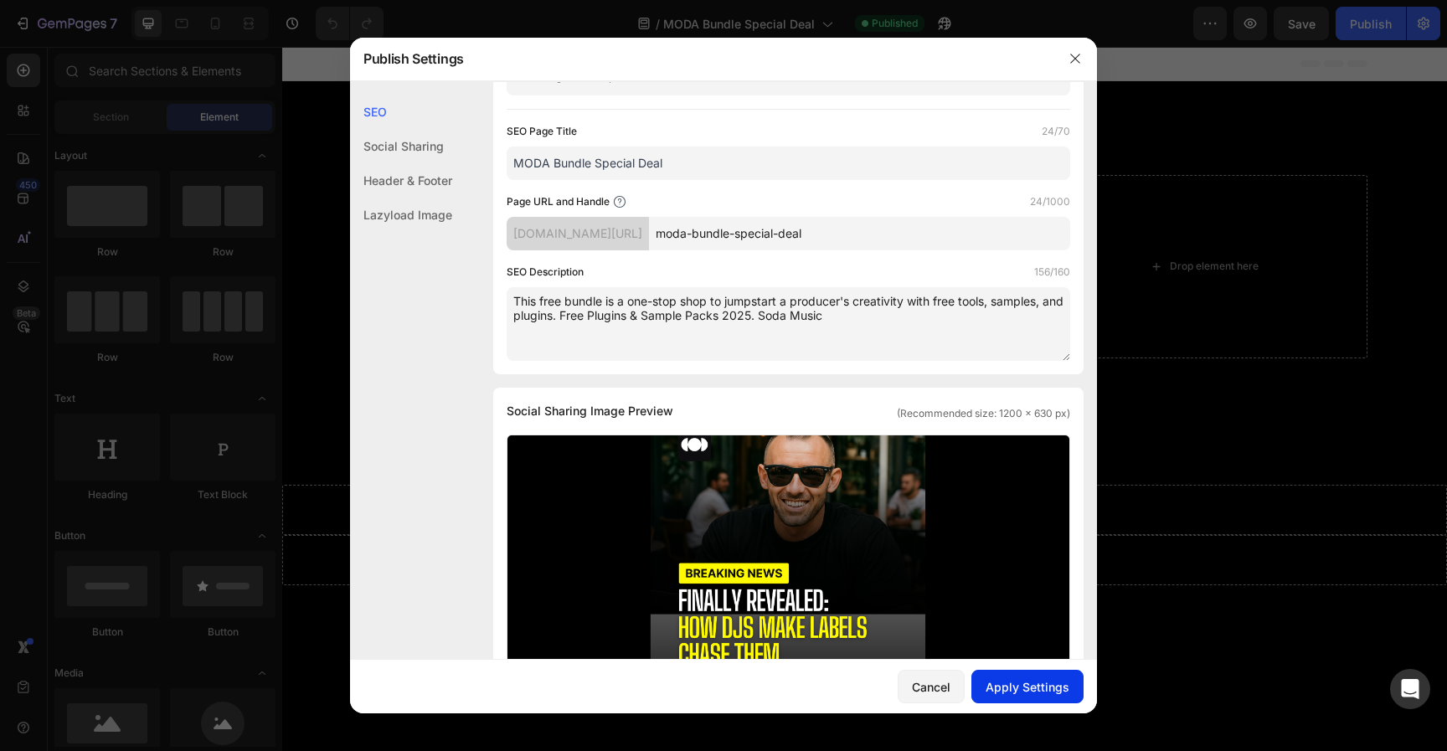
click at [1039, 684] on div "Apply Settings" at bounding box center [1028, 687] width 84 height 18
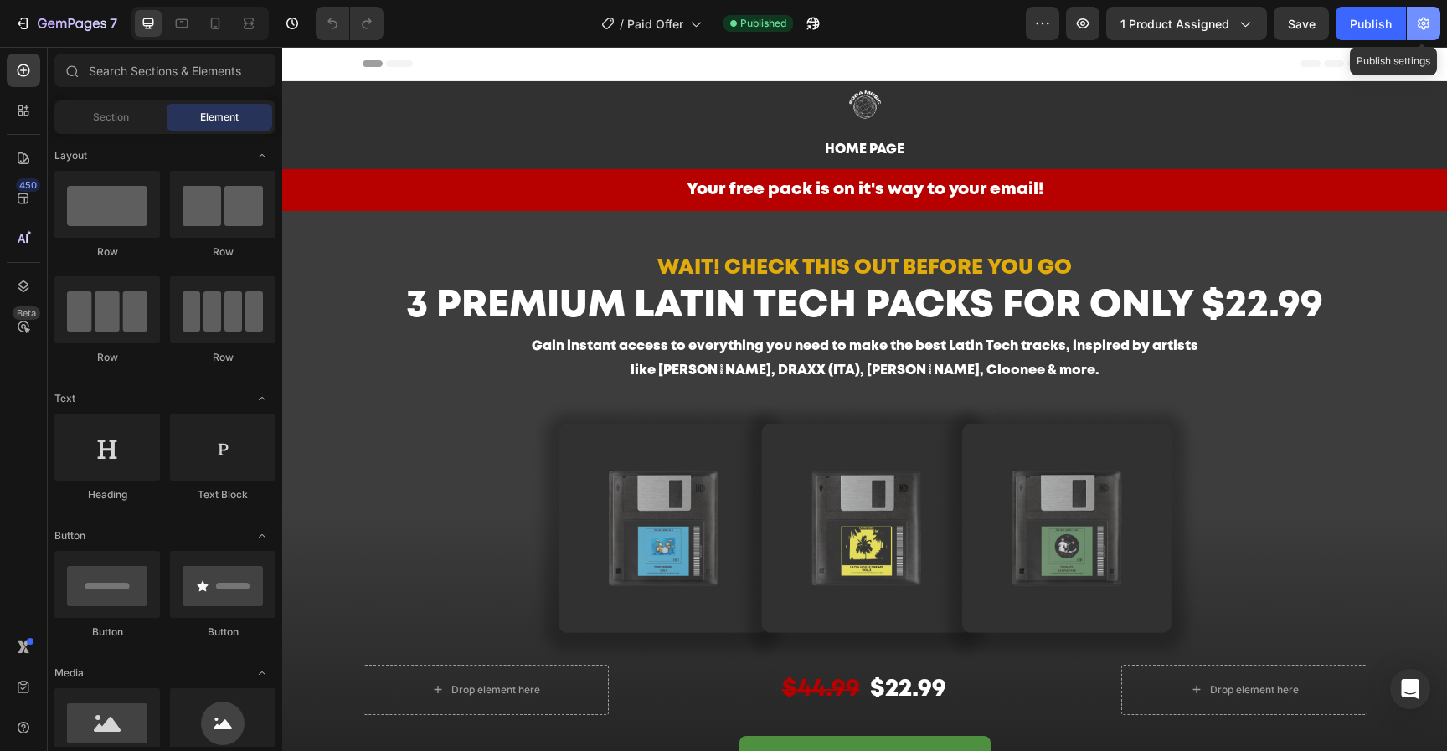
click at [1415, 18] on button "button" at bounding box center [1423, 23] width 33 height 33
